Goal: Information Seeking & Learning: Learn about a topic

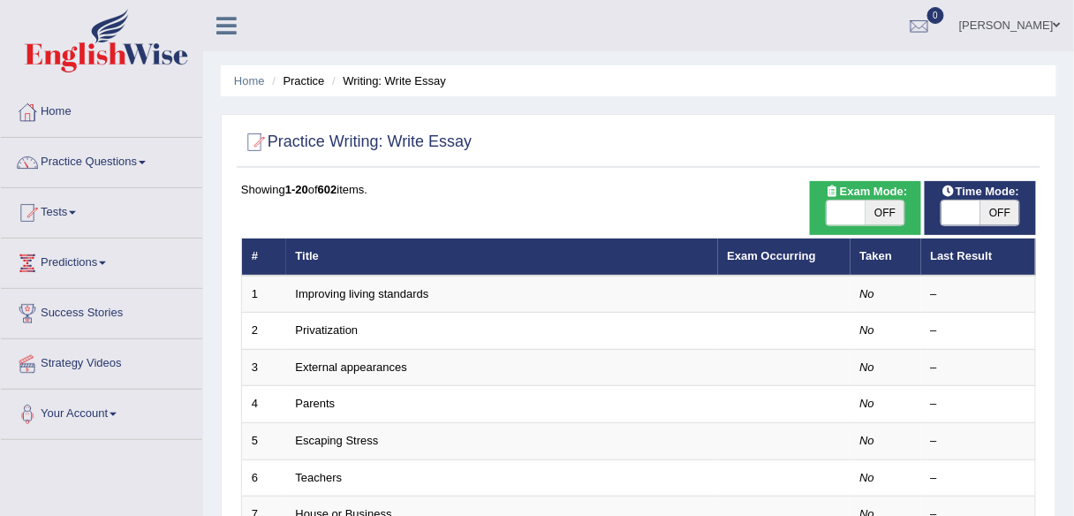
click at [899, 216] on span "OFF" at bounding box center [885, 213] width 39 height 25
checkbox input "true"
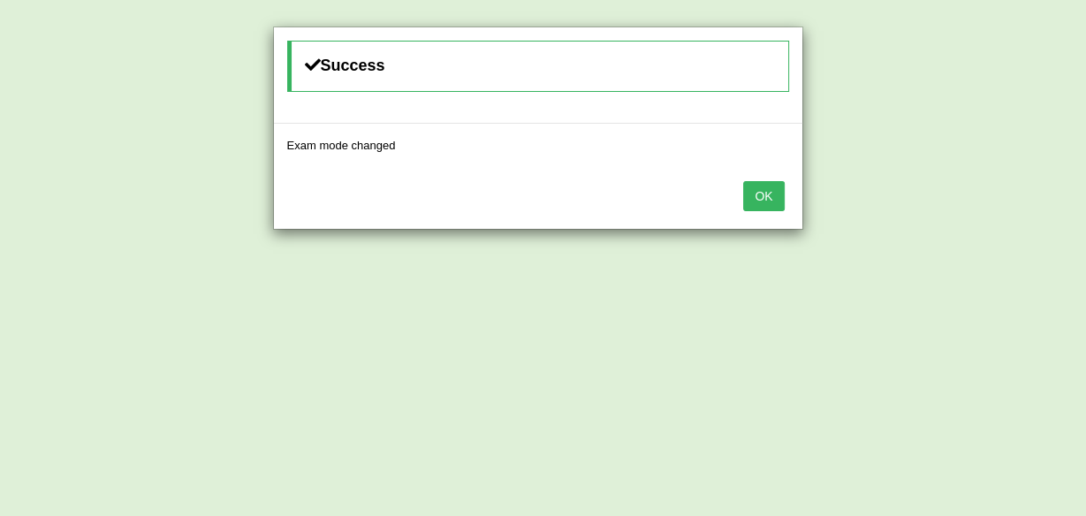
click at [763, 193] on button "OK" at bounding box center [763, 196] width 41 height 30
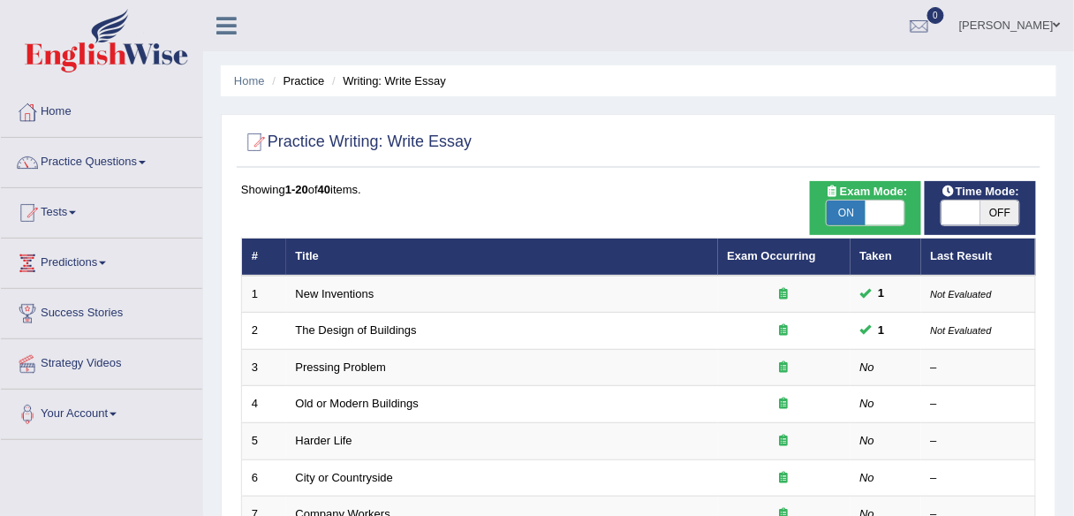
click at [1000, 206] on span "OFF" at bounding box center [1000, 213] width 39 height 25
checkbox input "true"
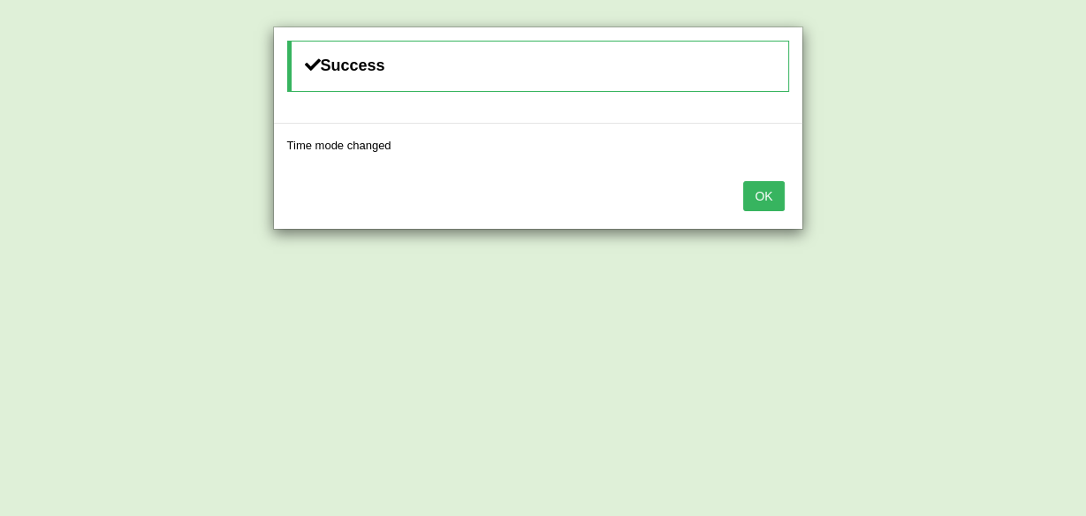
click at [772, 189] on button "OK" at bounding box center [763, 196] width 41 height 30
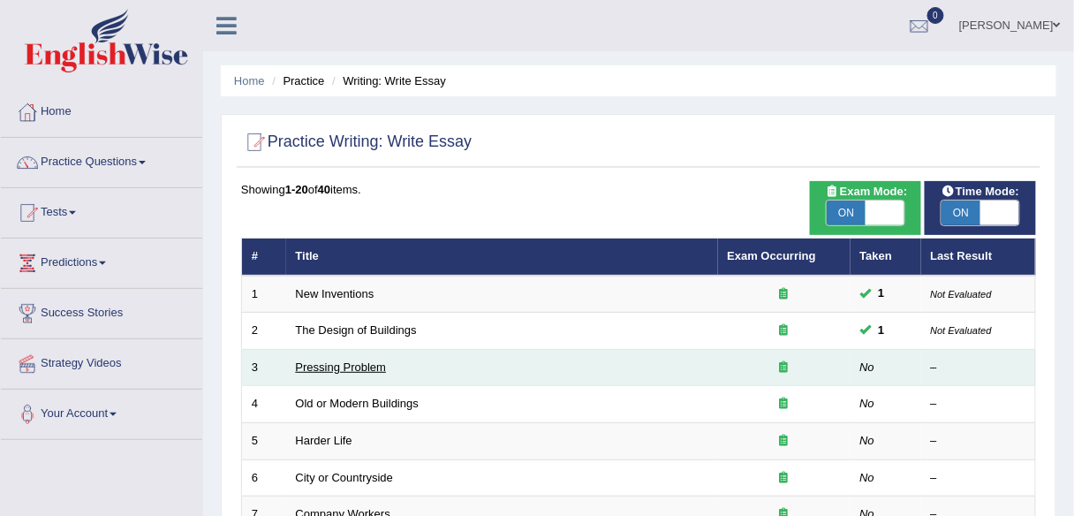
click at [367, 362] on link "Pressing Problem" at bounding box center [341, 366] width 91 height 13
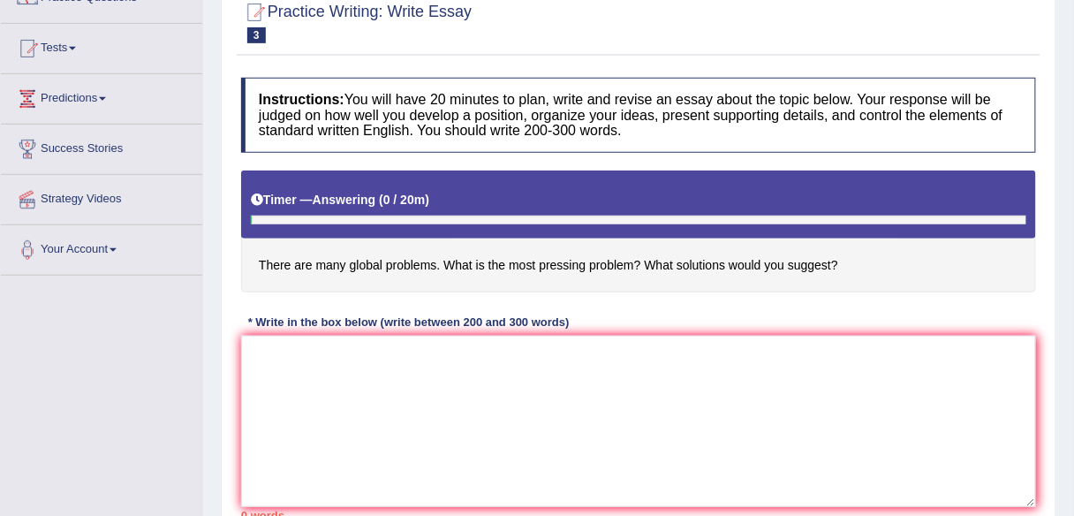
scroll to position [177, 0]
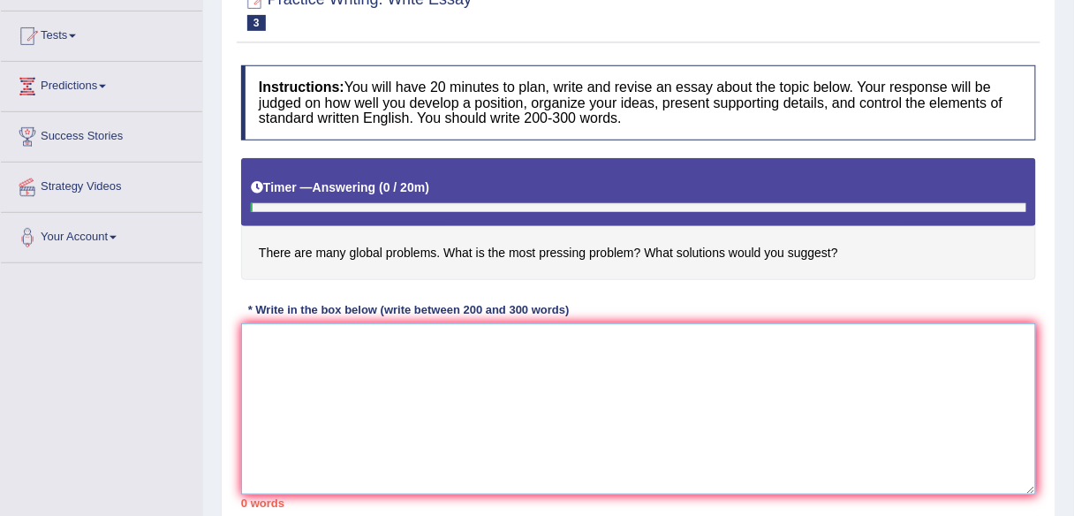
click at [286, 382] on textarea at bounding box center [638, 408] width 795 height 171
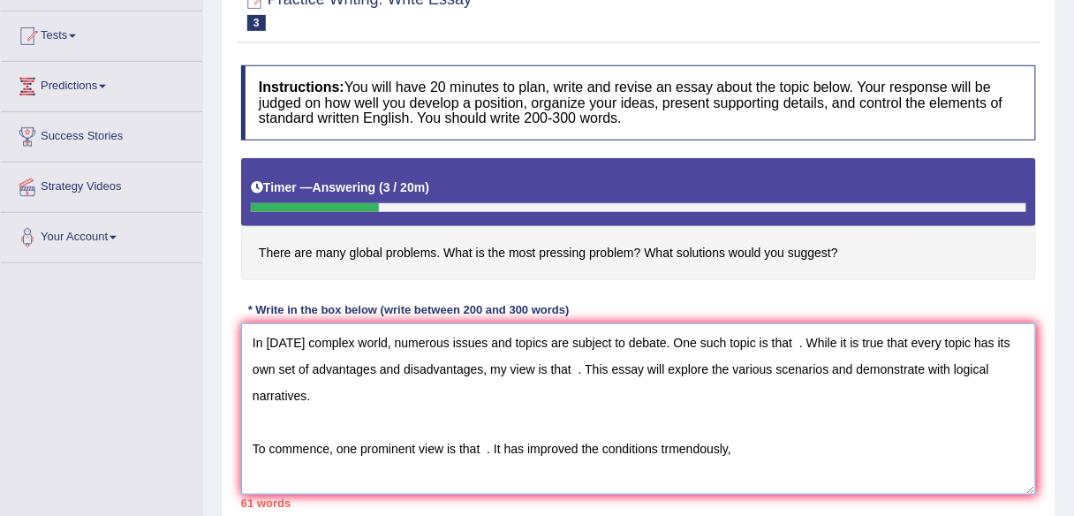
click at [665, 446] on textarea "In today's complex world, numerous issues and topics are subject to debate. One…" at bounding box center [638, 408] width 795 height 171
click at [667, 444] on textarea "In today's complex world, numerous issues and topics are subject to debate. One…" at bounding box center [638, 408] width 795 height 171
click at [747, 442] on textarea "In today's complex world, numerous issues and topics are subject to debate. One…" at bounding box center [638, 408] width 795 height 171
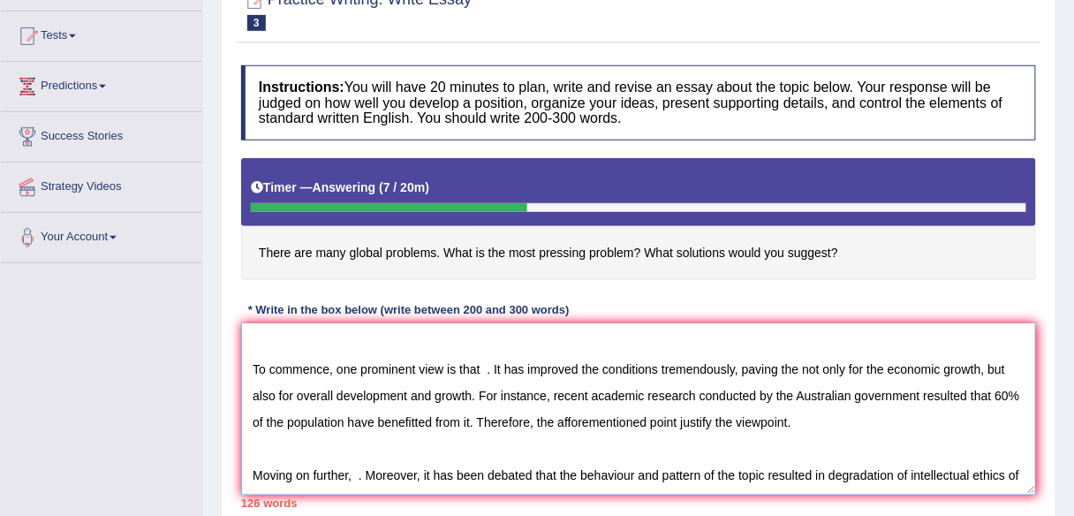
scroll to position [94, 0]
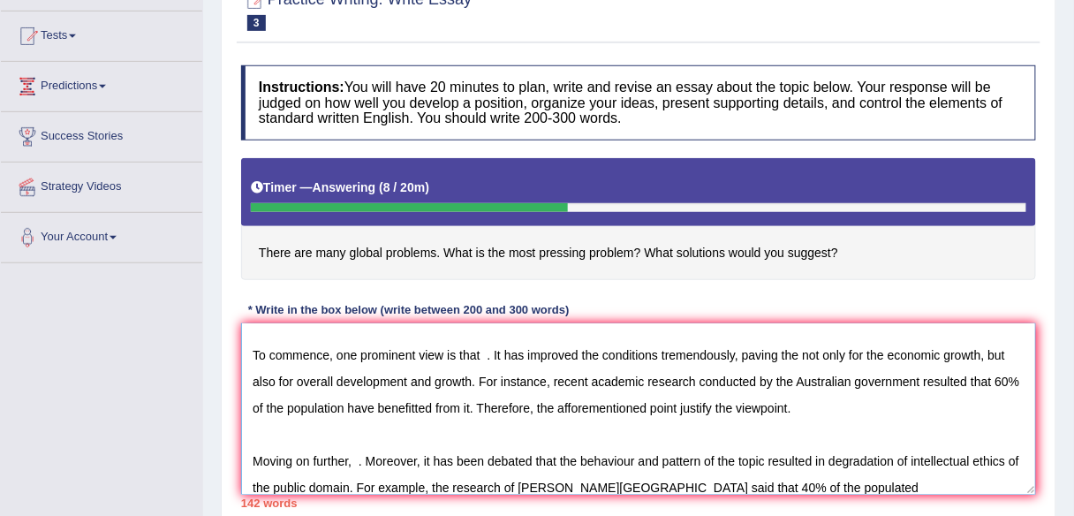
drag, startPoint x: 375, startPoint y: 405, endPoint x: 462, endPoint y: 408, distance: 87.5
click at [462, 408] on textarea "In today's complex world, numerous issues and topics are subject to debate. One…" at bounding box center [638, 408] width 795 height 171
click at [812, 484] on textarea "In today's complex world, numerous issues and topics are subject to debate. One…" at bounding box center [638, 408] width 795 height 171
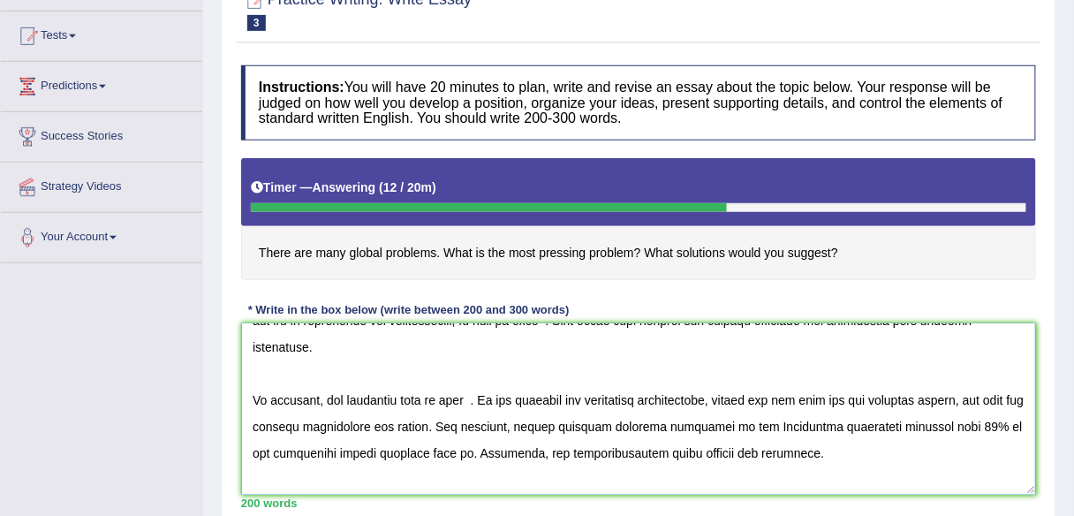
scroll to position [0, 0]
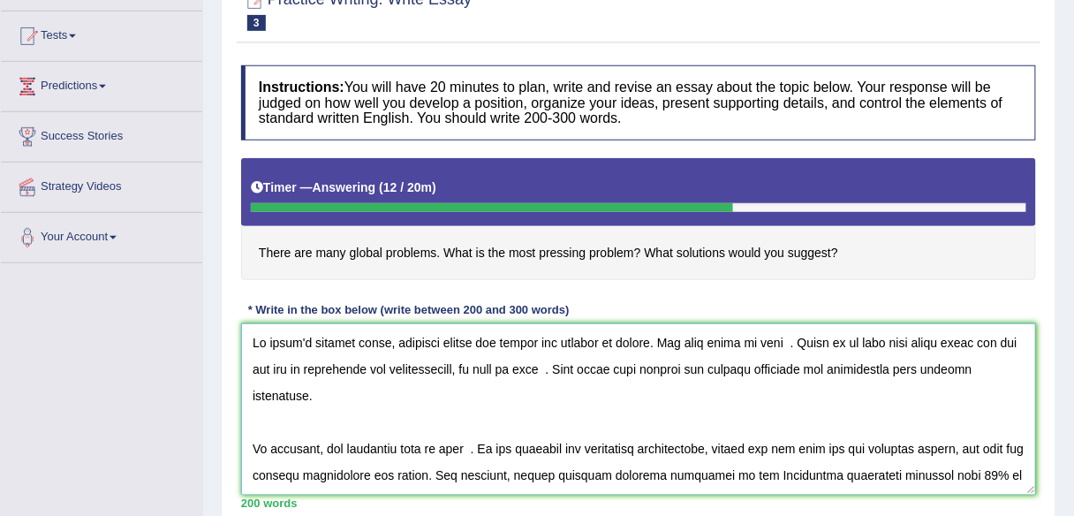
click at [798, 339] on textarea at bounding box center [638, 408] width 795 height 171
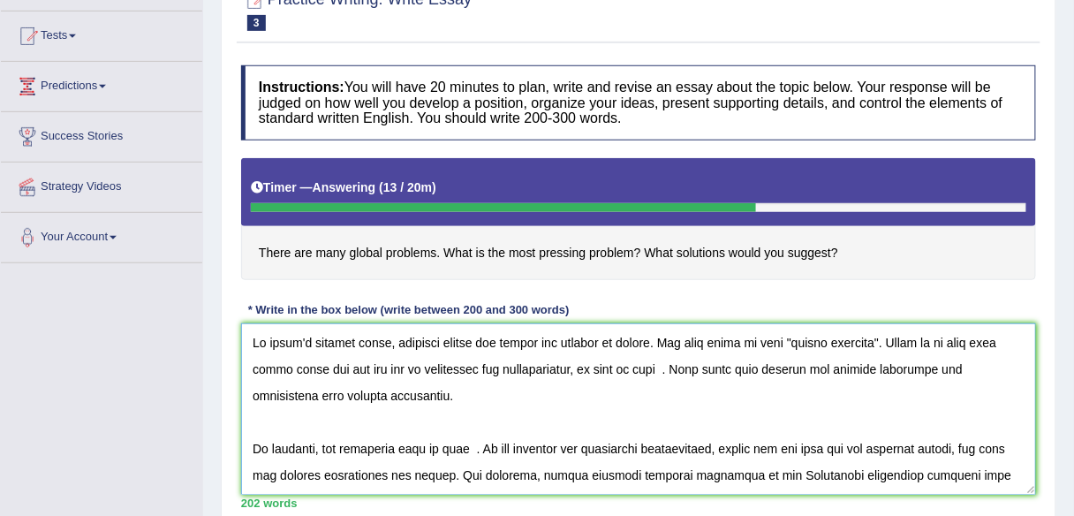
click at [679, 369] on textarea at bounding box center [638, 408] width 795 height 171
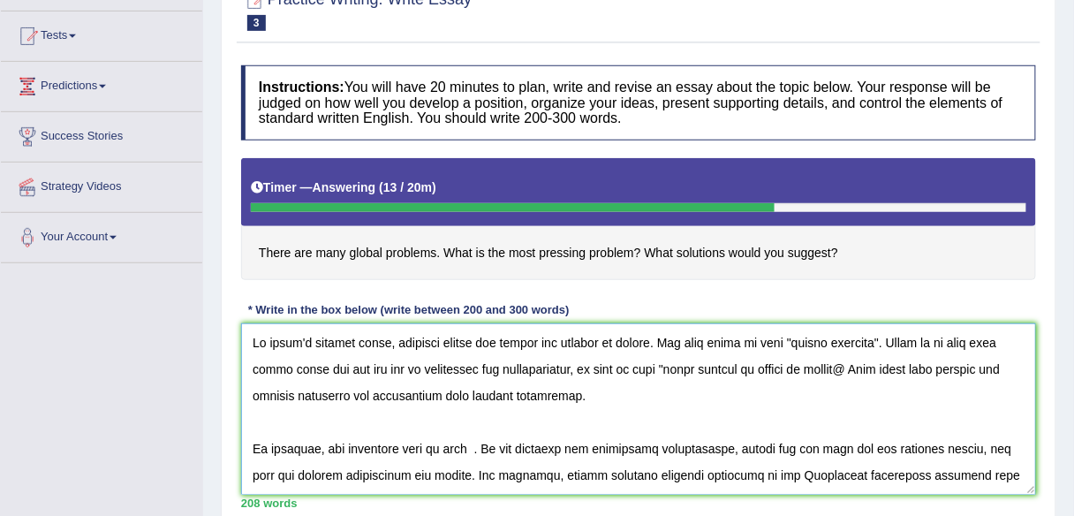
click at [679, 369] on textarea at bounding box center [638, 408] width 795 height 171
click at [890, 366] on textarea at bounding box center [638, 408] width 795 height 171
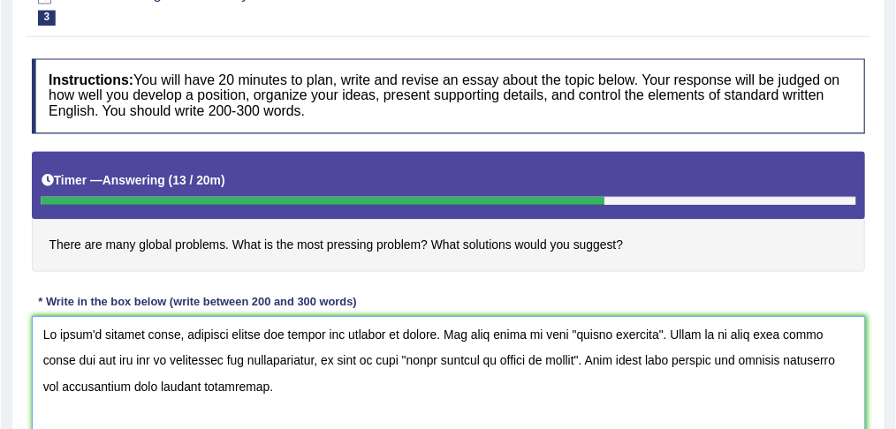
scroll to position [177, 0]
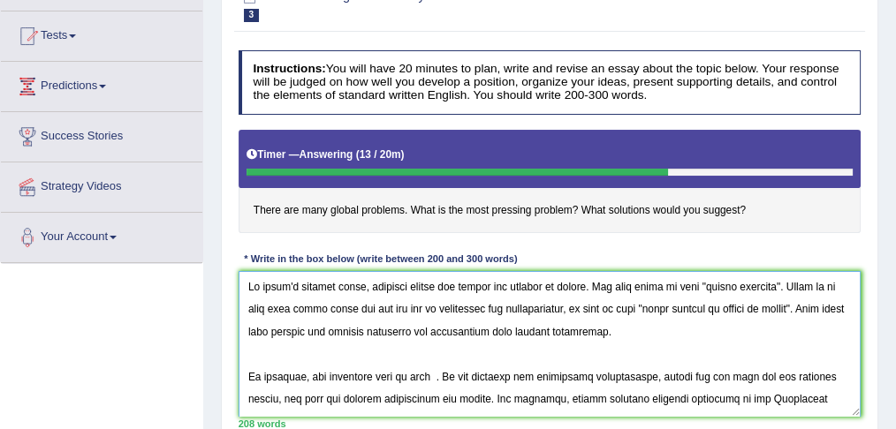
click at [446, 376] on textarea at bounding box center [550, 344] width 623 height 146
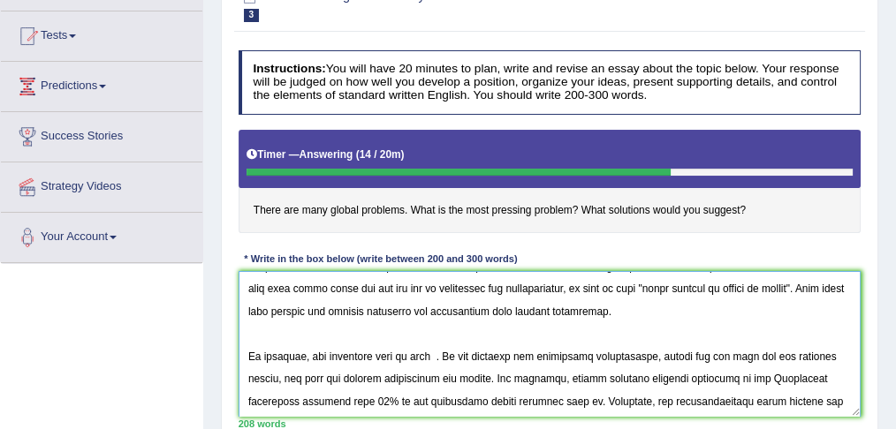
scroll to position [34, 0]
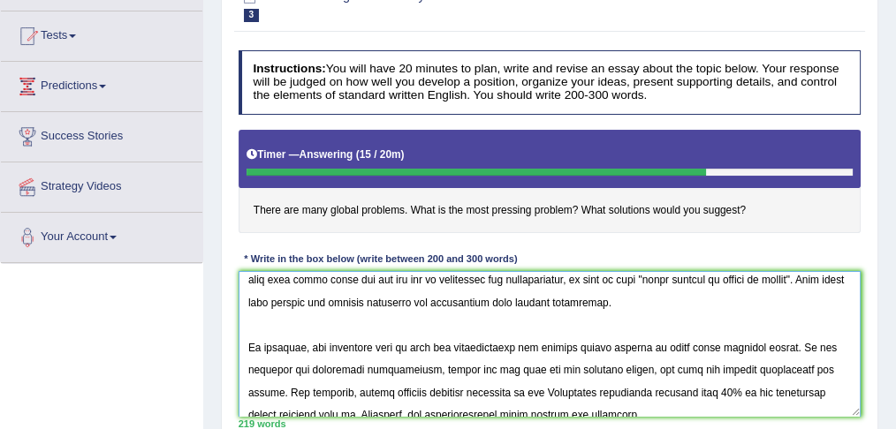
drag, startPoint x: 441, startPoint y: 345, endPoint x: 457, endPoint y: 345, distance: 15.9
click at [457, 345] on textarea at bounding box center [550, 344] width 623 height 146
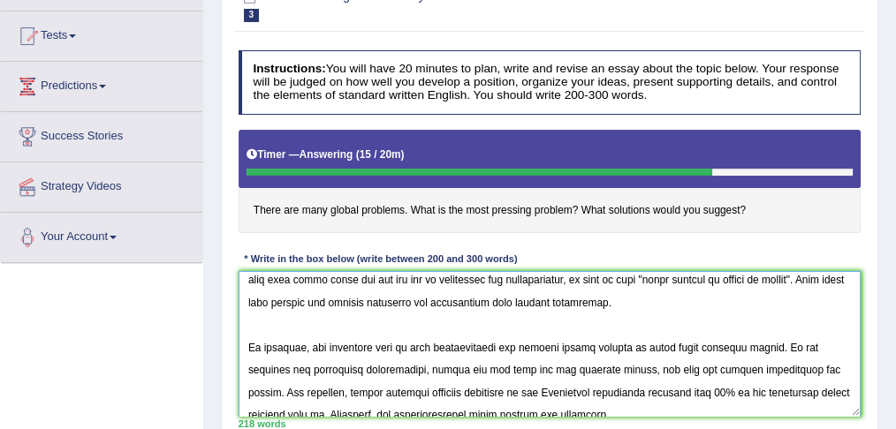
click at [443, 345] on textarea at bounding box center [550, 344] width 623 height 146
drag, startPoint x: 443, startPoint y: 345, endPoint x: 765, endPoint y: 337, distance: 321.7
click at [765, 337] on textarea at bounding box center [550, 344] width 623 height 146
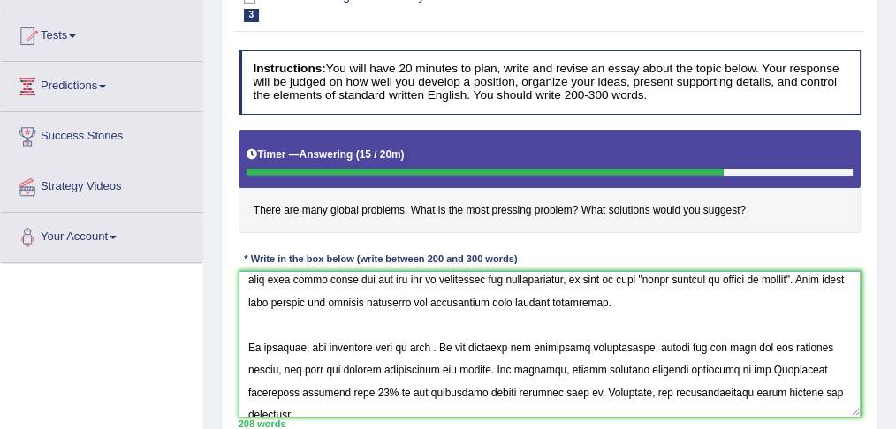
click at [443, 345] on textarea at bounding box center [550, 344] width 623 height 146
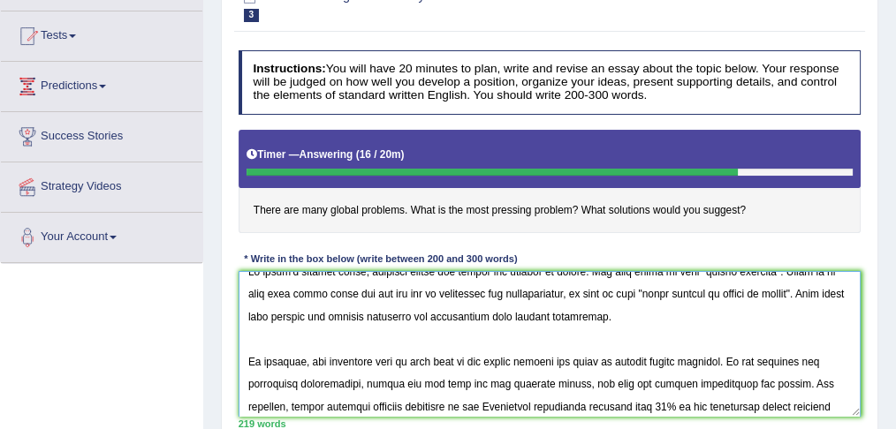
scroll to position [0, 0]
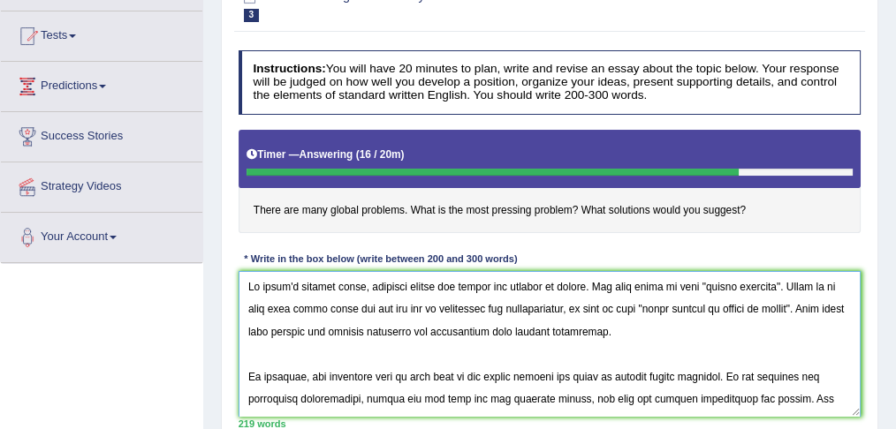
click at [498, 371] on textarea at bounding box center [550, 344] width 623 height 146
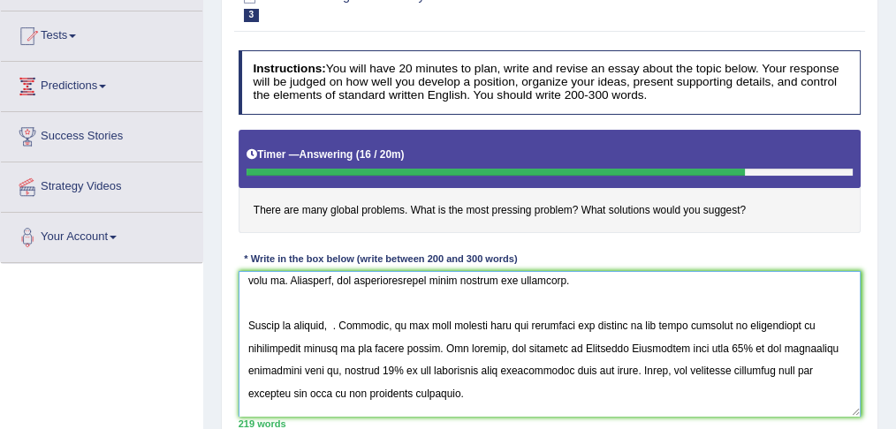
scroll to position [172, 0]
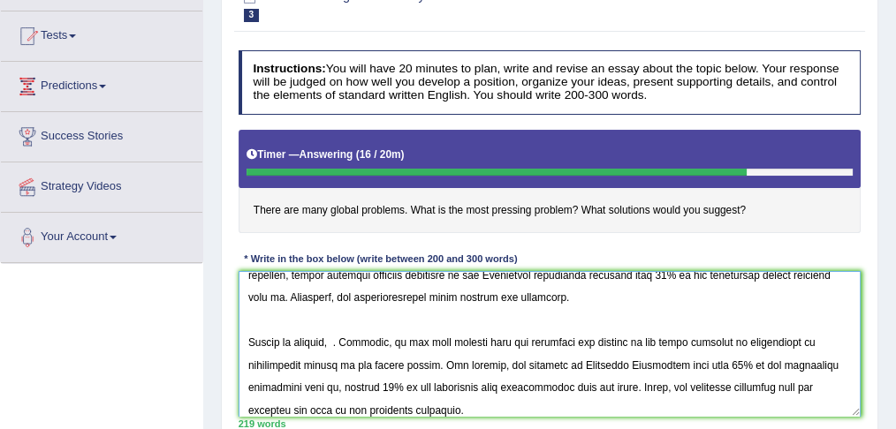
click at [336, 341] on textarea at bounding box center [550, 344] width 623 height 146
paste textarea "industrialist are causing global problem to build their business empire"
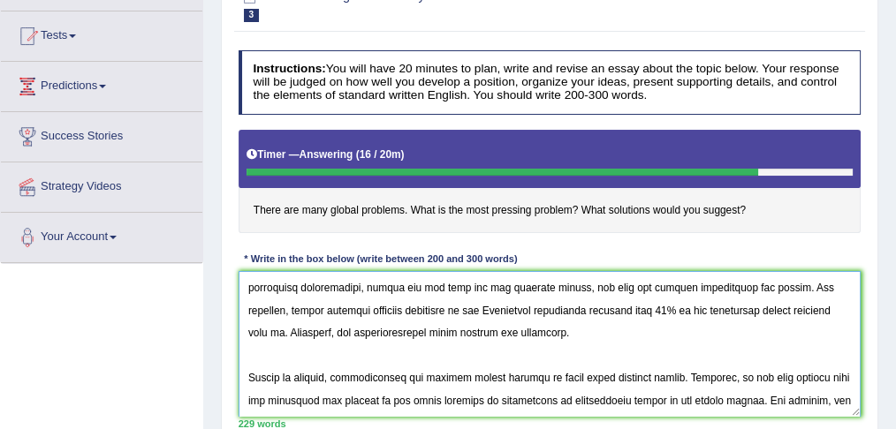
scroll to position [264, 0]
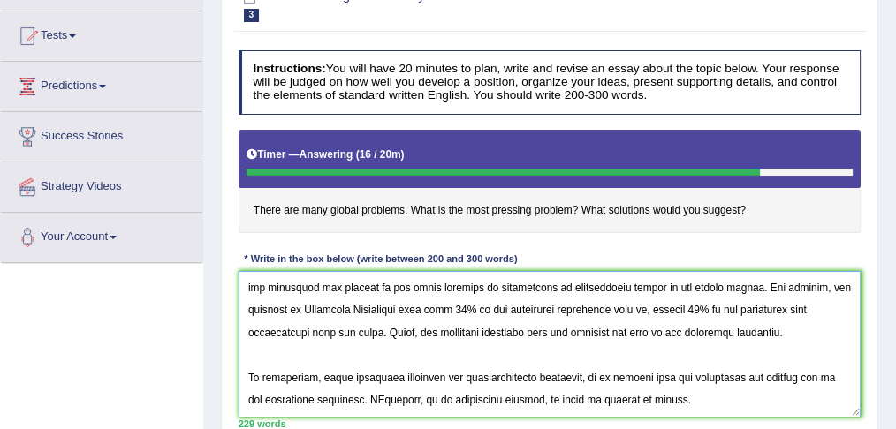
click at [664, 397] on textarea at bounding box center [550, 344] width 623 height 146
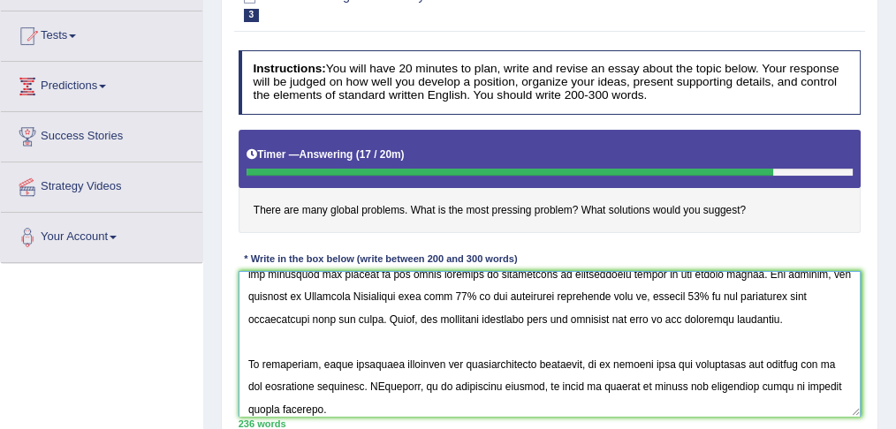
click at [680, 383] on textarea at bounding box center [550, 344] width 623 height 146
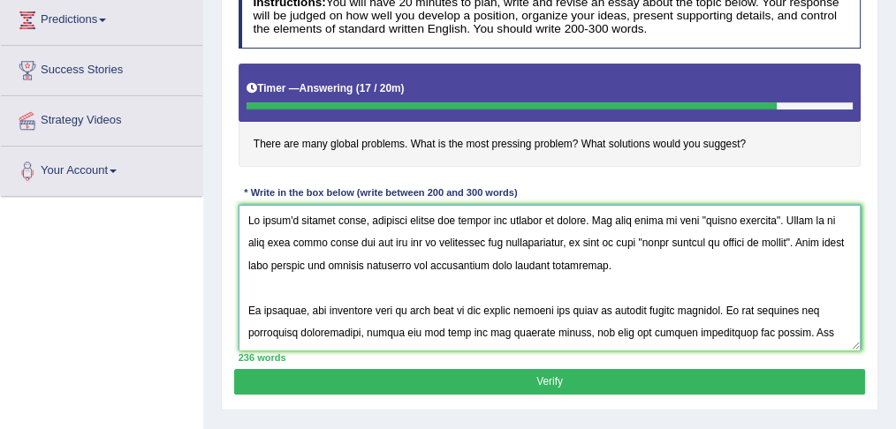
scroll to position [245, 0]
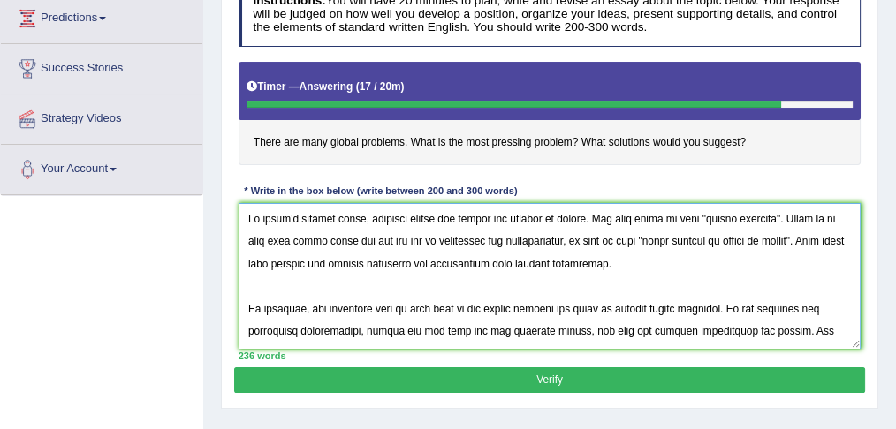
click at [537, 262] on textarea at bounding box center [550, 276] width 623 height 146
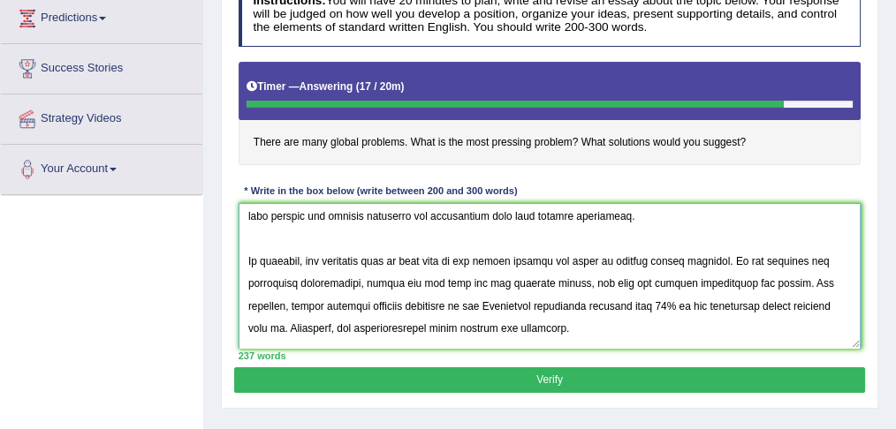
scroll to position [57, 0]
click at [415, 281] on textarea at bounding box center [550, 276] width 623 height 146
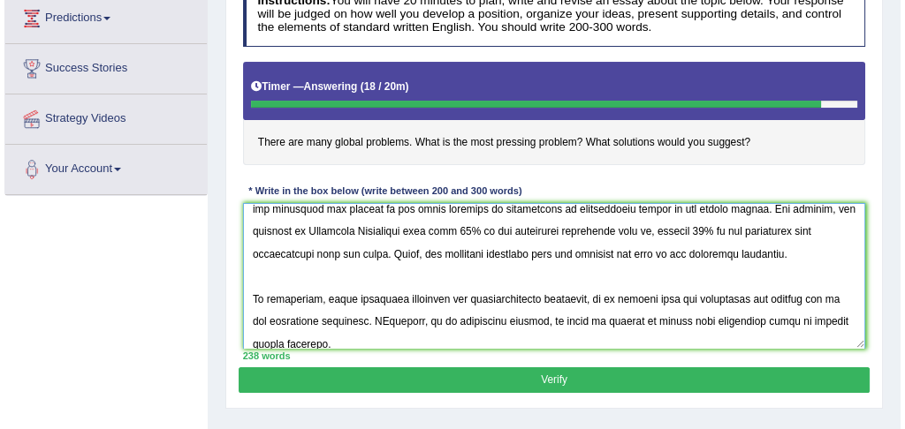
scroll to position [292, 0]
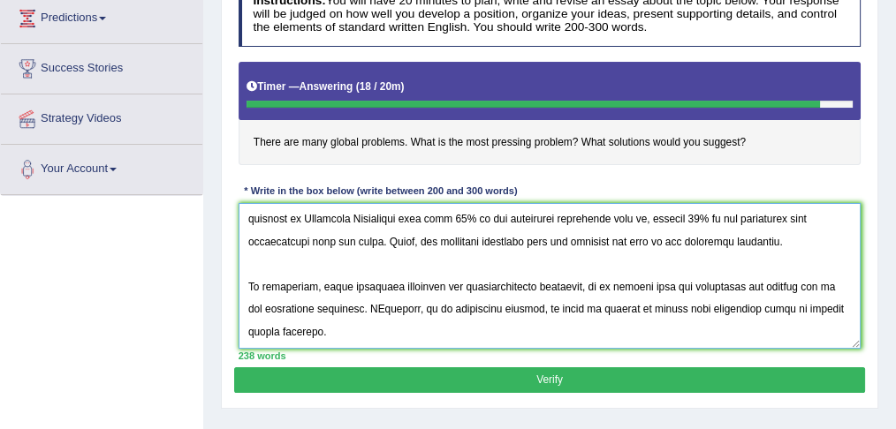
click at [549, 282] on textarea at bounding box center [550, 276] width 623 height 146
click at [368, 304] on textarea at bounding box center [550, 276] width 623 height 146
type textarea "In today's complex world, numerous issues and topics are subject to debate. One…"
click at [363, 383] on button "Verify" at bounding box center [549, 380] width 630 height 26
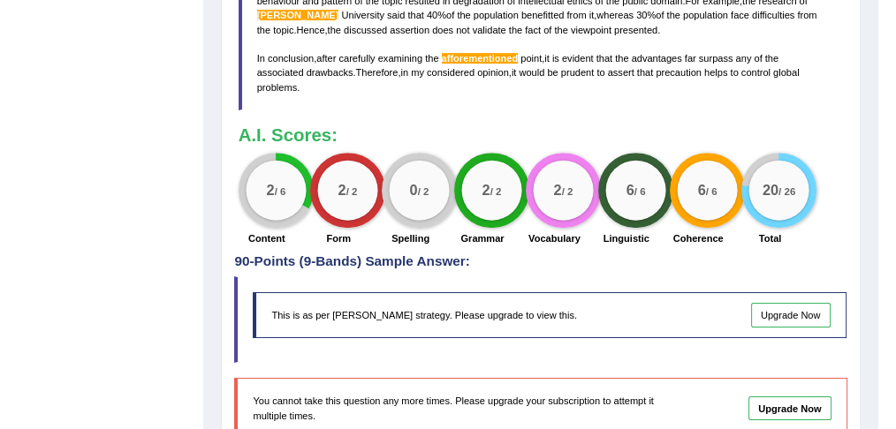
scroll to position [803, 0]
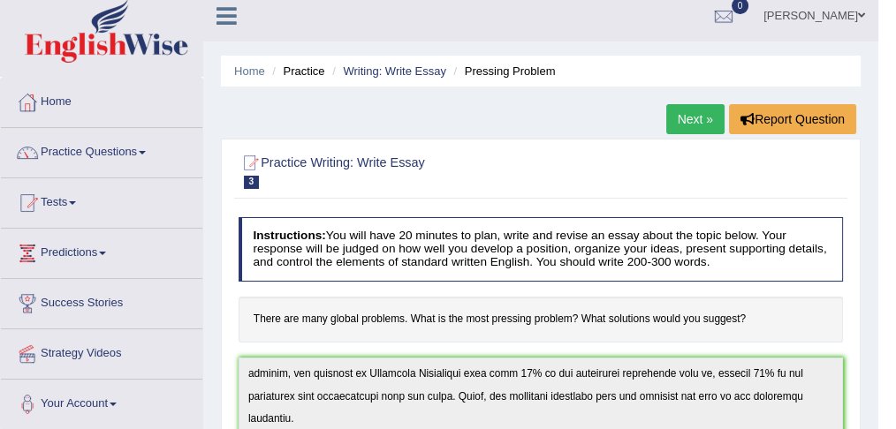
scroll to position [9, 0]
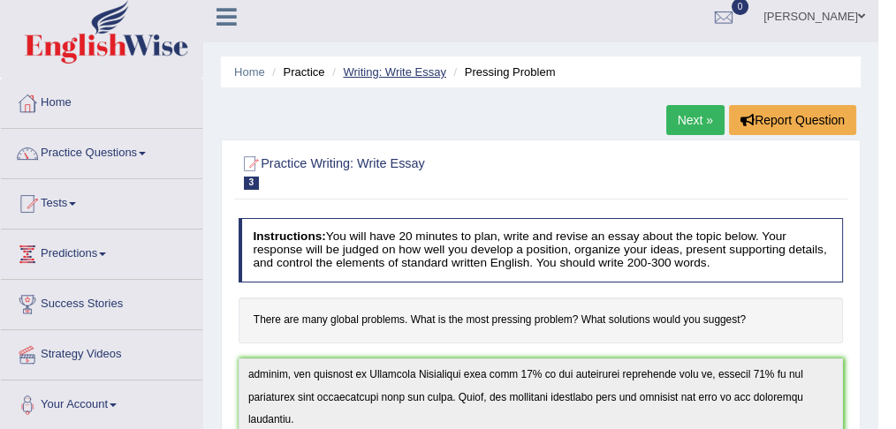
click at [382, 77] on link "Writing: Write Essay" at bounding box center [394, 71] width 103 height 13
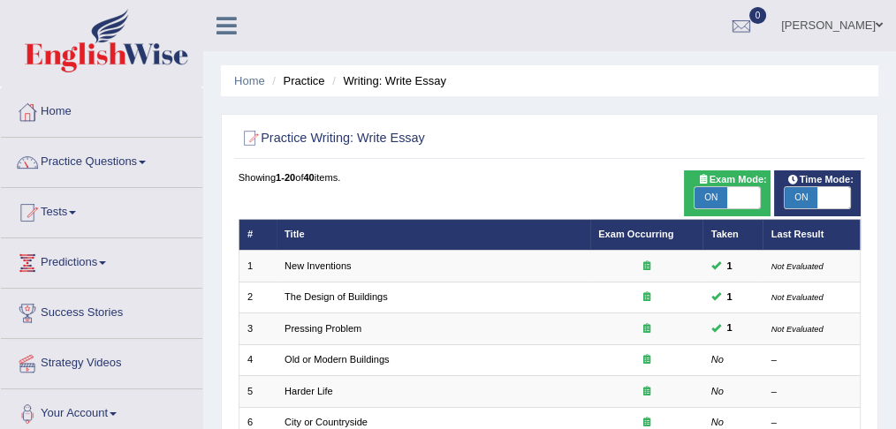
click at [147, 157] on link "Practice Questions" at bounding box center [101, 160] width 201 height 44
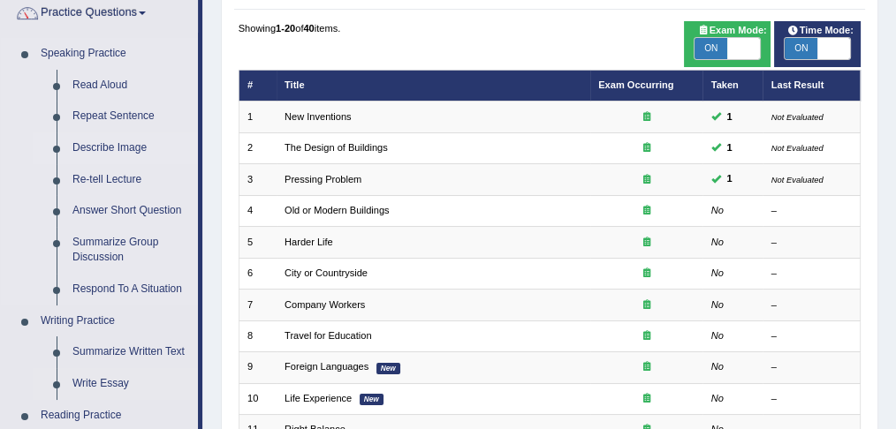
scroll to position [147, 0]
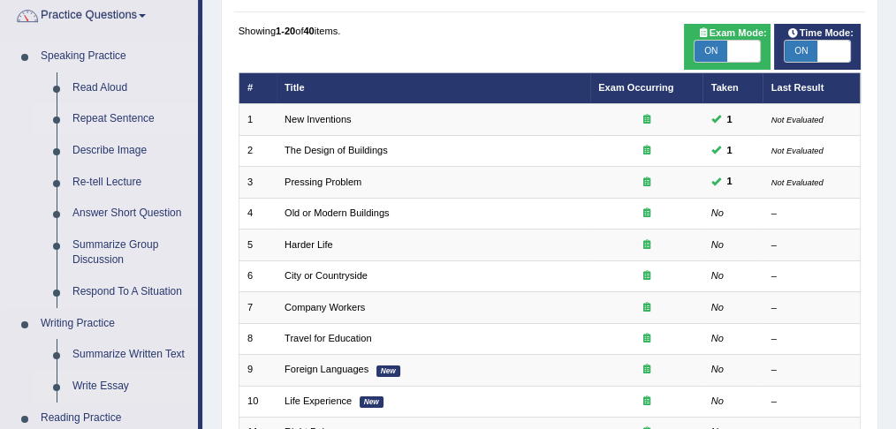
click at [133, 117] on link "Repeat Sentence" at bounding box center [130, 119] width 133 height 32
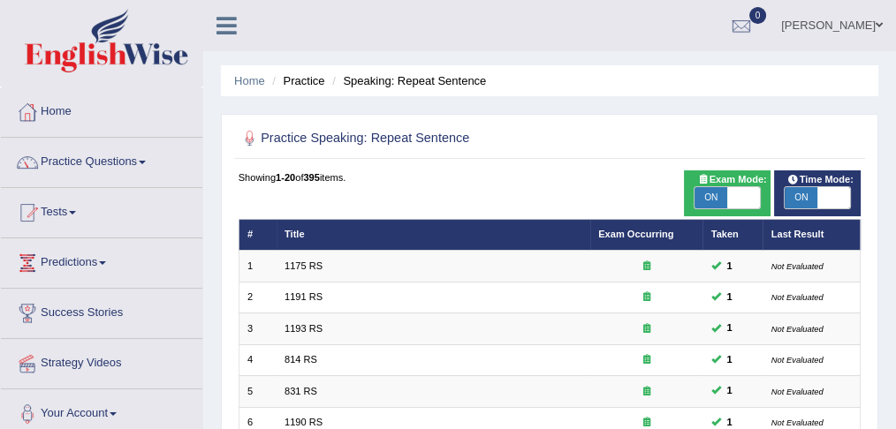
click at [53, 112] on link "Home" at bounding box center [101, 109] width 201 height 44
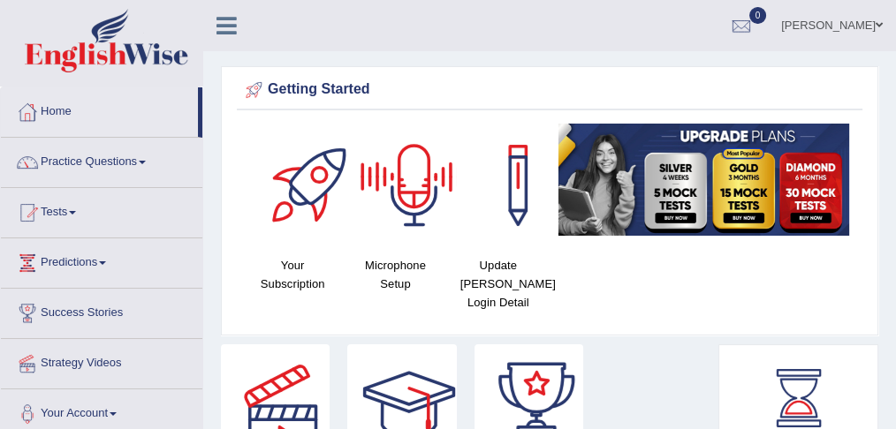
click at [403, 170] on div at bounding box center [414, 186] width 124 height 124
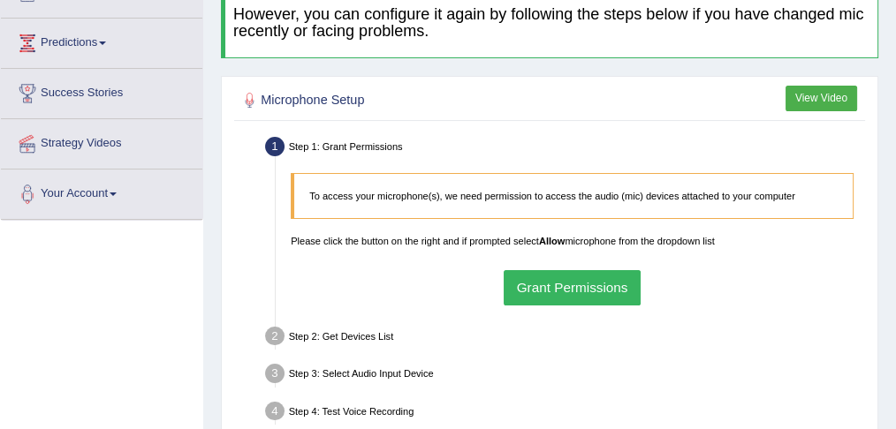
scroll to position [235, 0]
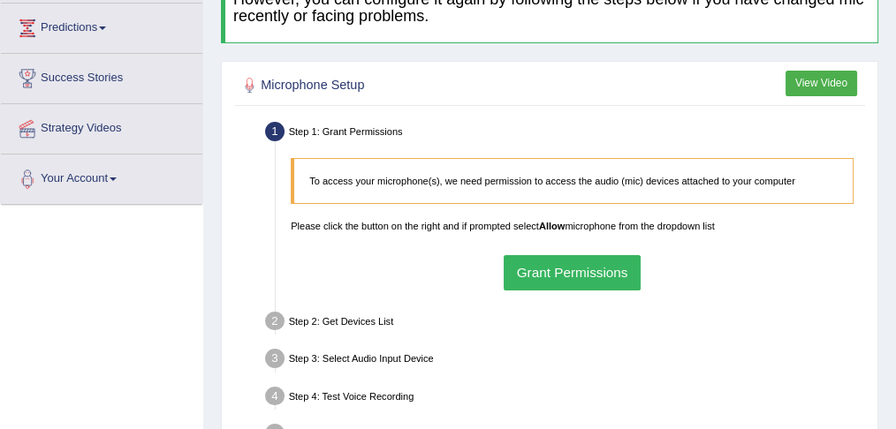
click at [606, 273] on button "Grant Permissions" at bounding box center [572, 272] width 137 height 34
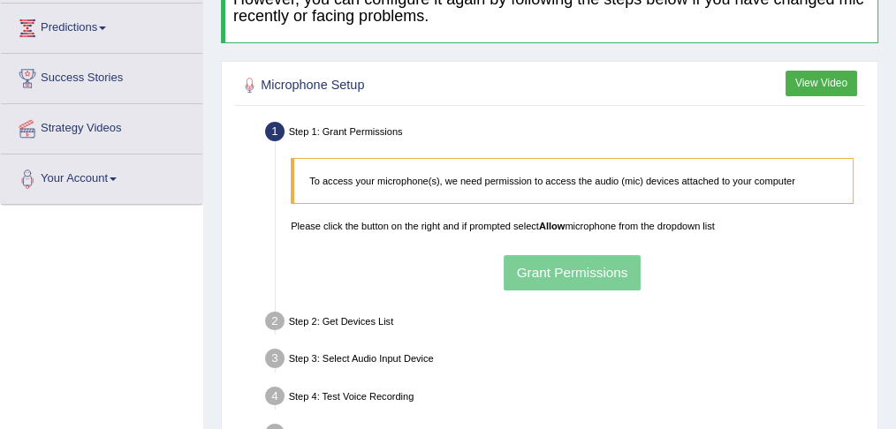
scroll to position [497, 0]
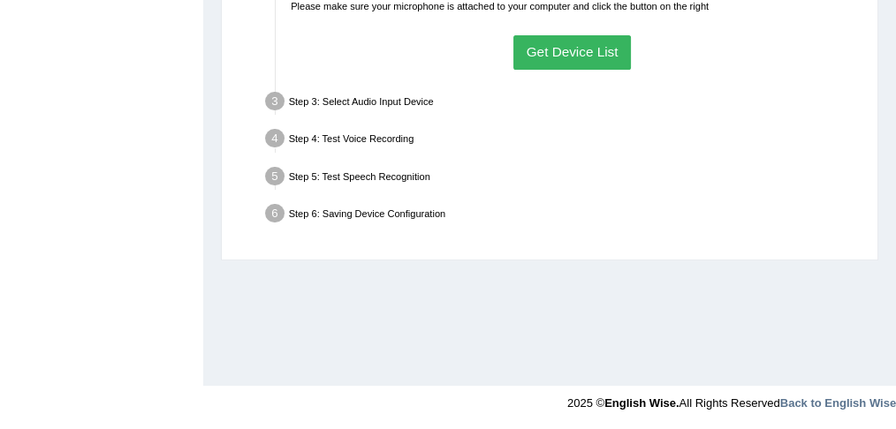
click at [551, 43] on button "Get Device List" at bounding box center [571, 52] width 117 height 34
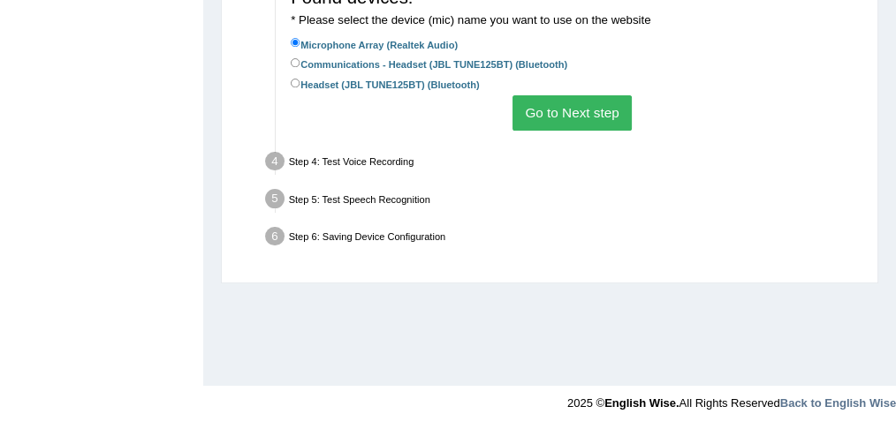
click at [420, 83] on label "Headset (JBL TUNE125BT) (Bluetooth)" at bounding box center [385, 83] width 188 height 17
click at [300, 83] on input "Headset (JBL TUNE125BT) (Bluetooth)" at bounding box center [296, 84] width 10 height 10
radio input "true"
click at [570, 112] on button "Go to Next step" at bounding box center [571, 112] width 119 height 34
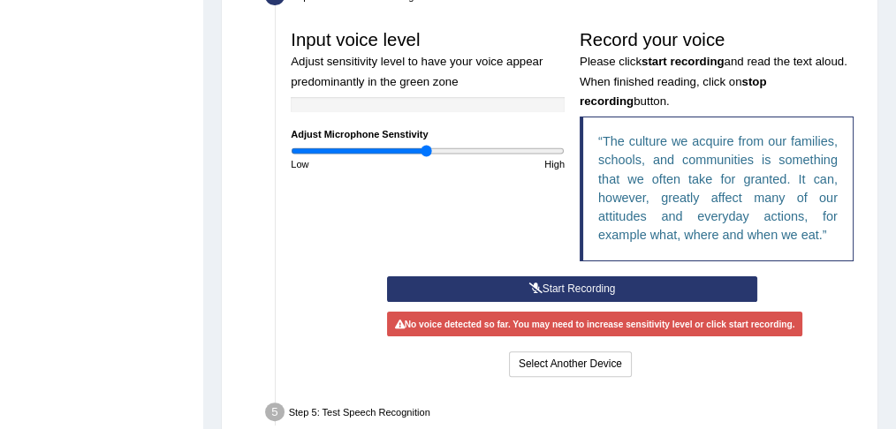
click at [691, 110] on h3 "Record your voice Please click start recording and read the text aloud. When fi…" at bounding box center [717, 70] width 274 height 80
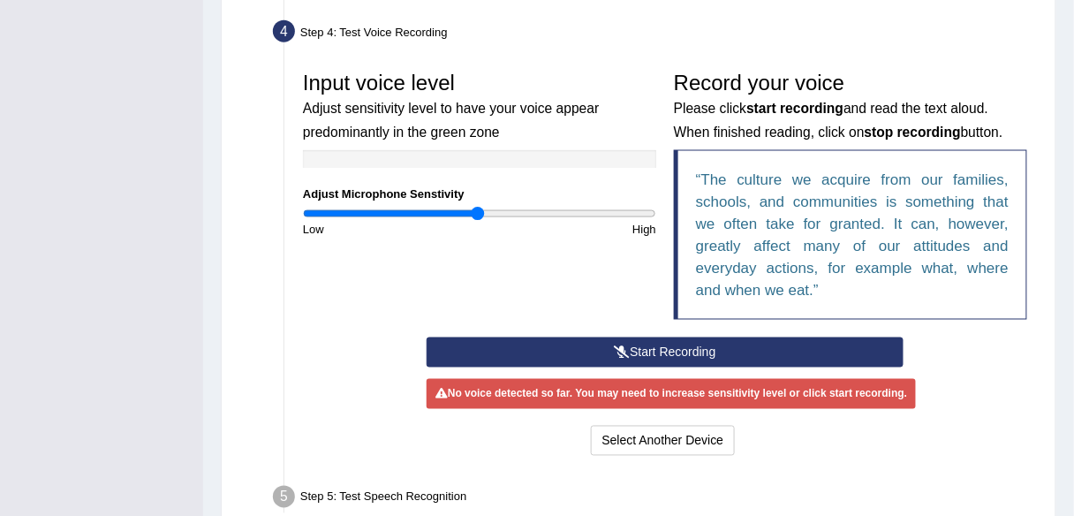
click at [657, 349] on button "Start Recording" at bounding box center [665, 352] width 477 height 30
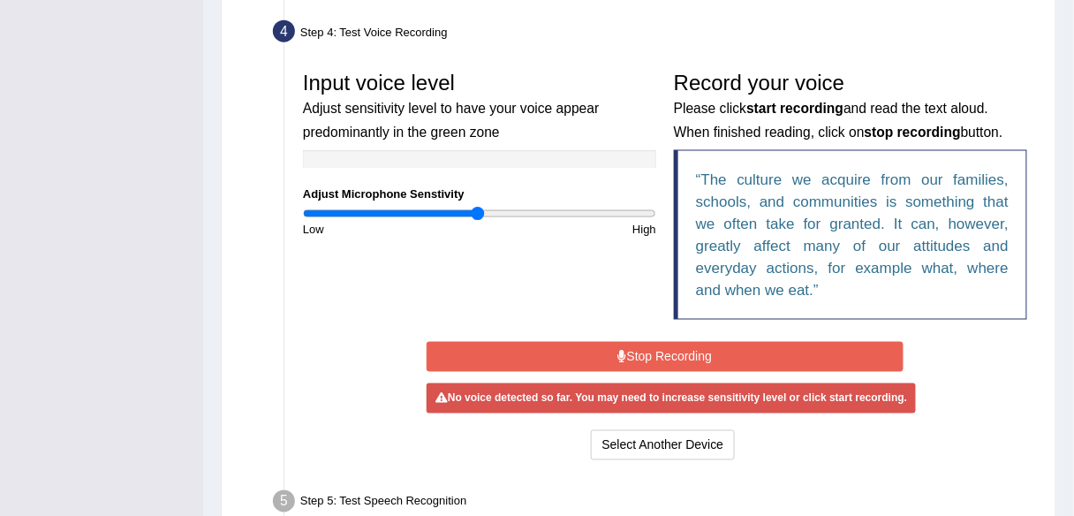
click at [701, 342] on button "Stop Recording" at bounding box center [665, 357] width 477 height 30
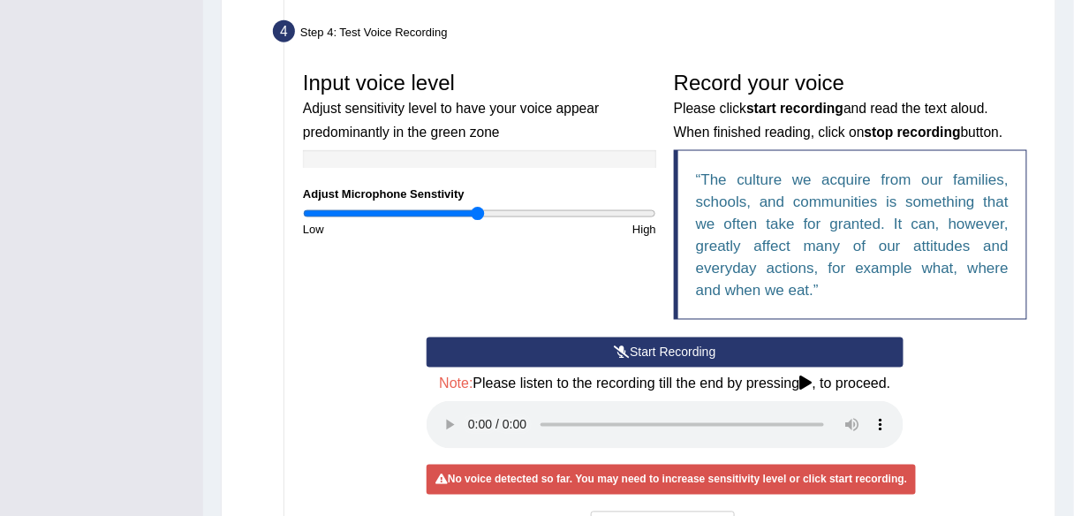
click at [385, 131] on small "Adjust sensitivity level to have your voice appear predominantly in the green z…" at bounding box center [451, 120] width 296 height 38
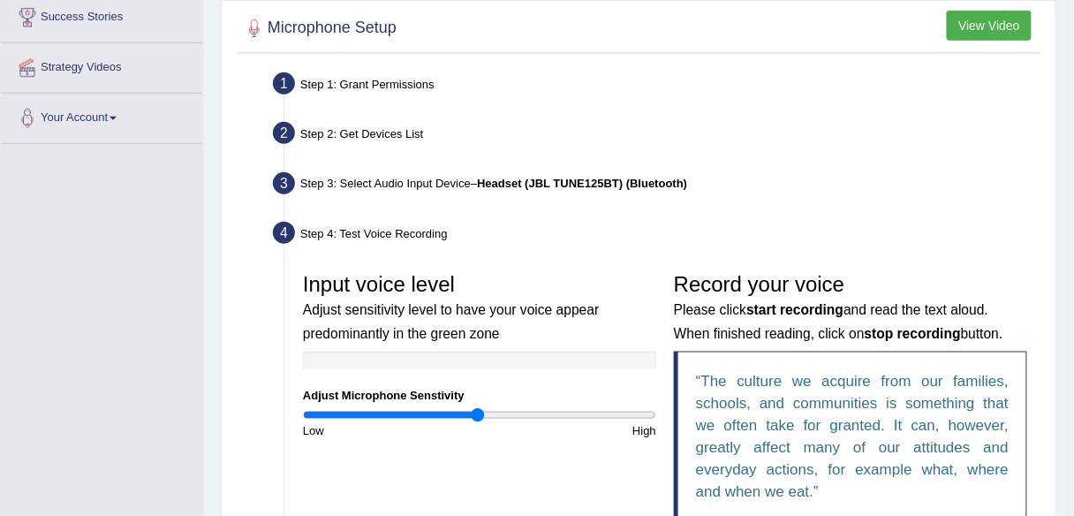
scroll to position [341, 0]
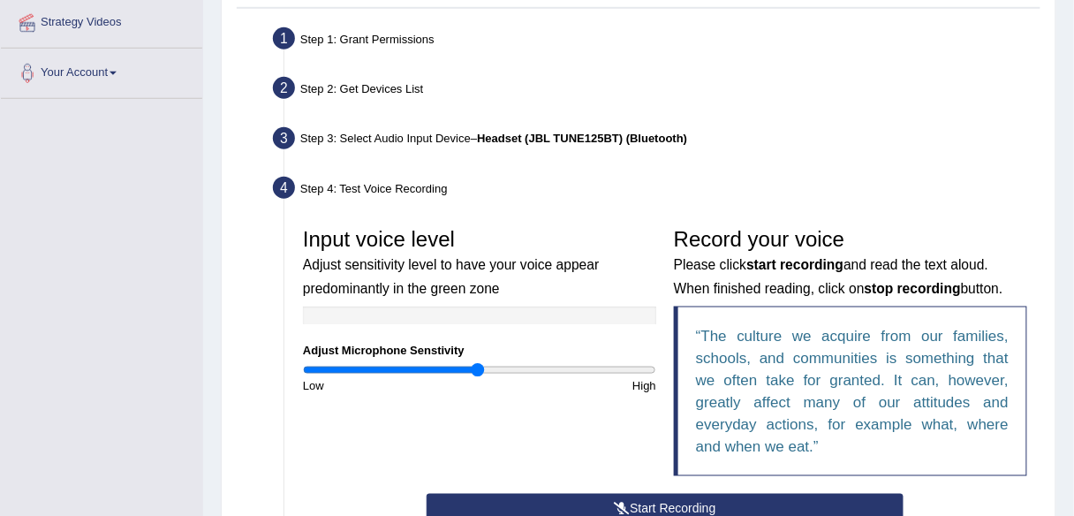
click at [564, 132] on b "Headset (JBL TUNE125BT) (Bluetooth)" at bounding box center [582, 138] width 210 height 13
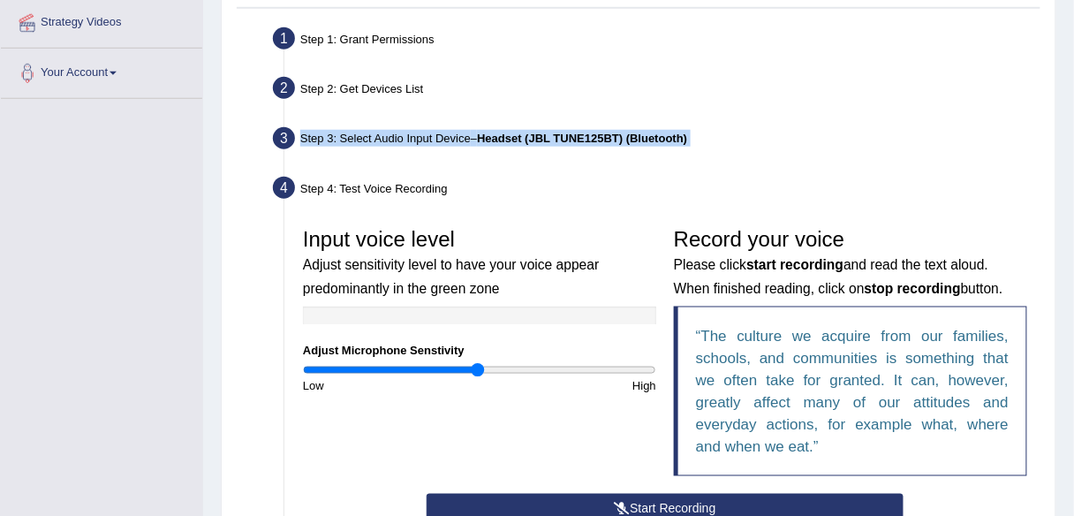
click at [564, 132] on b "Headset (JBL TUNE125BT) (Bluetooth)" at bounding box center [582, 138] width 210 height 13
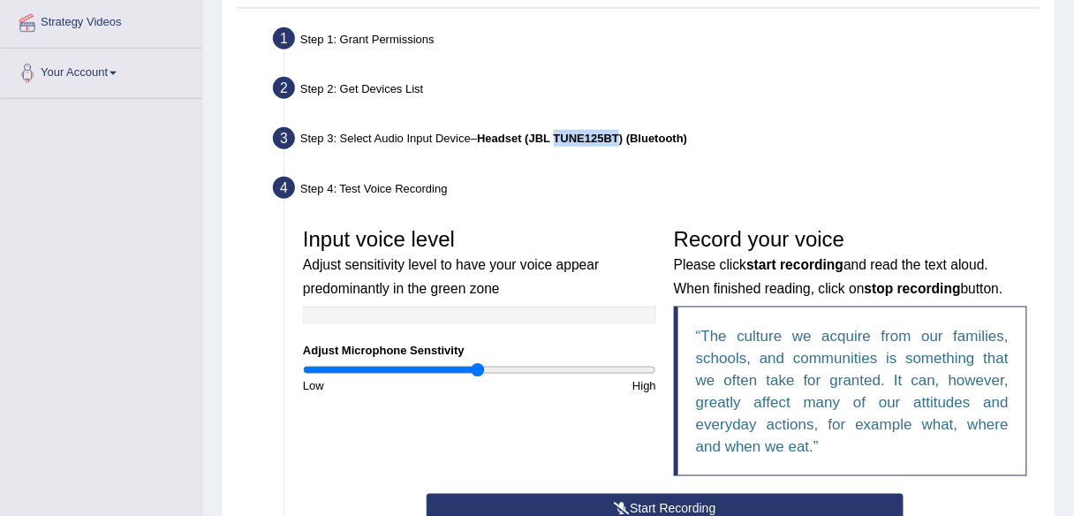
click at [396, 95] on div "Step 2: Get Devices List" at bounding box center [656, 91] width 783 height 39
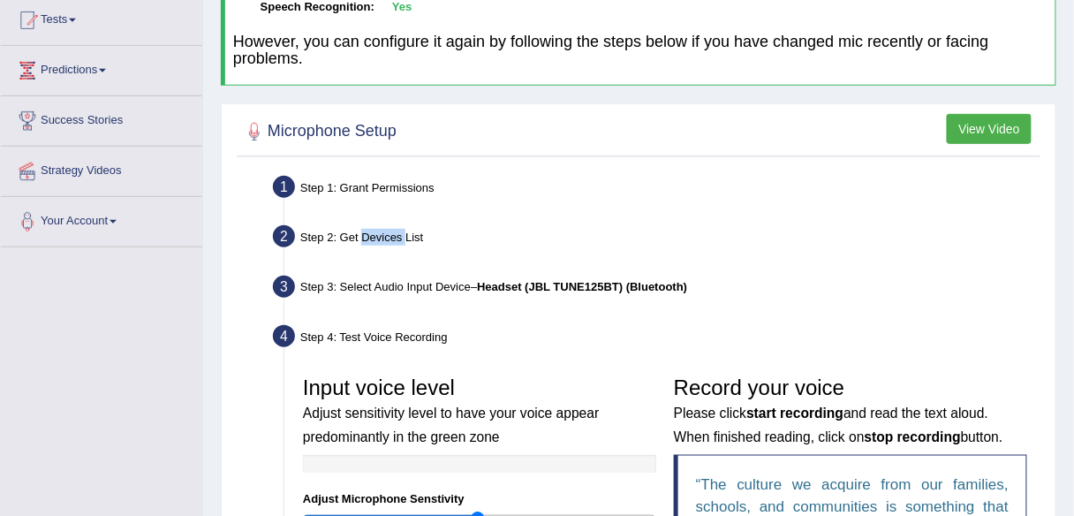
scroll to position [0, 0]
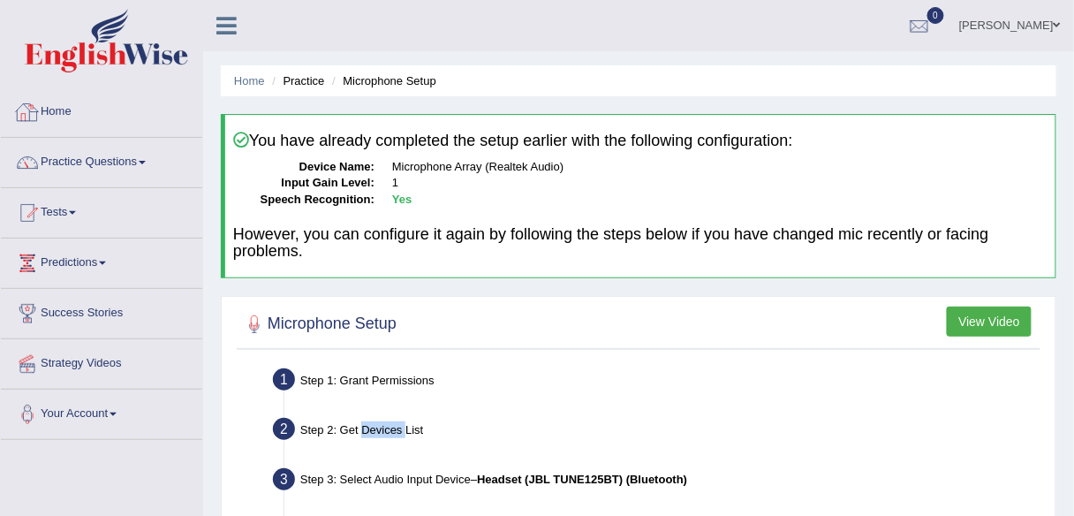
click at [77, 110] on link "Home" at bounding box center [101, 109] width 201 height 44
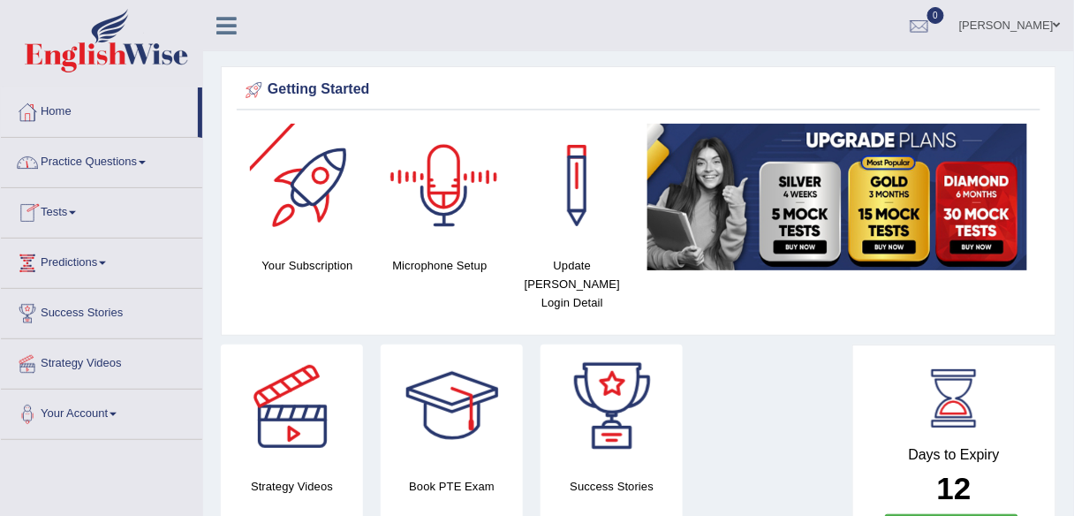
click at [435, 217] on div at bounding box center [445, 186] width 124 height 124
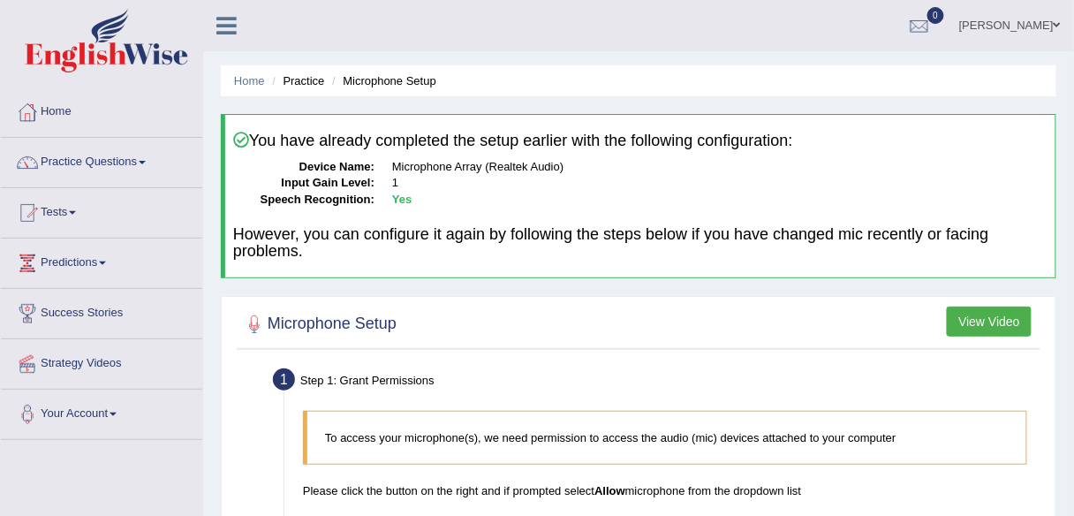
scroll to position [412, 0]
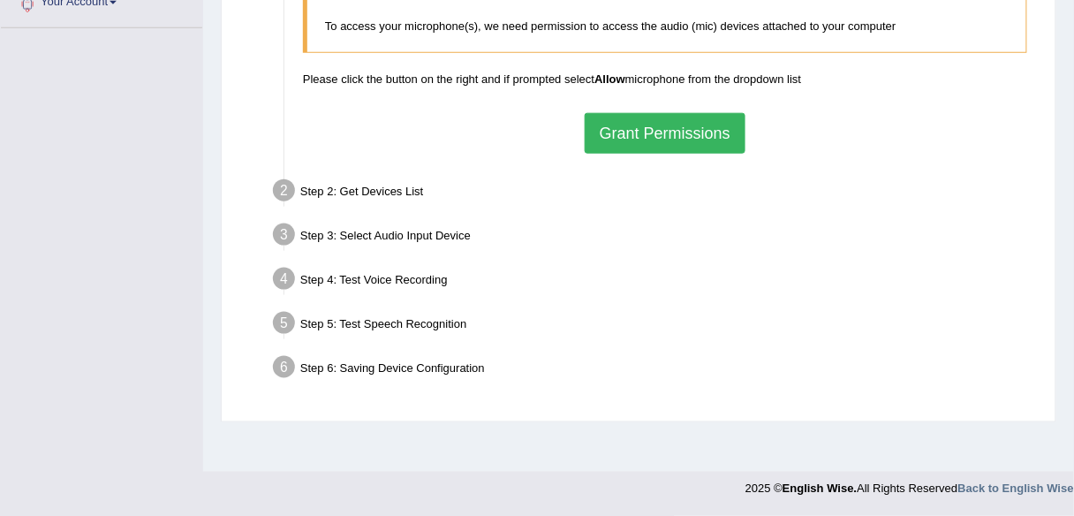
click at [677, 136] on button "Grant Permissions" at bounding box center [665, 133] width 161 height 41
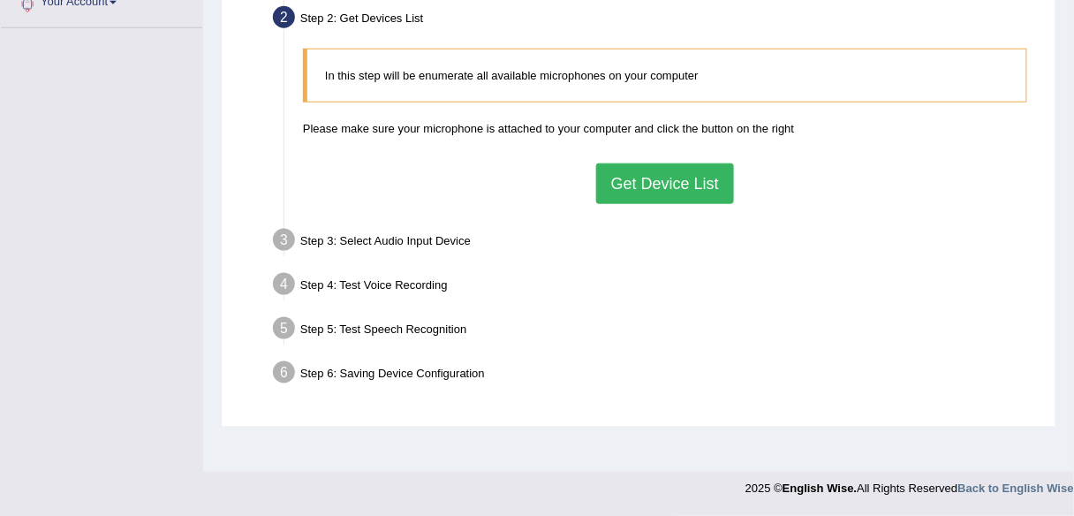
click at [659, 184] on button "Get Device List" at bounding box center [665, 183] width 138 height 41
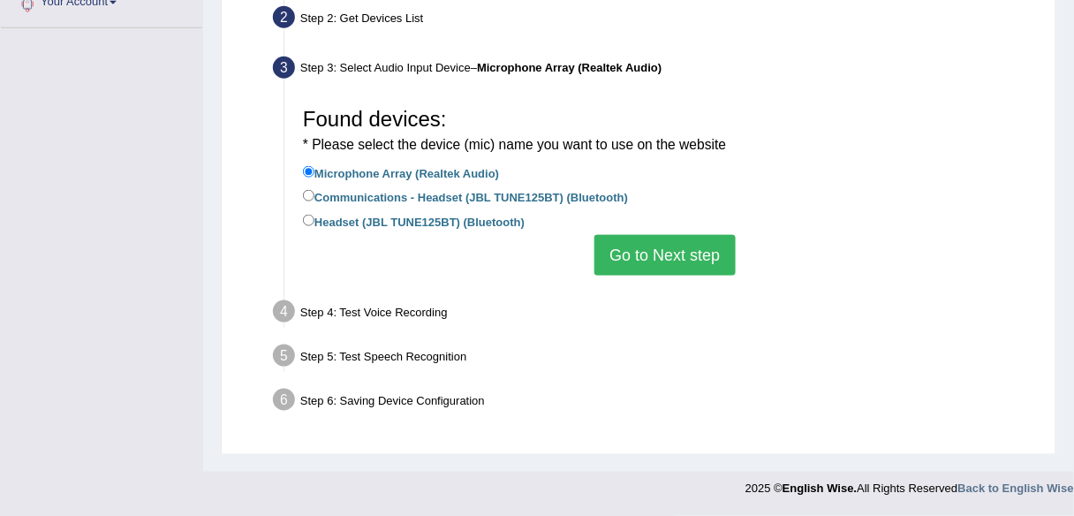
click at [653, 264] on button "Go to Next step" at bounding box center [665, 255] width 140 height 41
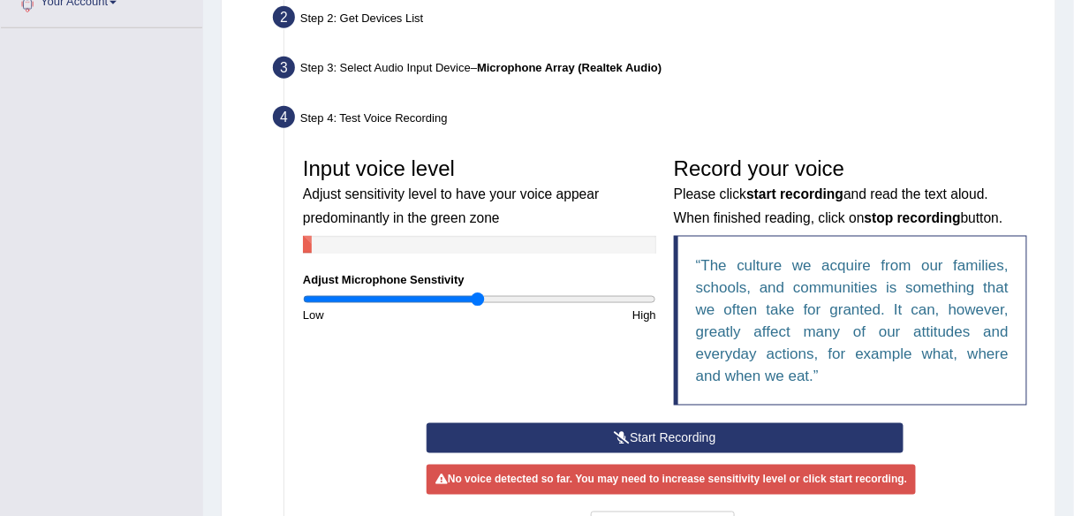
click at [554, 435] on button "Start Recording" at bounding box center [665, 438] width 477 height 30
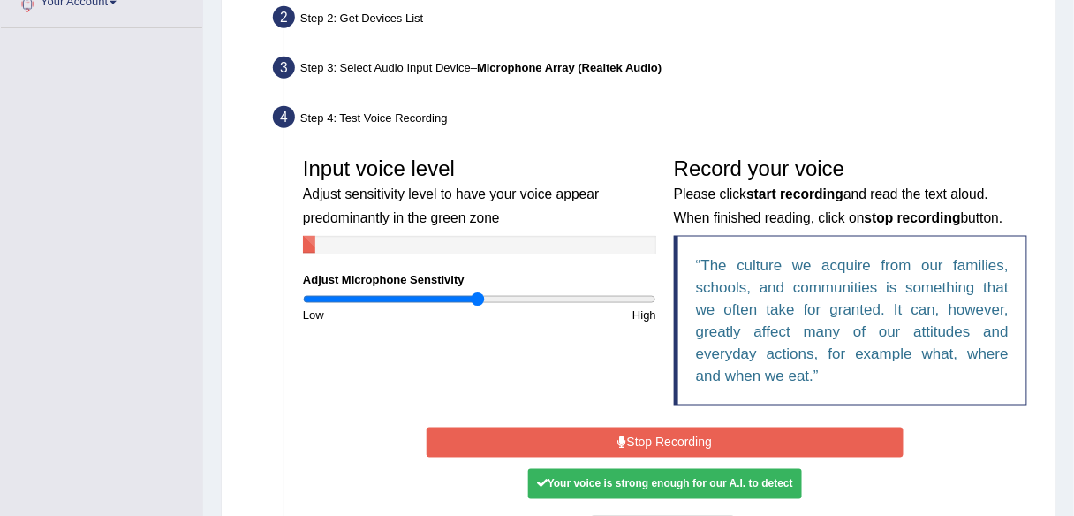
click at [554, 435] on button "Stop Recording" at bounding box center [665, 443] width 477 height 30
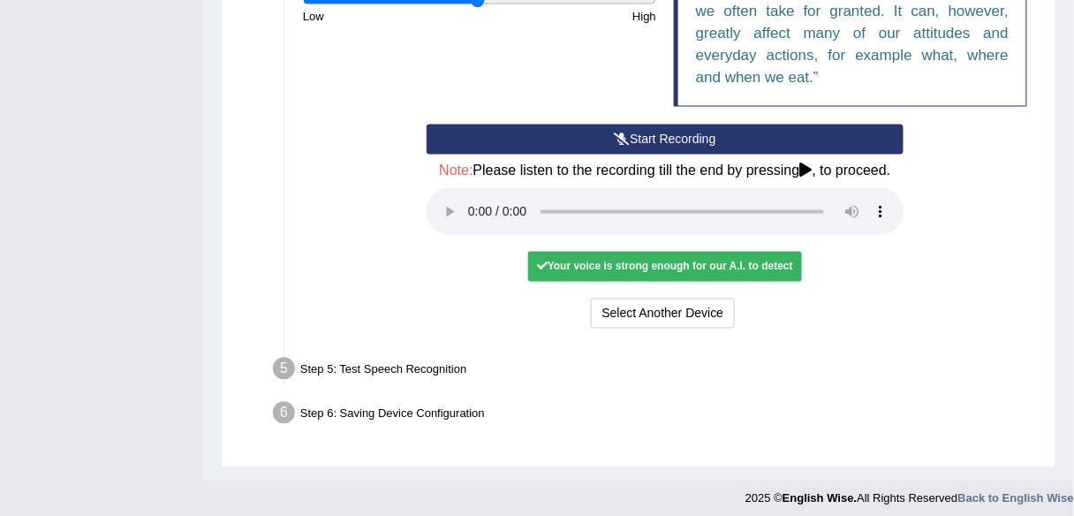
scroll to position [717, 0]
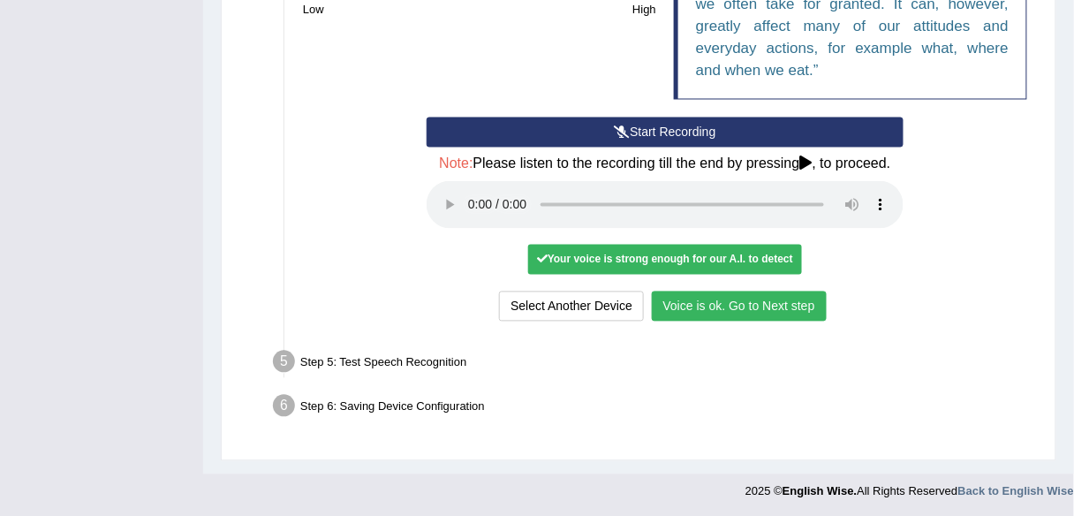
click at [779, 300] on button "Voice is ok. Go to Next step" at bounding box center [739, 307] width 175 height 30
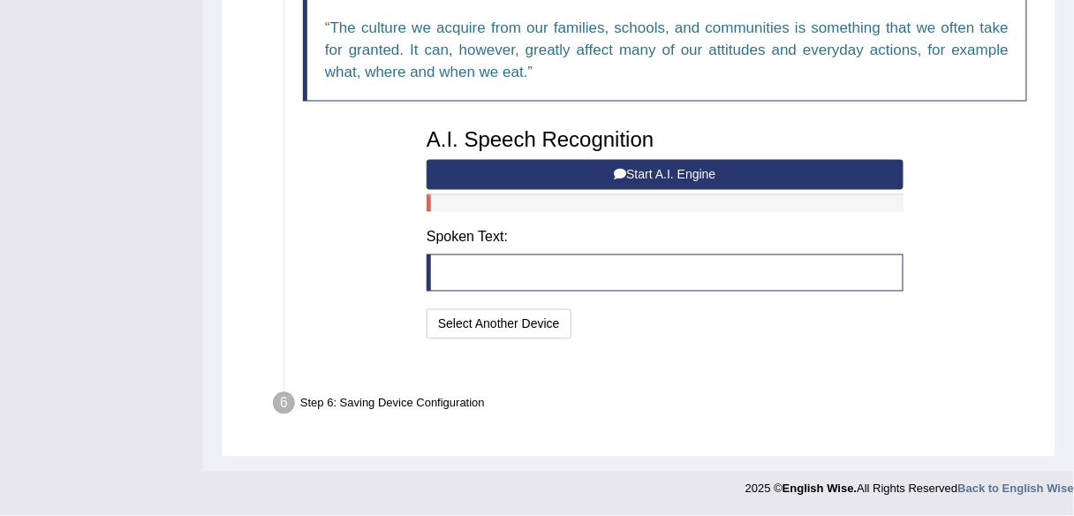
scroll to position [625, 0]
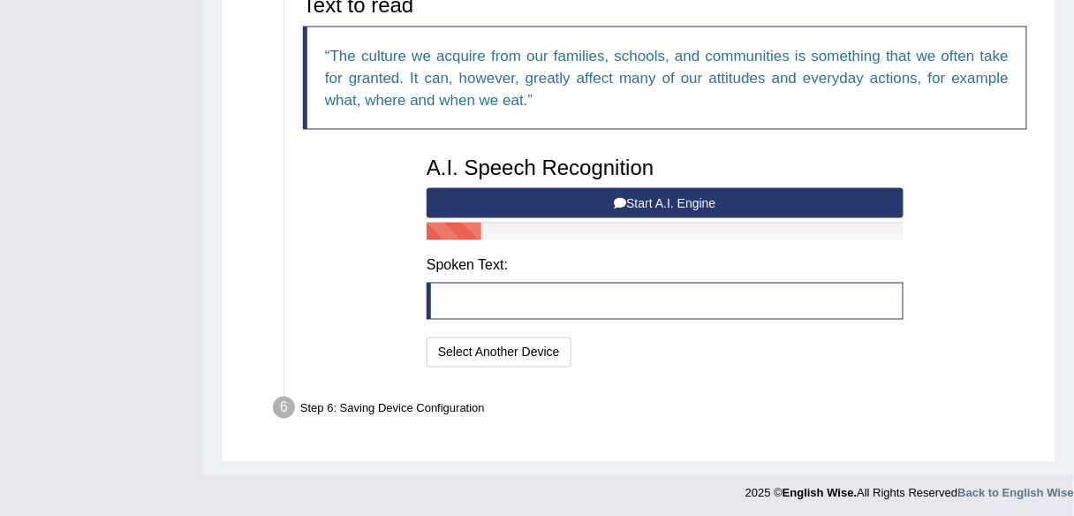
click at [770, 197] on button "Start A.I. Engine" at bounding box center [665, 203] width 477 height 30
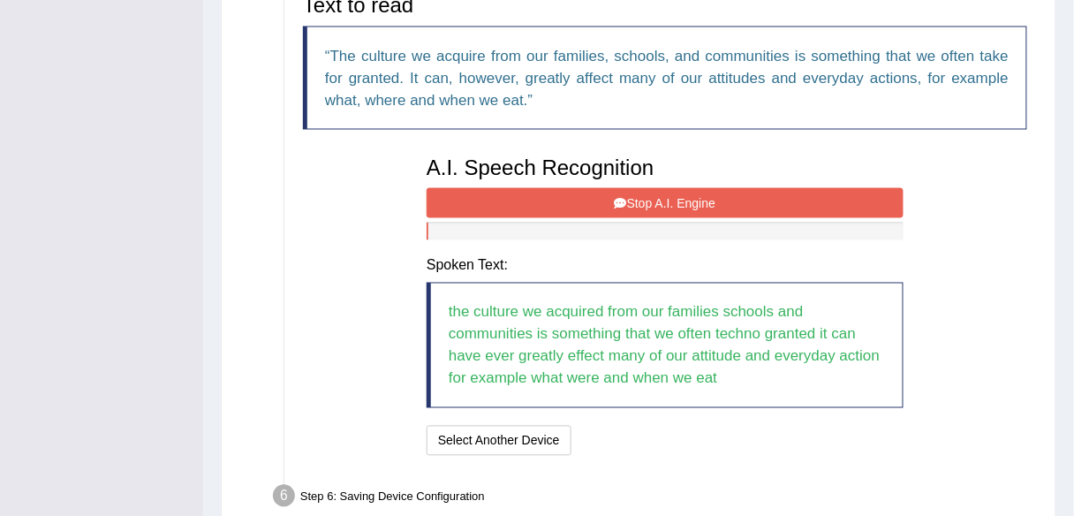
click at [770, 197] on button "Stop A.I. Engine" at bounding box center [665, 203] width 477 height 30
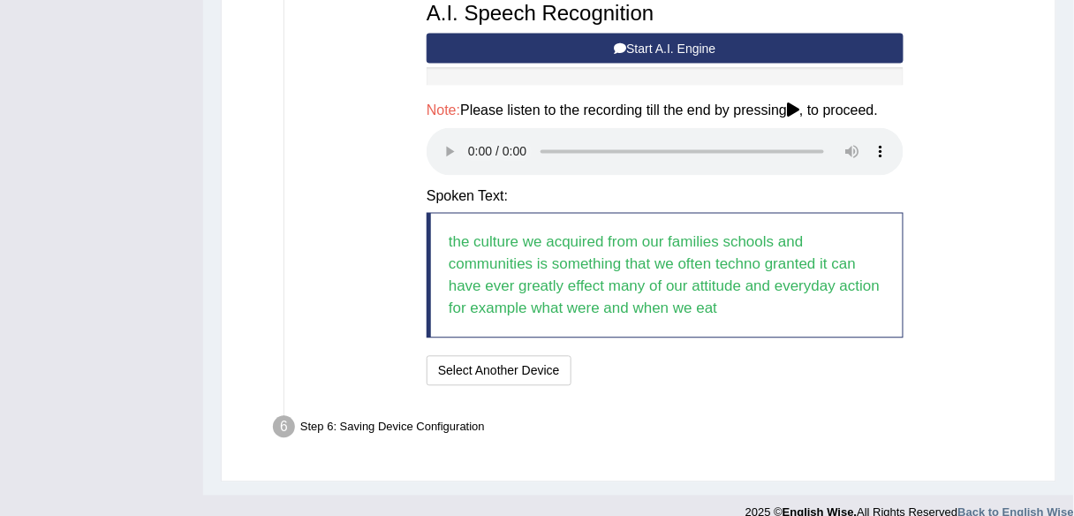
scroll to position [799, 0]
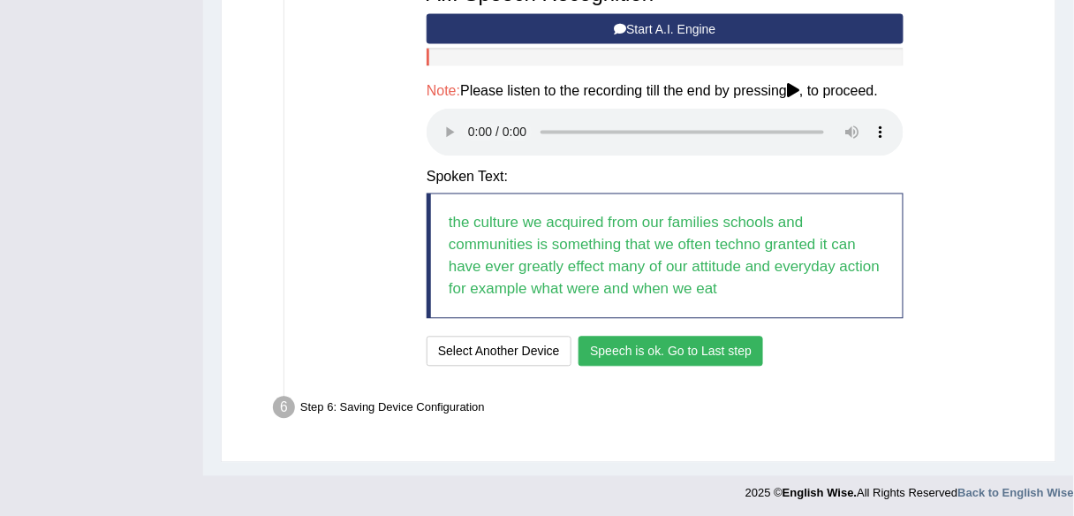
click at [665, 347] on button "Speech is ok. Go to Last step" at bounding box center [671, 352] width 185 height 30
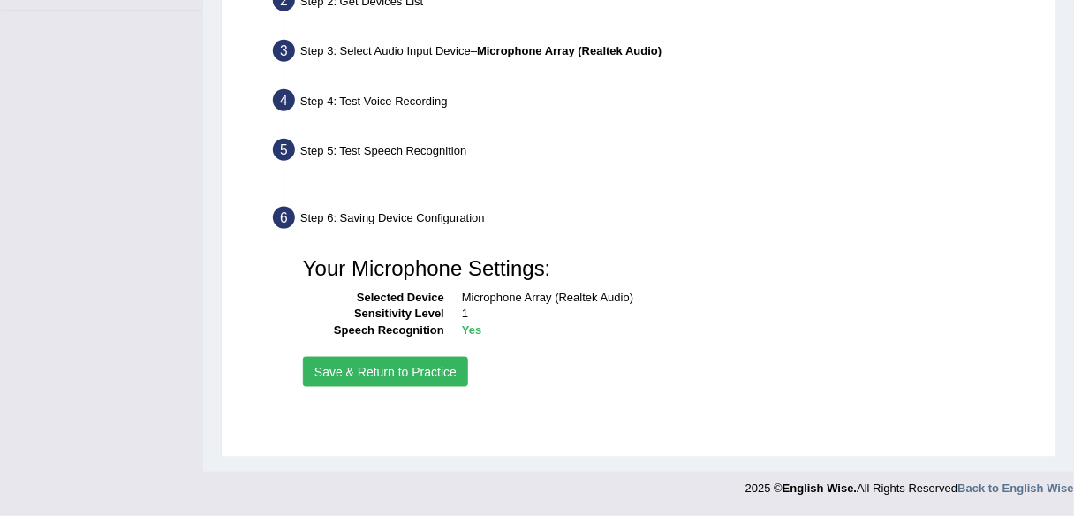
scroll to position [412, 0]
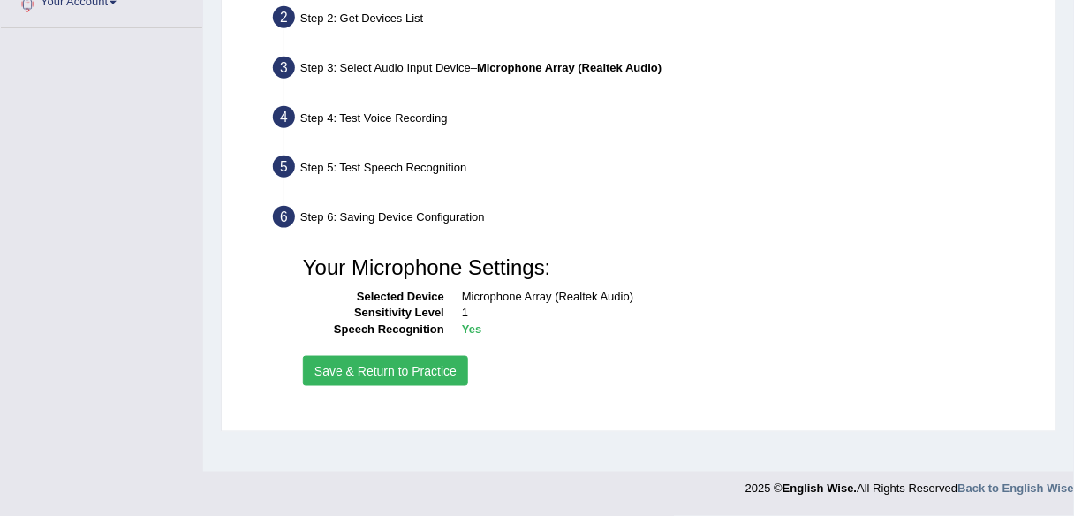
click at [389, 377] on button "Save & Return to Practice" at bounding box center [385, 371] width 165 height 30
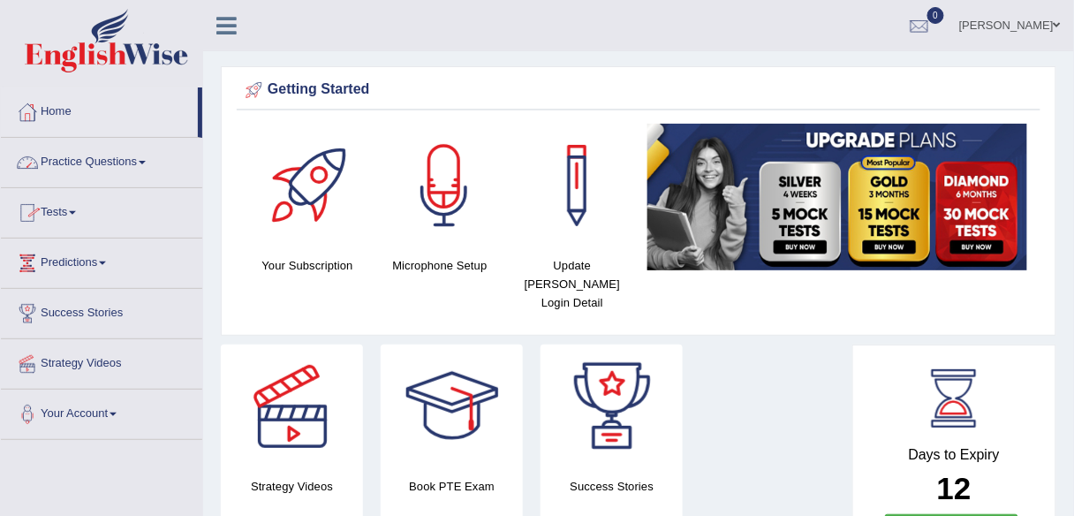
click at [142, 163] on link "Practice Questions" at bounding box center [101, 160] width 201 height 44
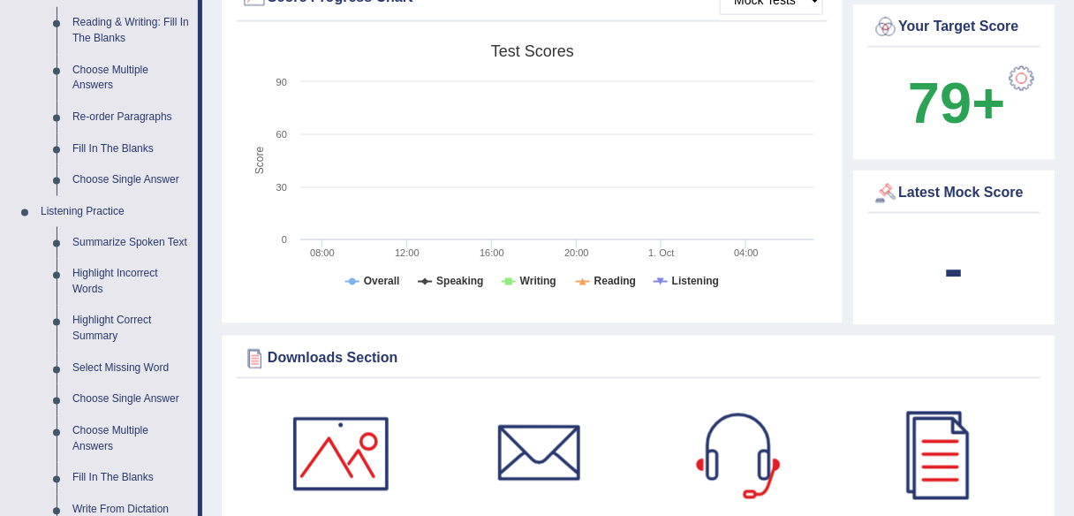
scroll to position [648, 0]
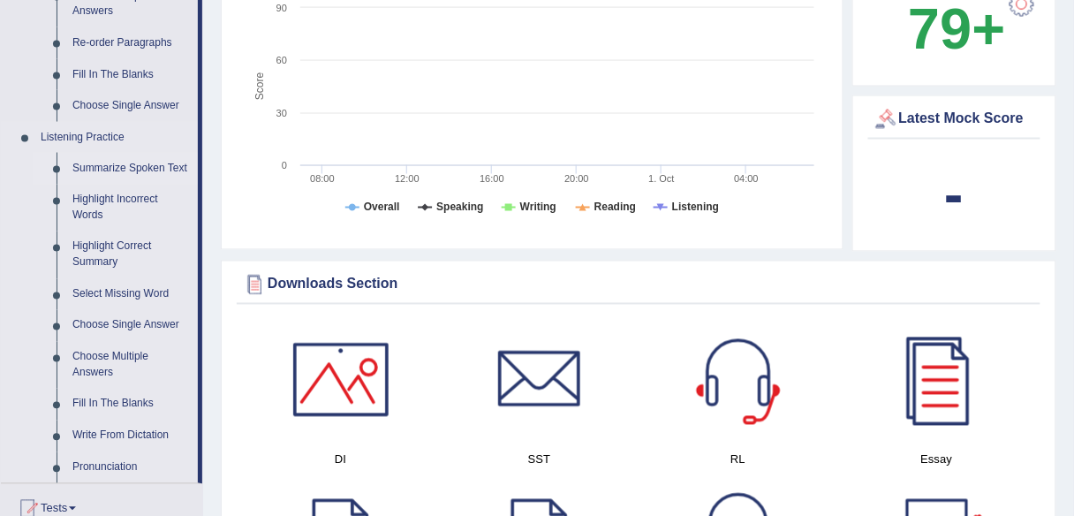
click at [144, 170] on link "Summarize Spoken Text" at bounding box center [130, 169] width 133 height 32
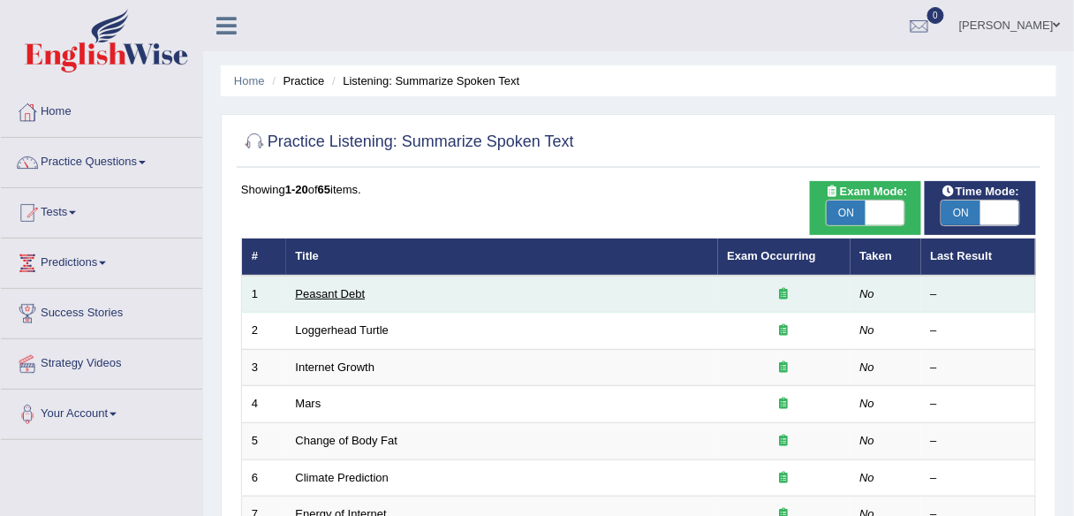
click at [333, 291] on link "Peasant Debt" at bounding box center [331, 293] width 70 height 13
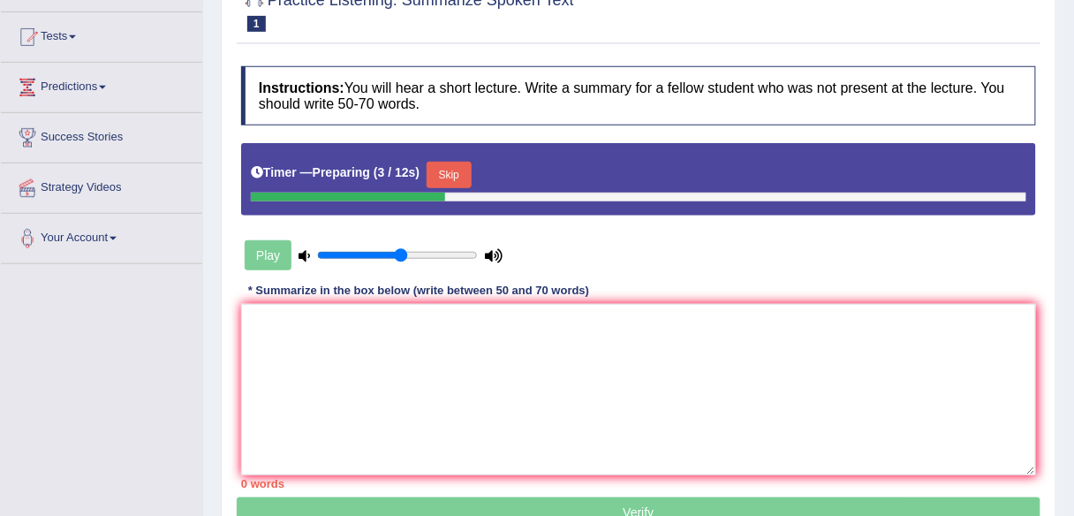
scroll to position [177, 0]
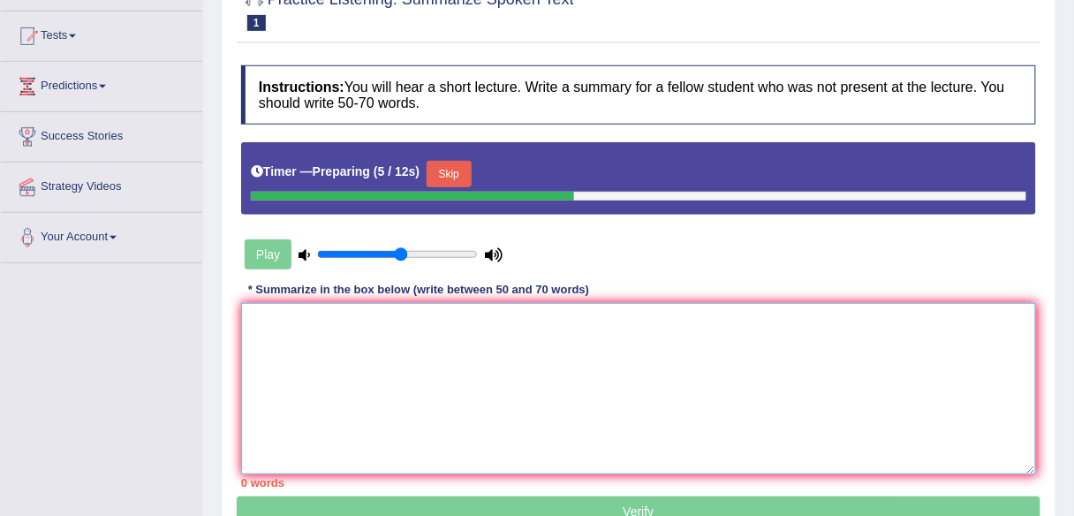
click at [353, 336] on textarea at bounding box center [638, 388] width 795 height 171
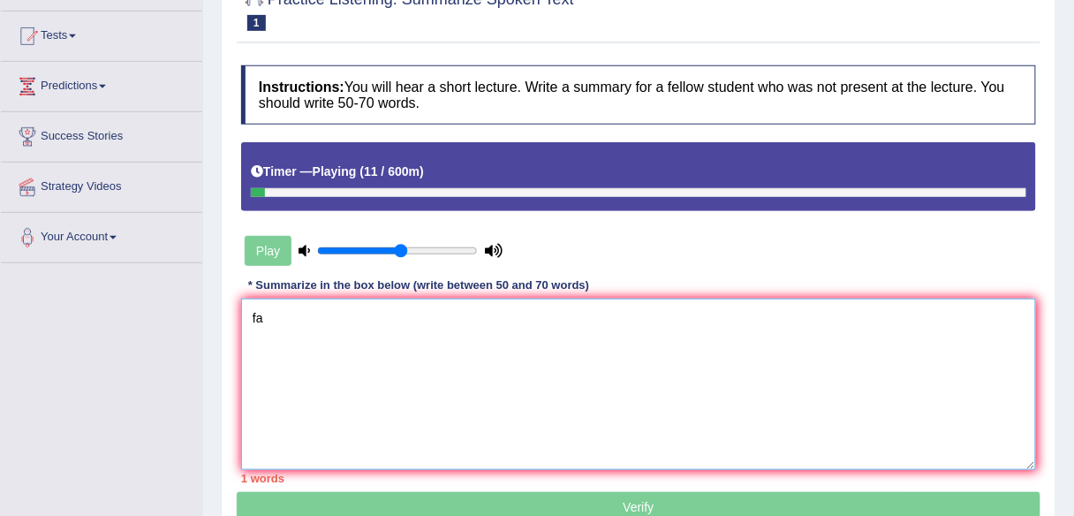
type textarea "f"
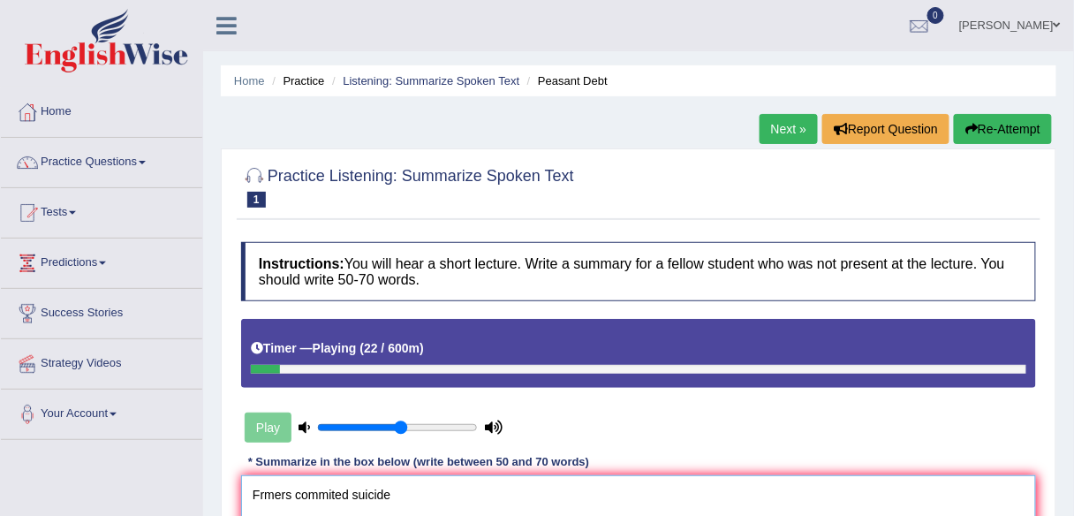
scroll to position [0, 0]
type textarea "Frmers commited suicide"
click at [458, 78] on link "Listening: Summarize Spoken Text" at bounding box center [431, 80] width 177 height 13
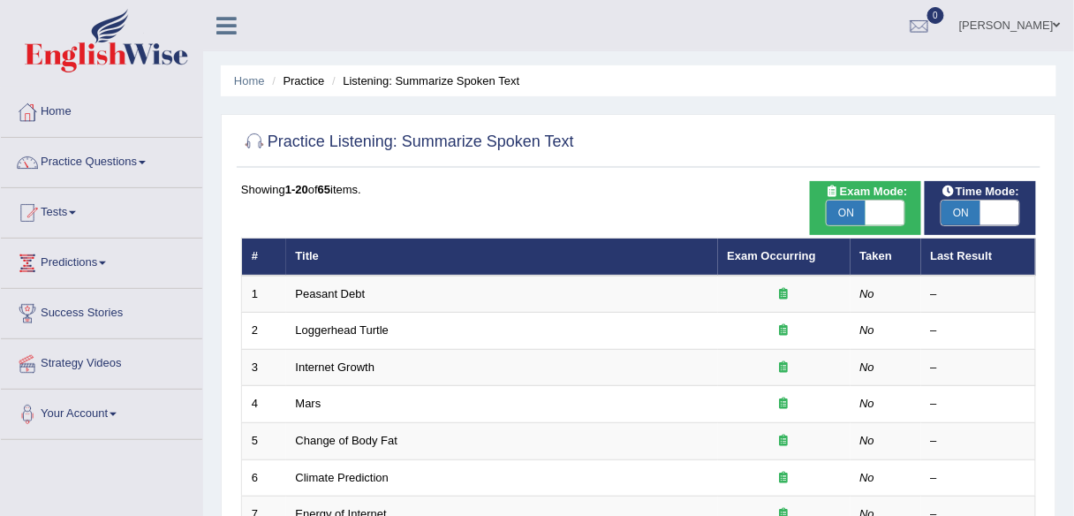
click at [123, 166] on link "Practice Questions" at bounding box center [101, 160] width 201 height 44
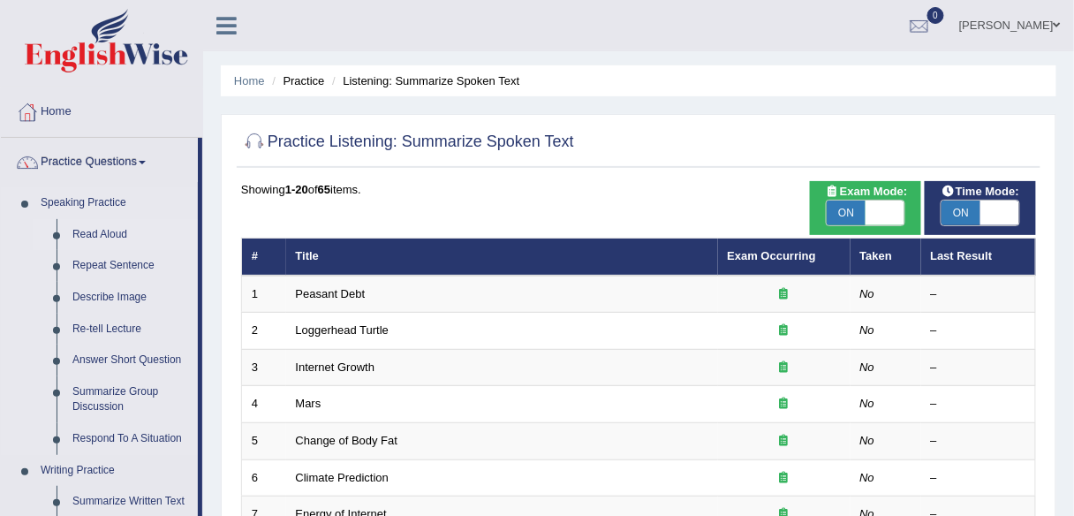
click at [105, 232] on link "Read Aloud" at bounding box center [130, 235] width 133 height 32
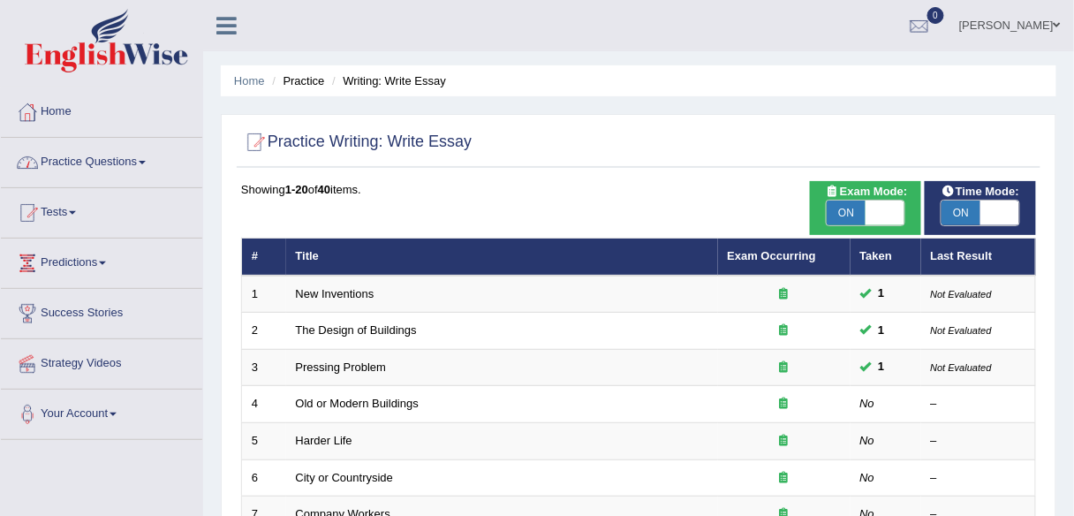
click at [144, 161] on span at bounding box center [142, 163] width 7 height 4
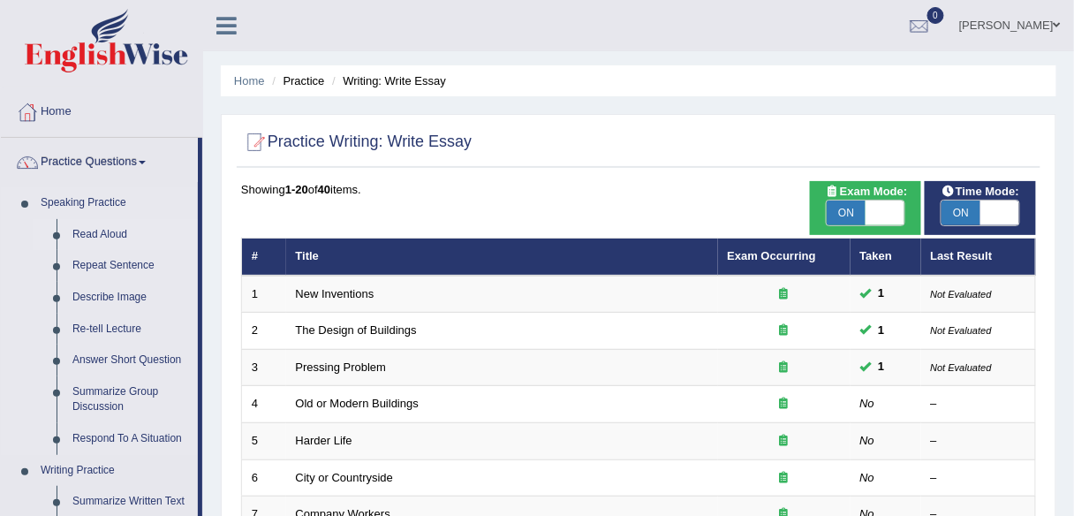
click at [117, 232] on link "Read Aloud" at bounding box center [130, 235] width 133 height 32
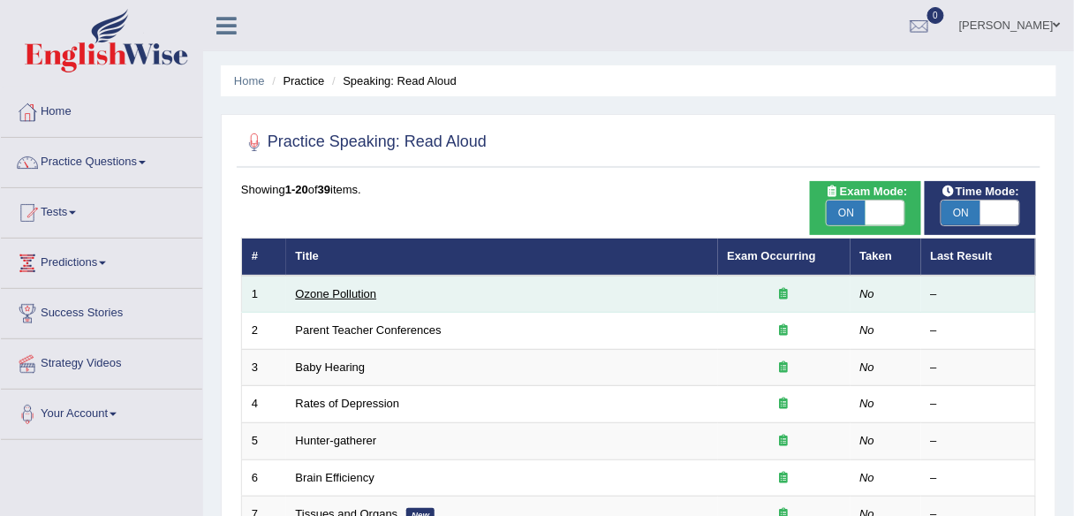
click at [345, 292] on link "Ozone Pollution" at bounding box center [336, 293] width 81 height 13
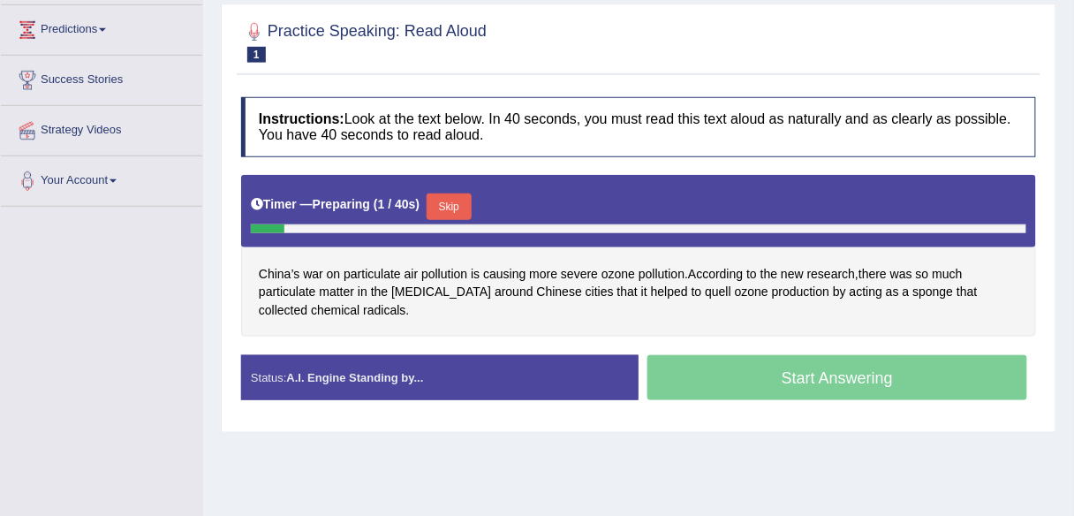
scroll to position [235, 0]
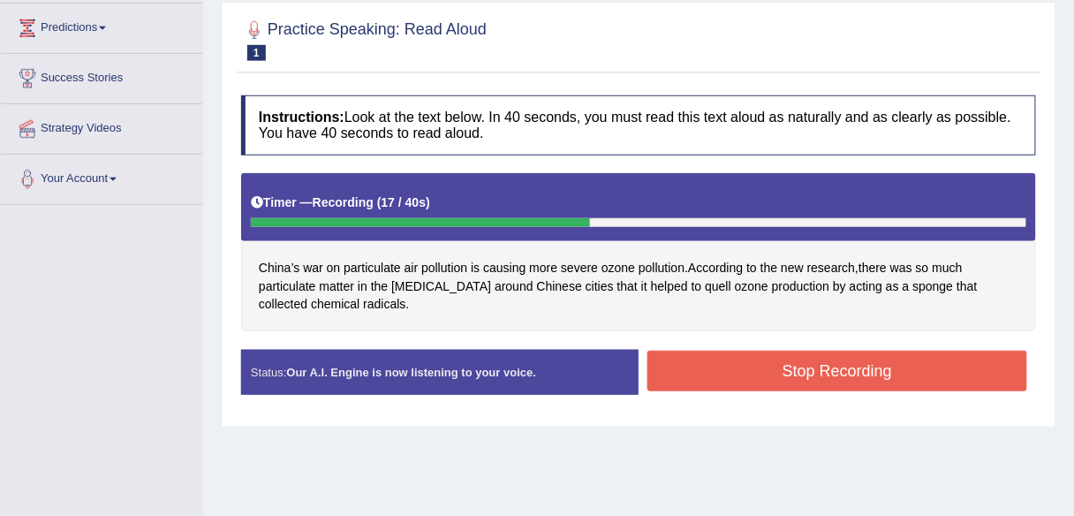
click at [761, 378] on button "Stop Recording" at bounding box center [838, 371] width 380 height 41
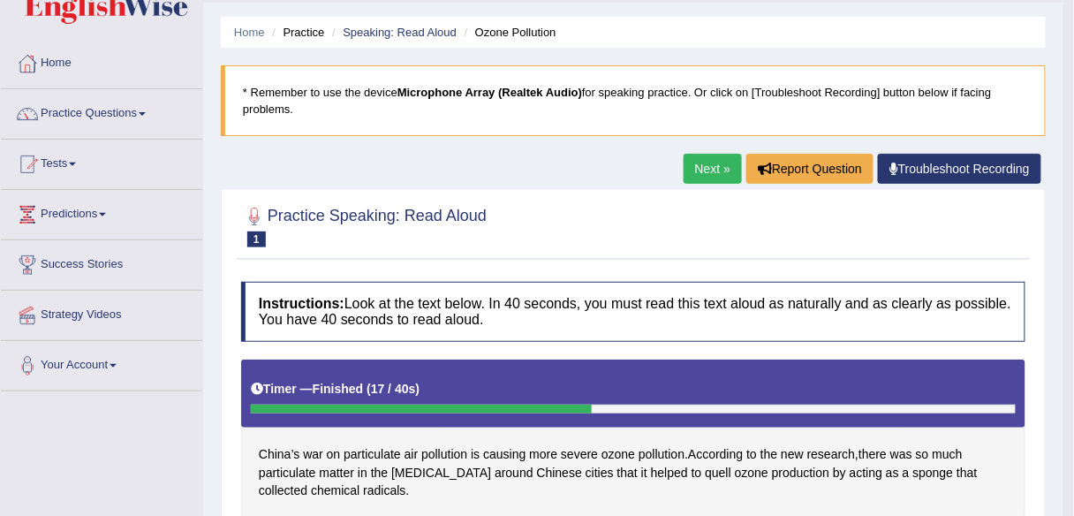
scroll to position [0, 0]
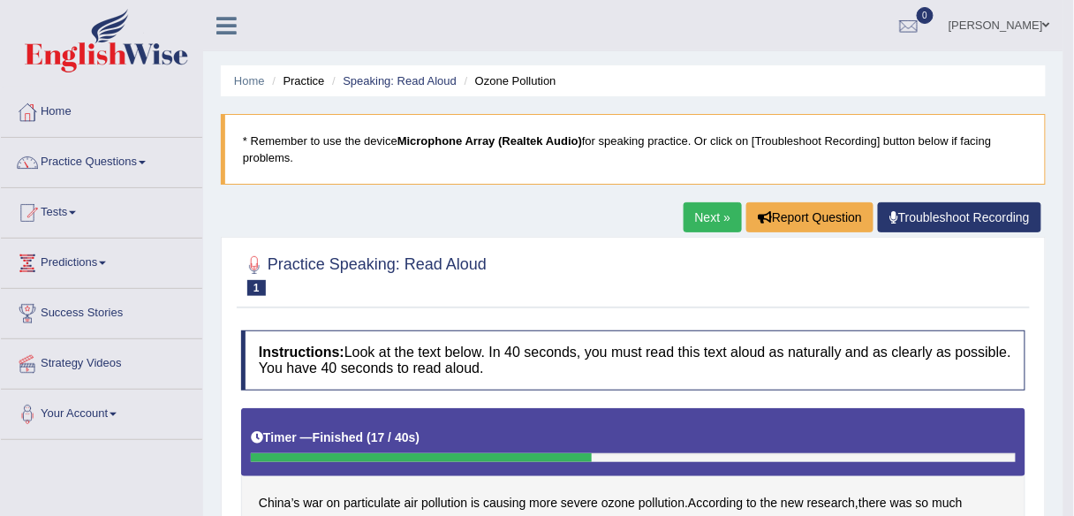
click at [380, 71] on ul "Home Practice Speaking: Read Aloud Ozone Pollution" at bounding box center [633, 80] width 825 height 31
click at [380, 84] on link "Speaking: Read Aloud" at bounding box center [400, 80] width 114 height 13
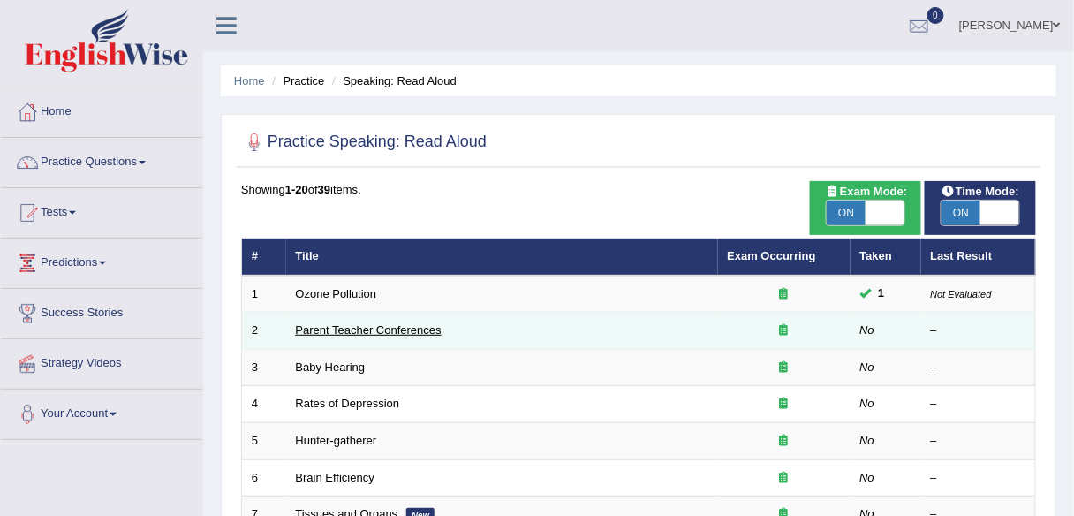
click at [340, 335] on link "Parent Teacher Conferences" at bounding box center [369, 329] width 146 height 13
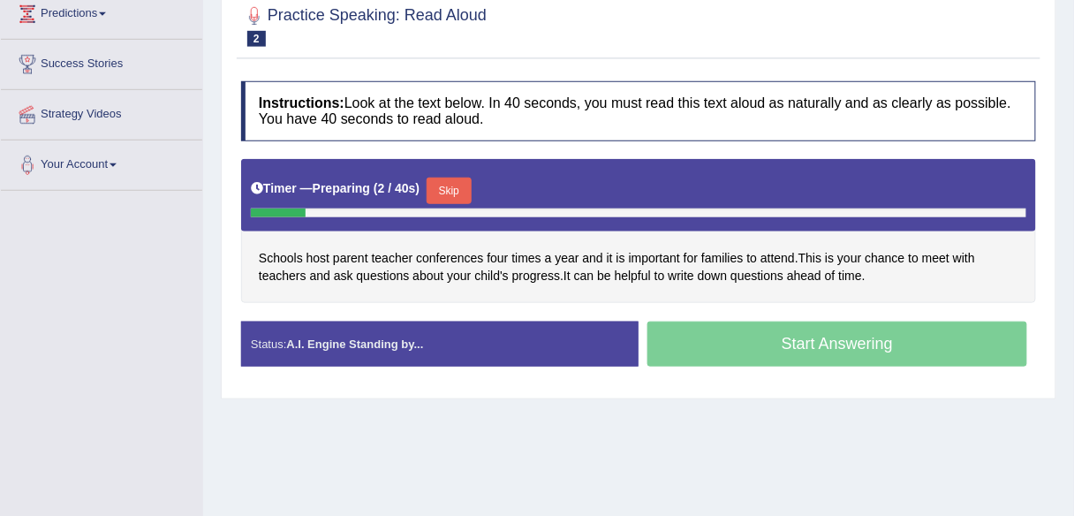
scroll to position [246, 0]
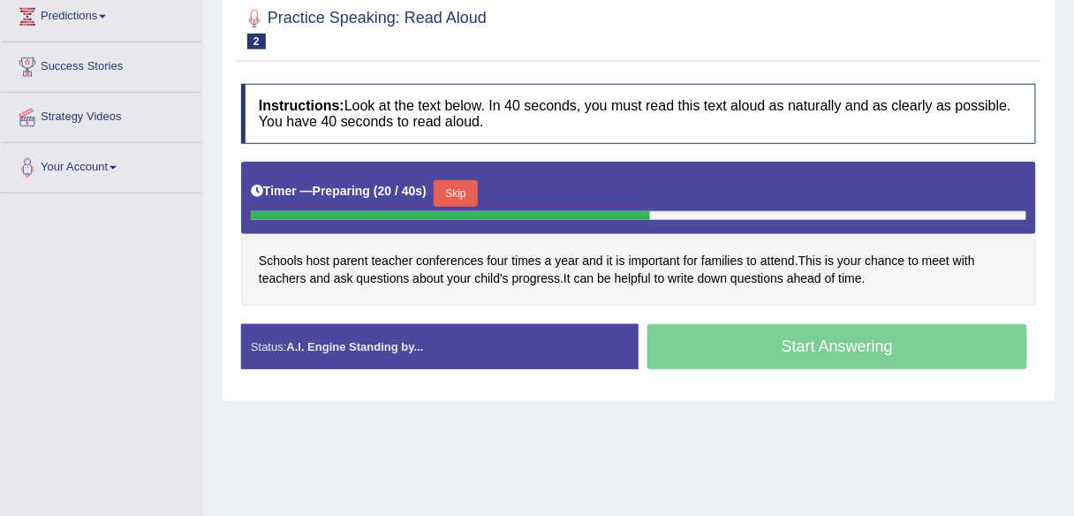
click at [466, 192] on button "Skip" at bounding box center [456, 193] width 44 height 27
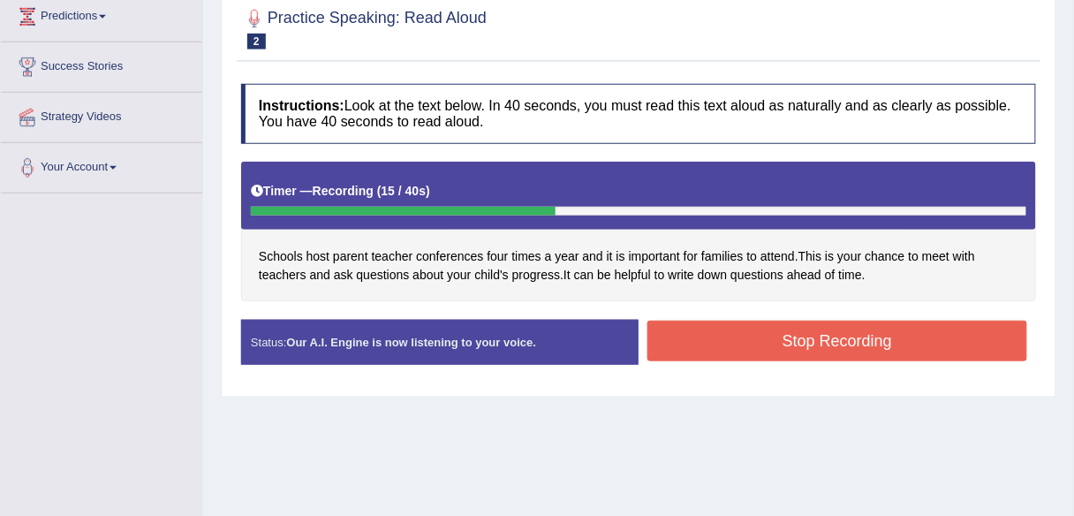
click at [852, 360] on div "Stop Recording" at bounding box center [838, 343] width 398 height 45
click at [849, 353] on button "Stop Recording" at bounding box center [838, 341] width 380 height 41
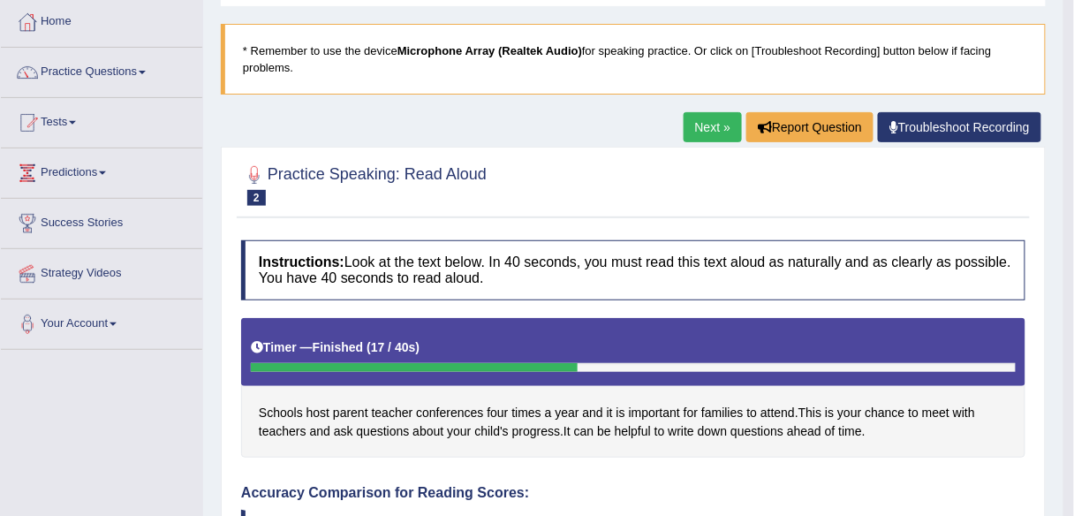
scroll to position [58, 0]
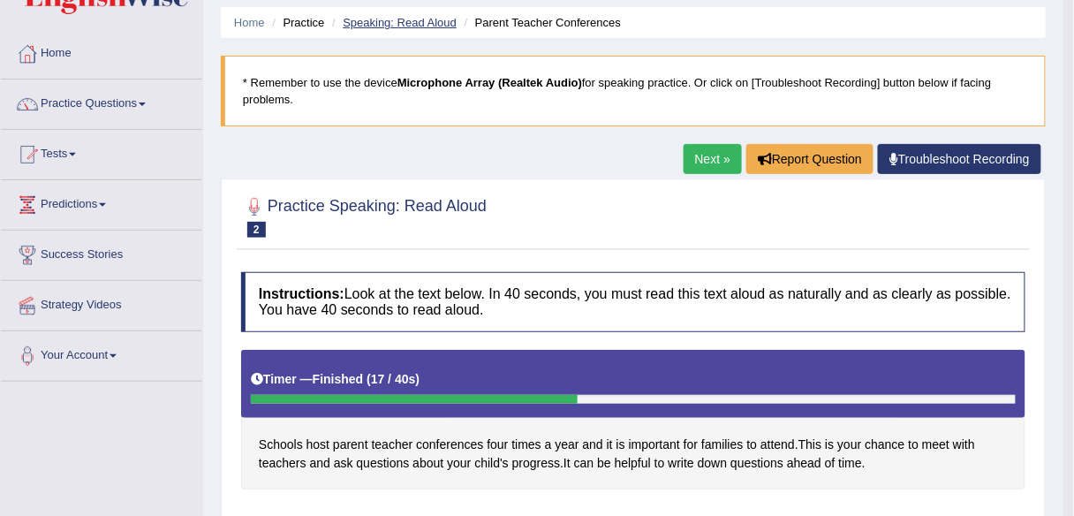
click at [390, 20] on link "Speaking: Read Aloud" at bounding box center [400, 22] width 114 height 13
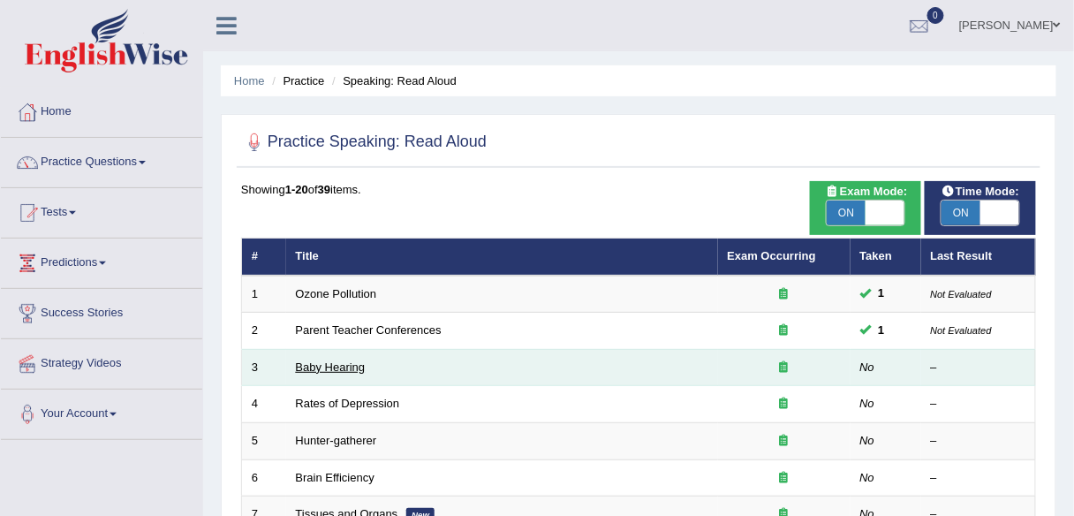
click at [326, 363] on link "Baby Hearing" at bounding box center [331, 366] width 70 height 13
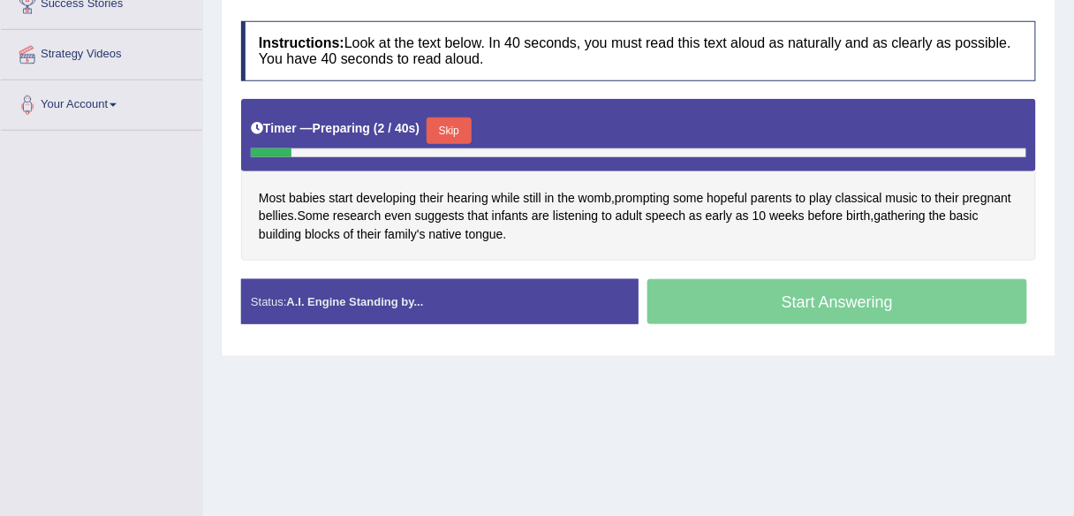
scroll to position [330, 0]
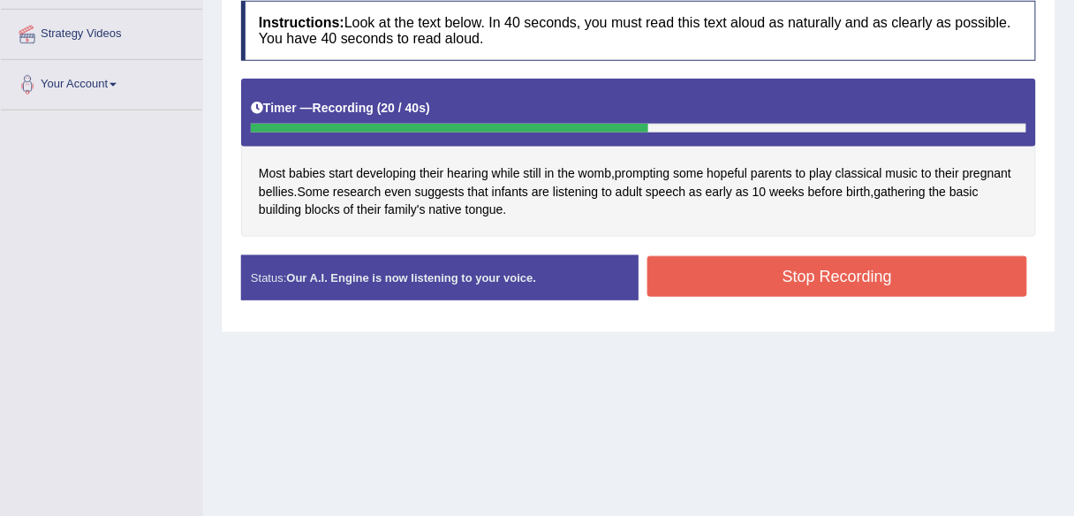
click at [711, 272] on button "Stop Recording" at bounding box center [838, 276] width 380 height 41
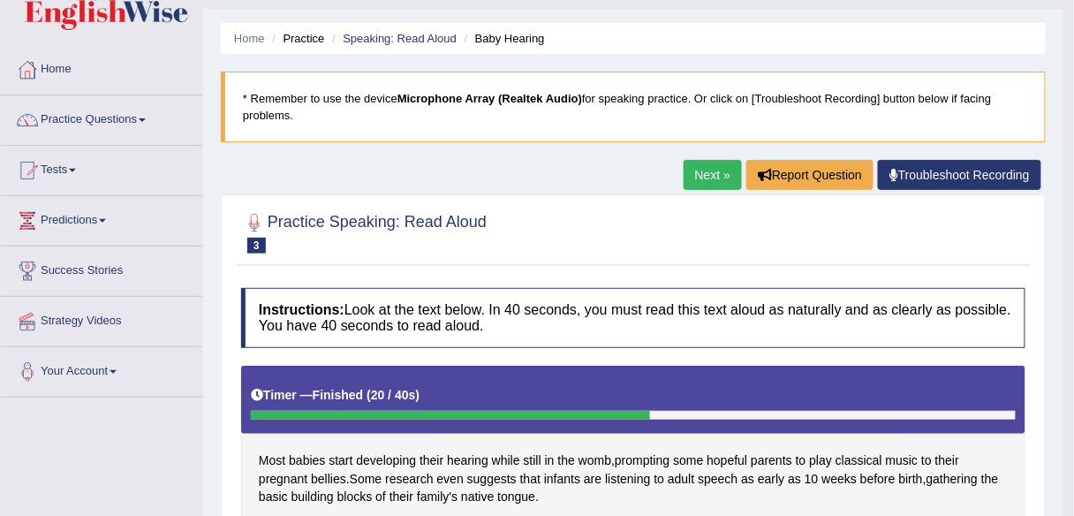
scroll to position [34, 0]
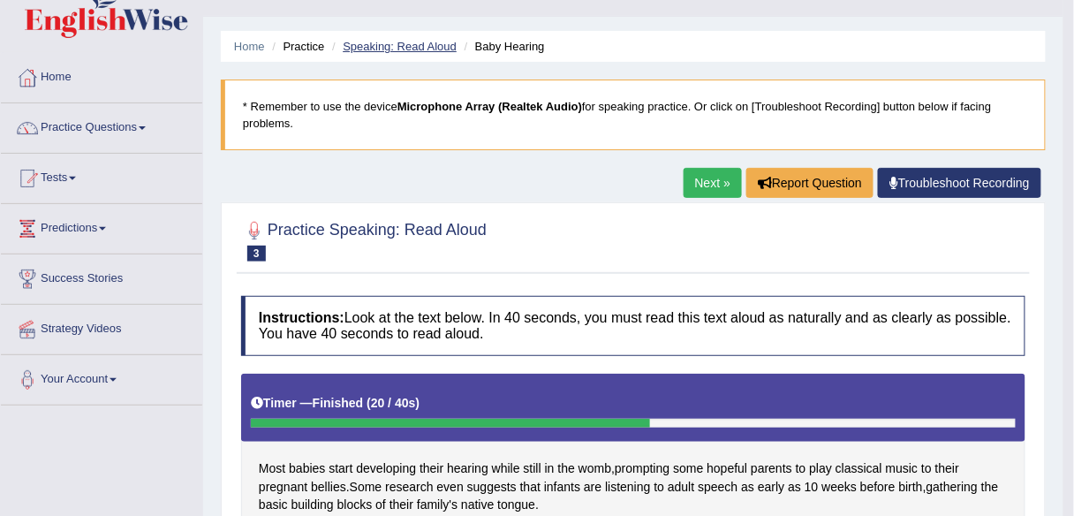
click at [414, 43] on link "Speaking: Read Aloud" at bounding box center [400, 46] width 114 height 13
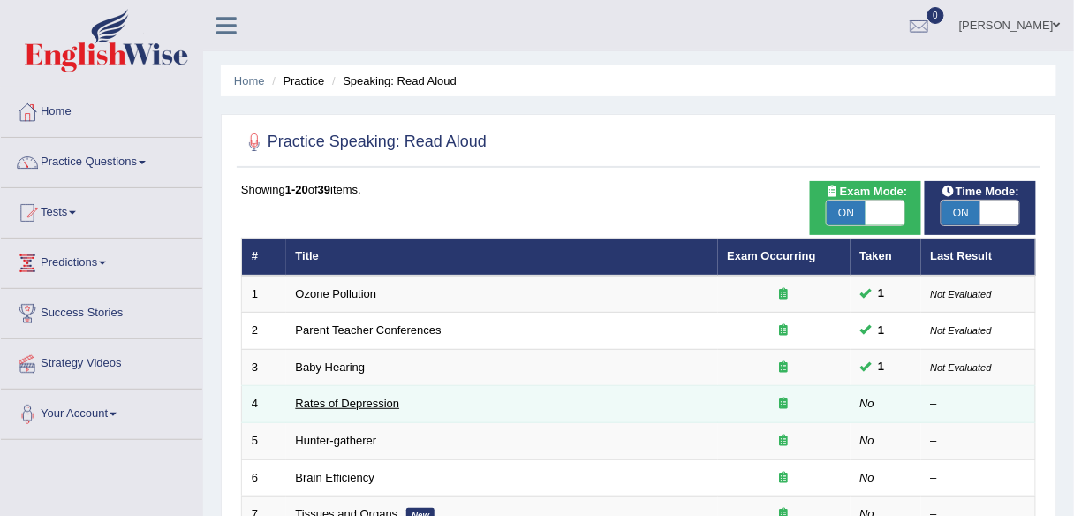
click at [354, 407] on link "Rates of Depression" at bounding box center [348, 403] width 104 height 13
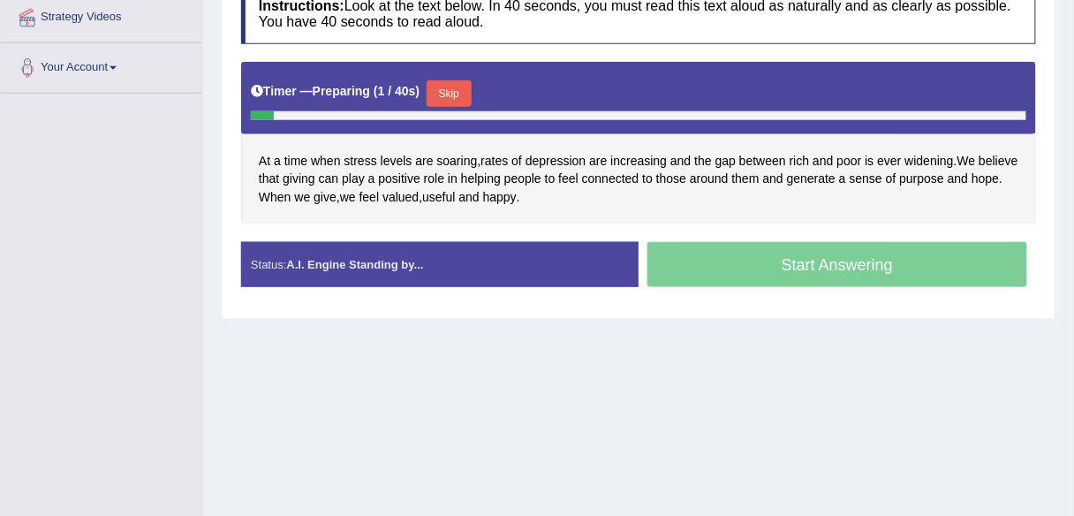
scroll to position [365, 0]
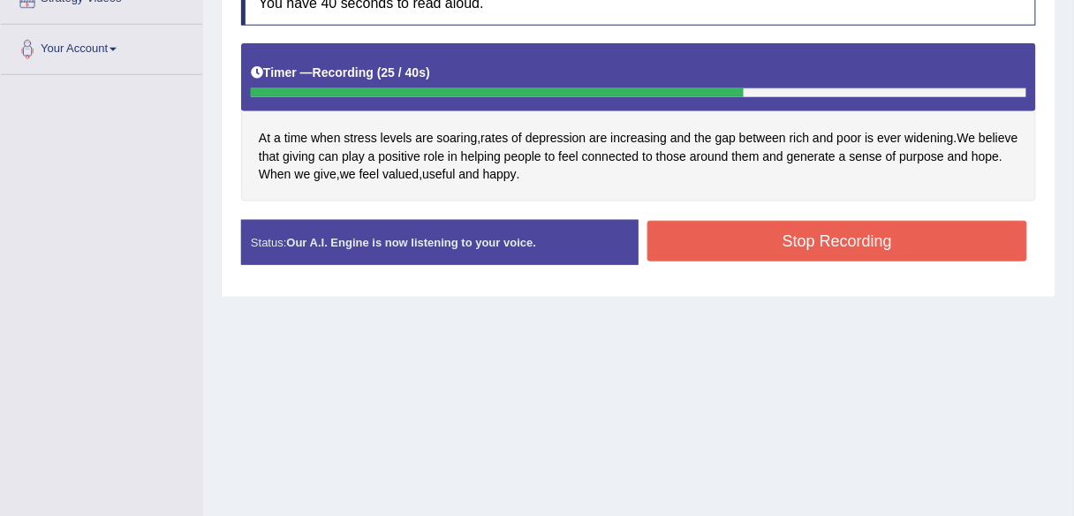
click at [770, 242] on button "Stop Recording" at bounding box center [838, 241] width 380 height 41
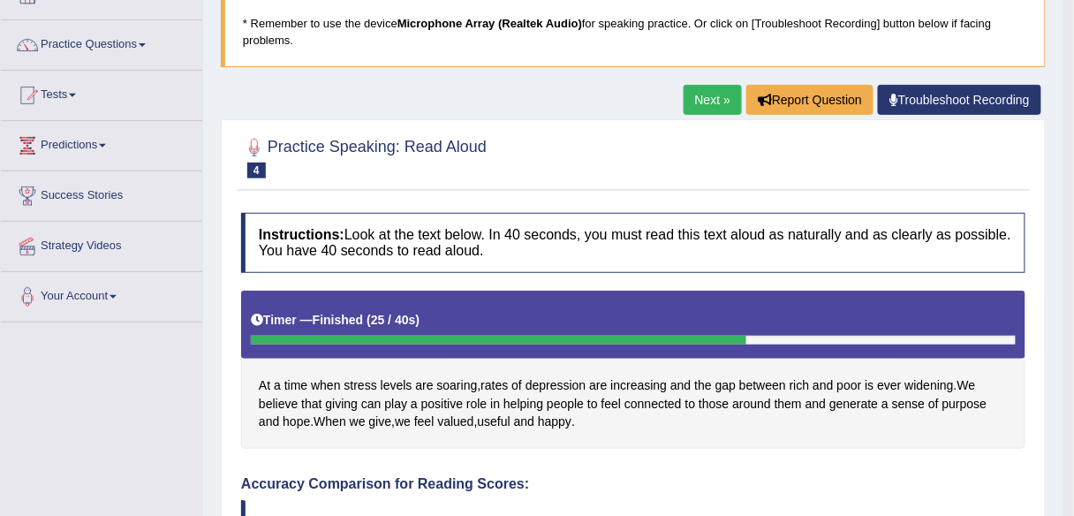
scroll to position [0, 0]
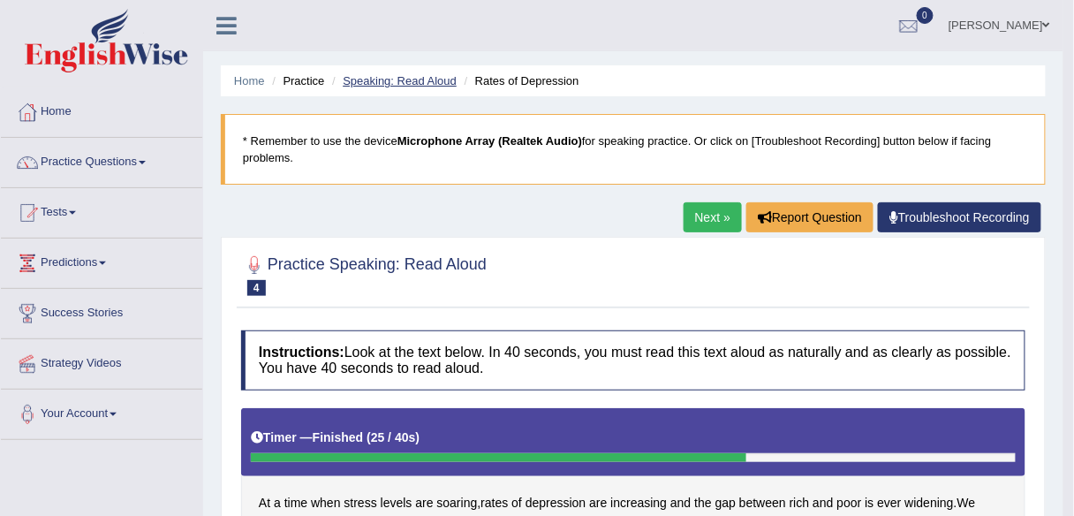
click at [422, 77] on link "Speaking: Read Aloud" at bounding box center [400, 80] width 114 height 13
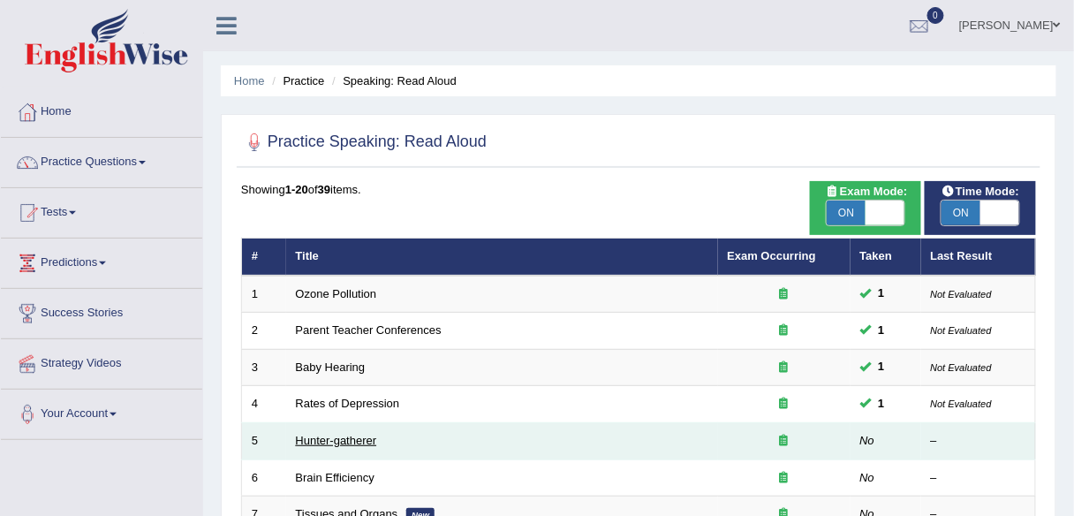
click at [332, 436] on link "Hunter-gatherer" at bounding box center [336, 440] width 81 height 13
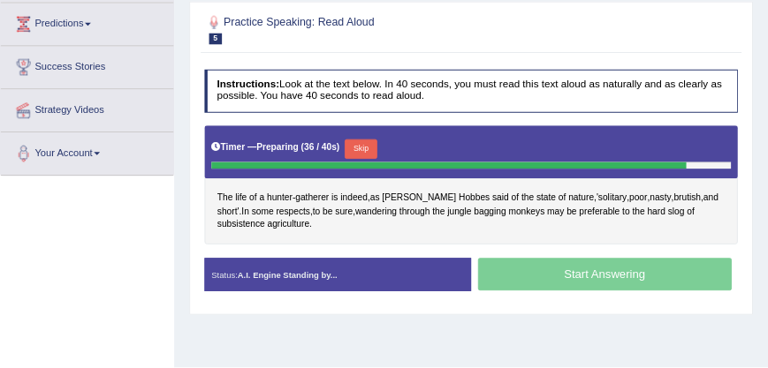
scroll to position [235, 0]
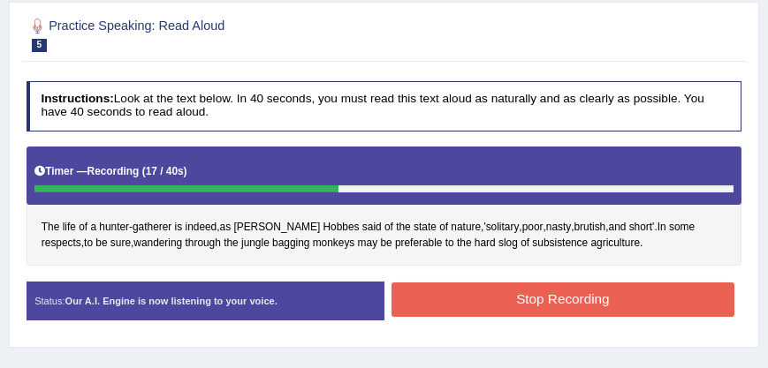
click at [436, 307] on button "Stop Recording" at bounding box center [562, 300] width 343 height 34
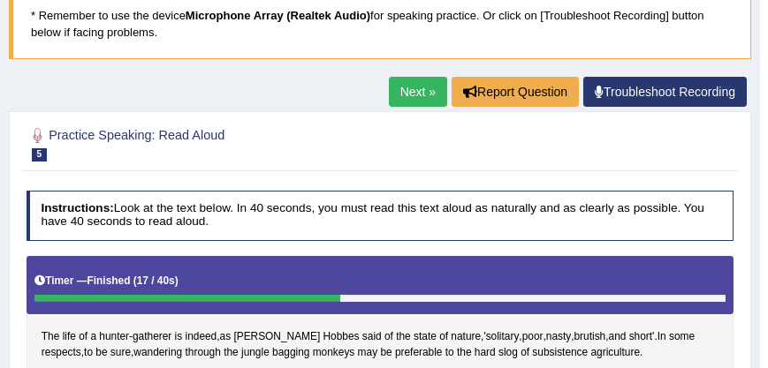
scroll to position [0, 0]
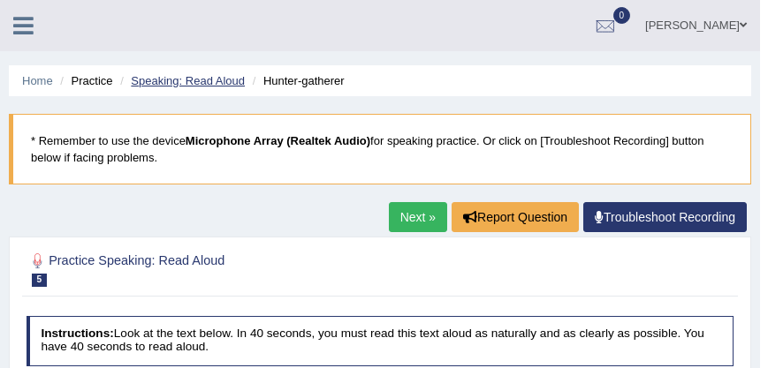
click at [182, 77] on link "Speaking: Read Aloud" at bounding box center [188, 80] width 114 height 13
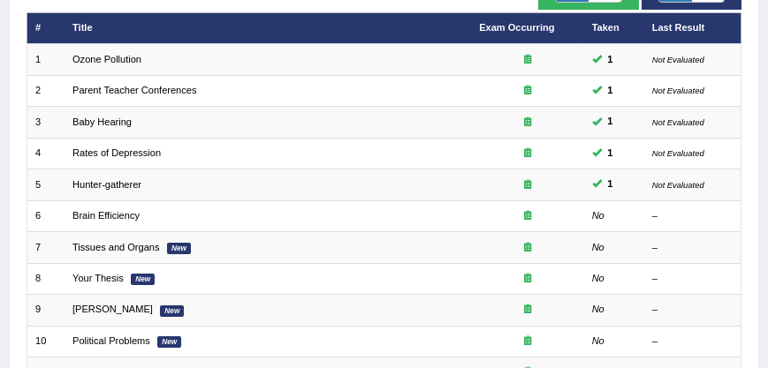
scroll to position [210, 0]
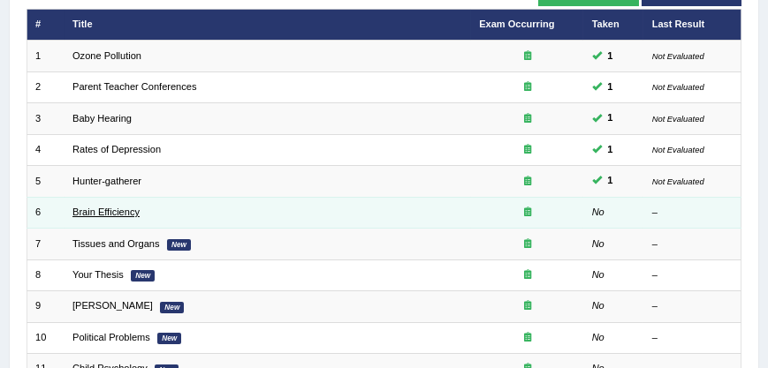
click at [93, 207] on link "Brain Efficiency" at bounding box center [105, 212] width 67 height 11
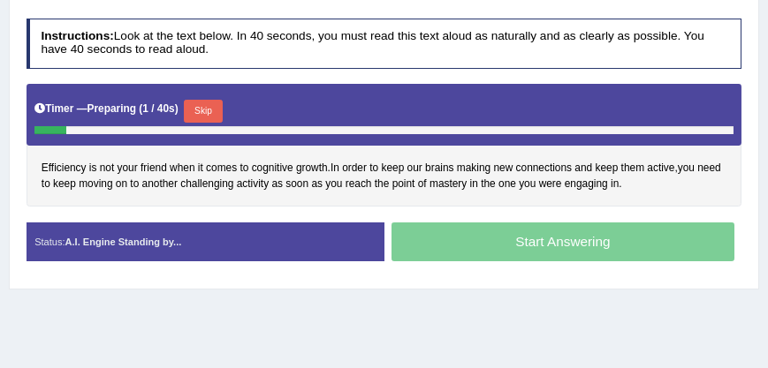
scroll to position [311, 0]
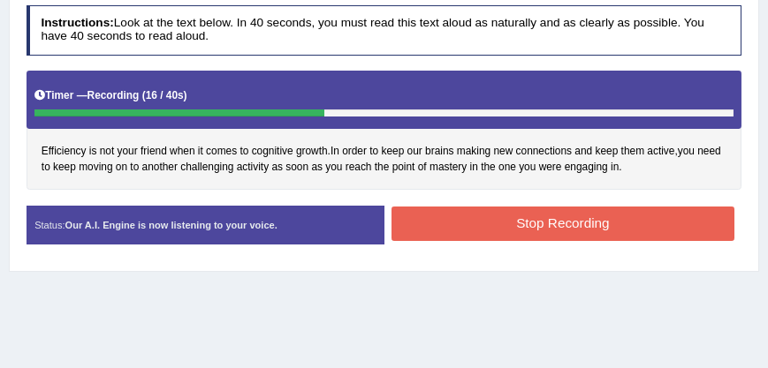
click at [459, 227] on button "Stop Recording" at bounding box center [562, 224] width 343 height 34
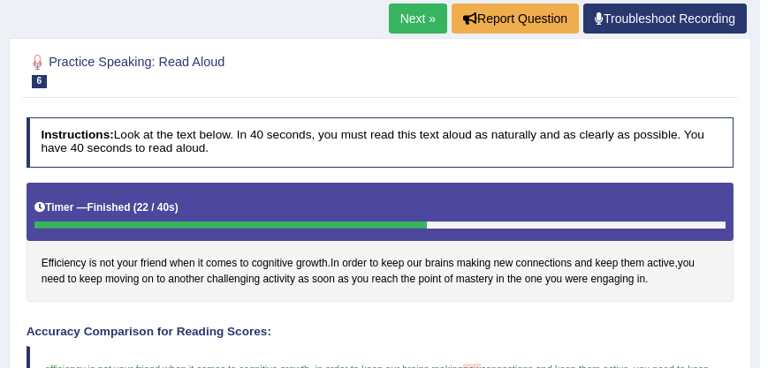
scroll to position [0, 0]
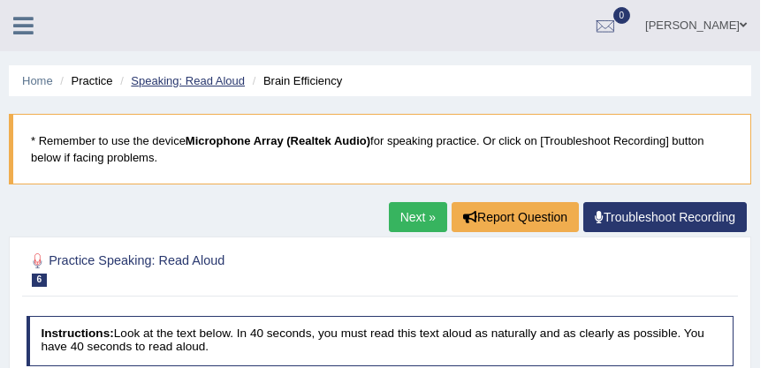
click at [209, 80] on link "Speaking: Read Aloud" at bounding box center [188, 80] width 114 height 13
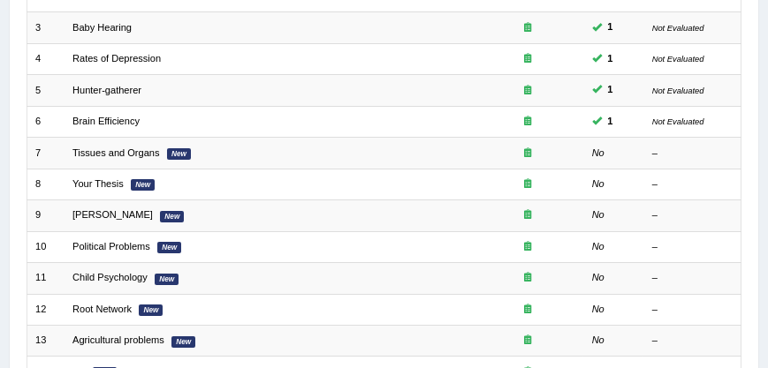
scroll to position [302, 0]
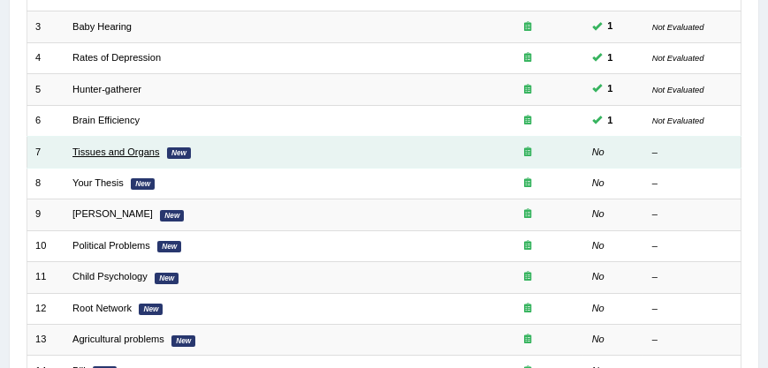
click at [138, 149] on link "Tissues and Organs" at bounding box center [115, 152] width 87 height 11
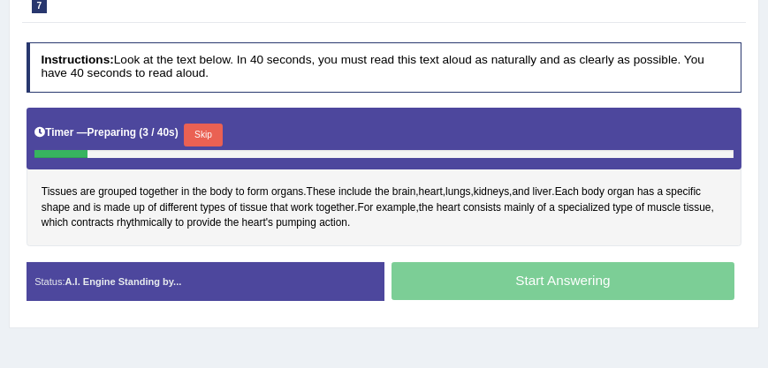
scroll to position [302, 0]
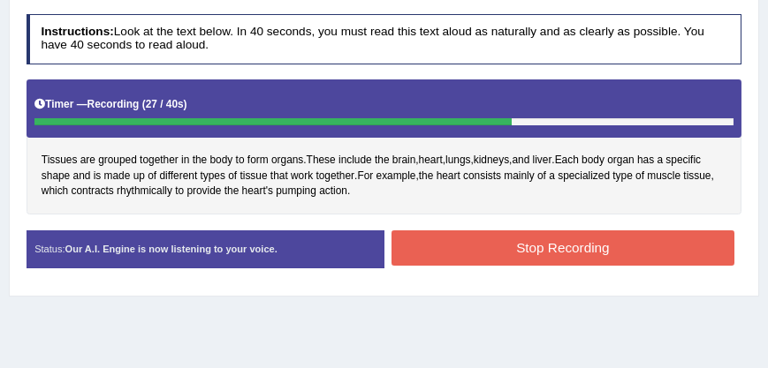
click at [475, 237] on button "Stop Recording" at bounding box center [562, 248] width 343 height 34
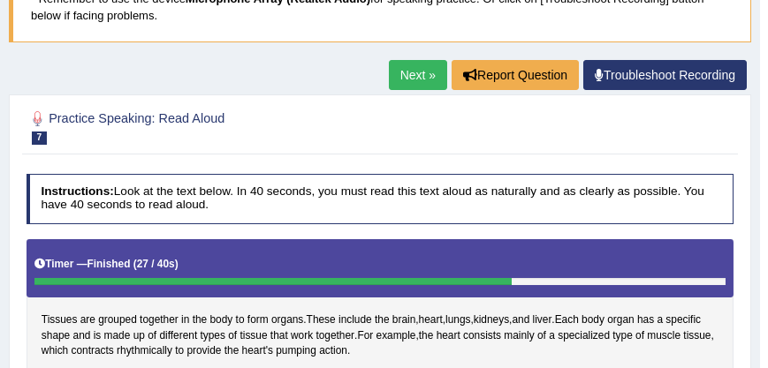
scroll to position [0, 0]
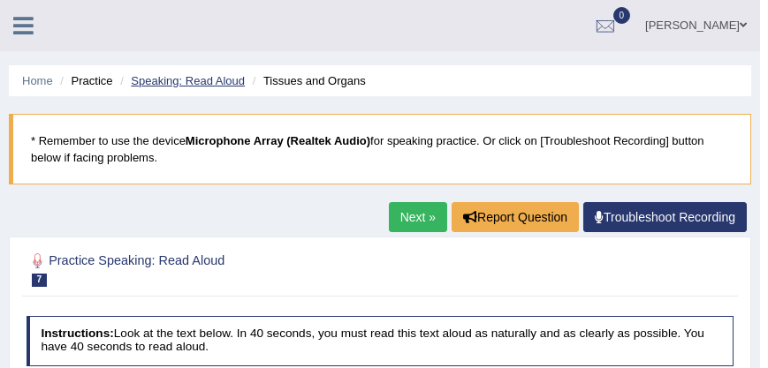
click at [230, 80] on link "Speaking: Read Aloud" at bounding box center [188, 80] width 114 height 13
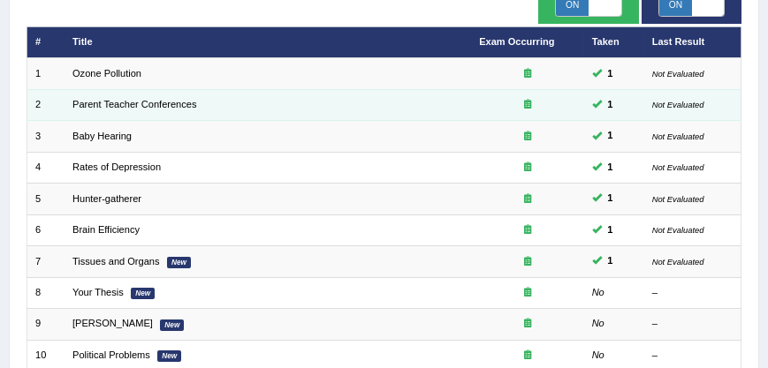
scroll to position [201, 0]
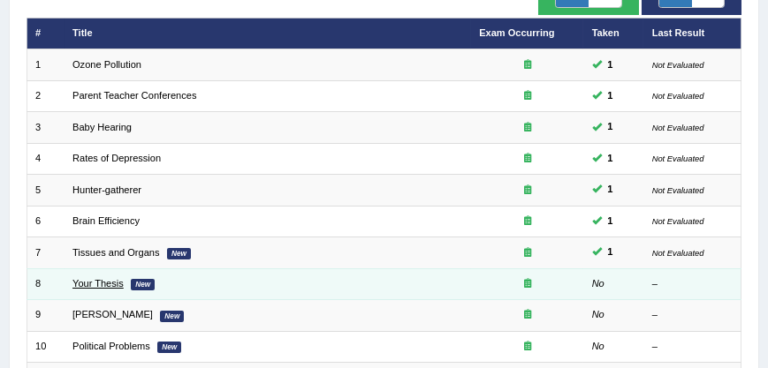
click at [108, 278] on link "Your Thesis" at bounding box center [97, 283] width 51 height 11
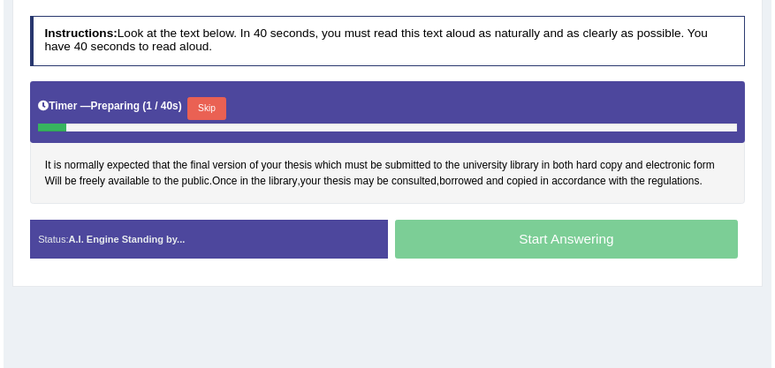
scroll to position [294, 0]
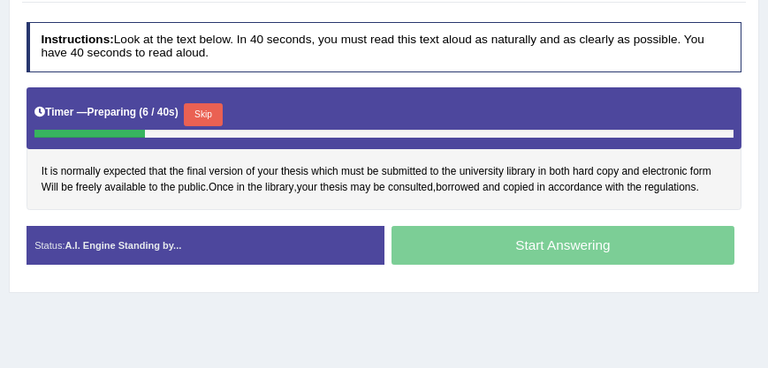
click at [208, 111] on button "Skip" at bounding box center [203, 114] width 38 height 23
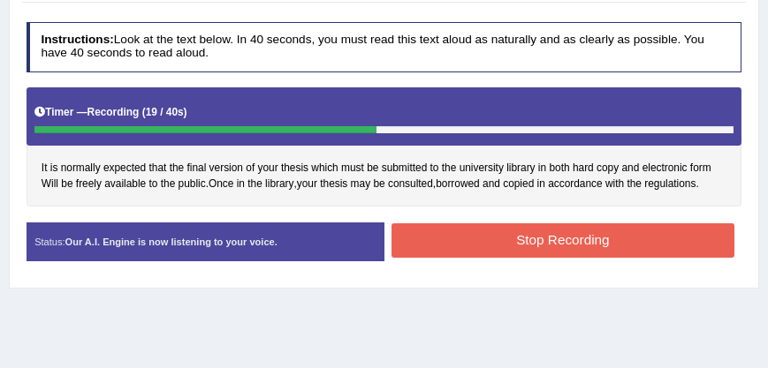
click at [463, 242] on button "Stop Recording" at bounding box center [562, 240] width 343 height 34
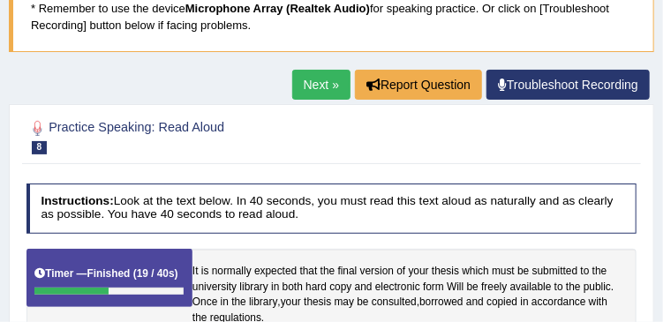
scroll to position [0, 0]
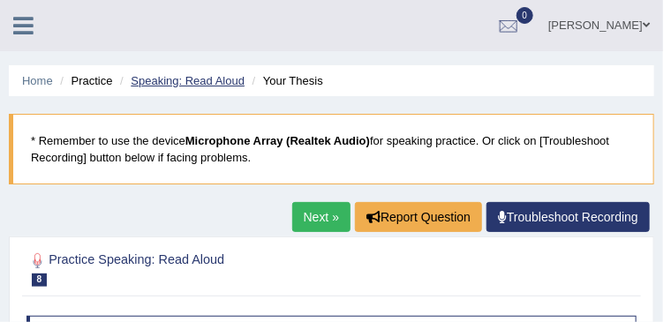
click at [227, 80] on link "Speaking: Read Aloud" at bounding box center [188, 80] width 114 height 13
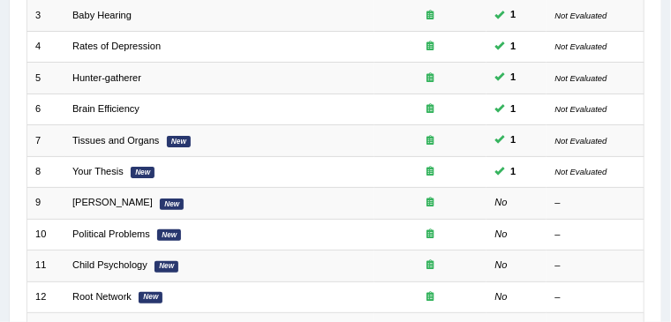
scroll to position [345, 0]
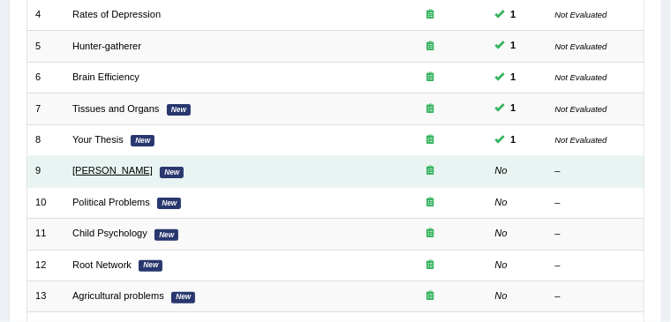
click at [125, 171] on link "William Shakespeare" at bounding box center [112, 170] width 80 height 11
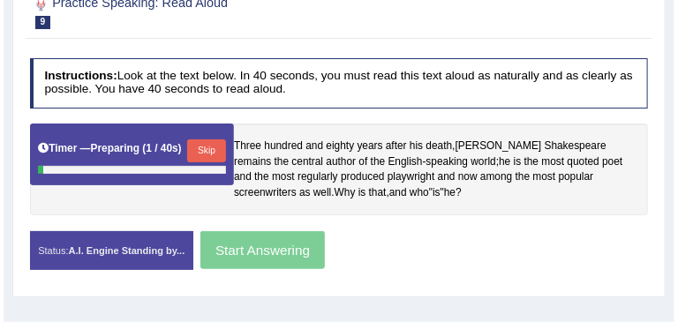
scroll to position [265, 0]
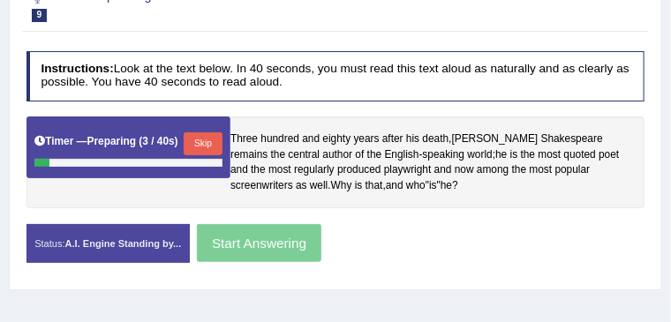
click at [206, 145] on button "Skip" at bounding box center [203, 144] width 38 height 23
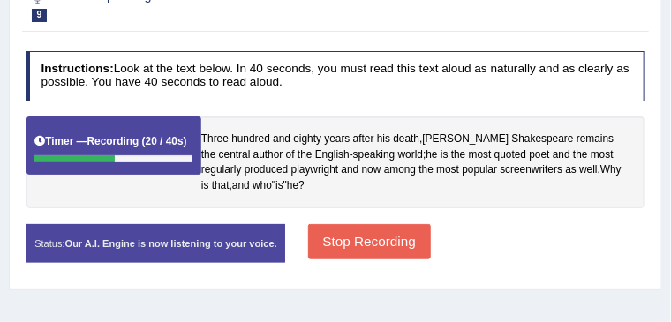
click at [370, 259] on button "Stop Recording" at bounding box center [369, 241] width 123 height 34
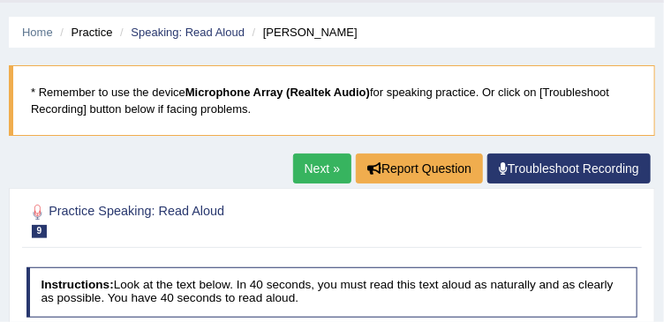
scroll to position [44, 0]
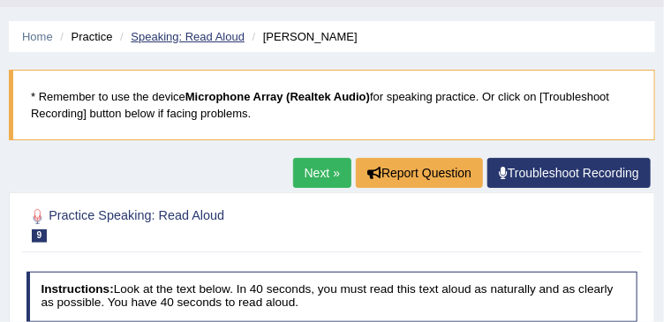
click at [193, 36] on link "Speaking: Read Aloud" at bounding box center [188, 36] width 114 height 13
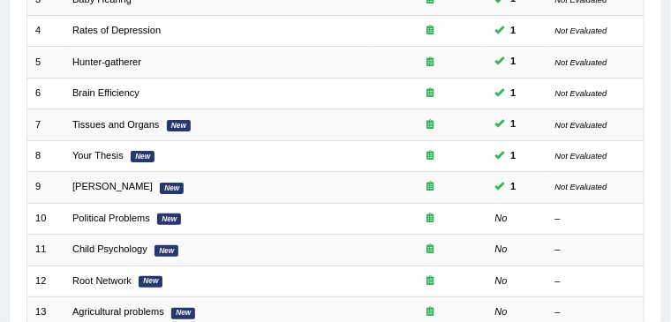
scroll to position [330, 0]
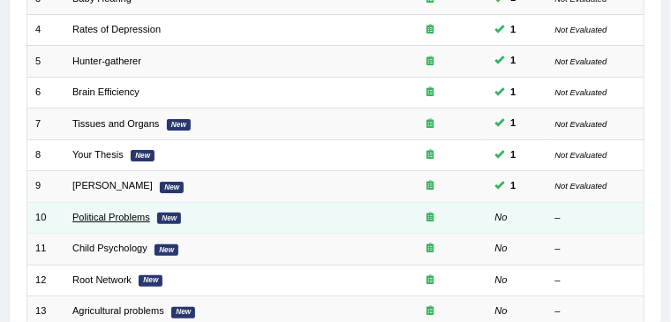
click at [108, 214] on link "Political Problems" at bounding box center [111, 217] width 78 height 11
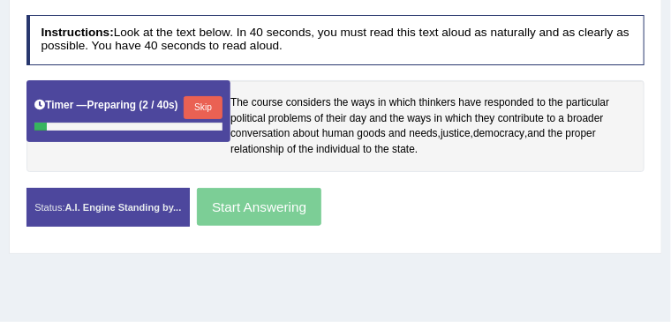
scroll to position [309, 0]
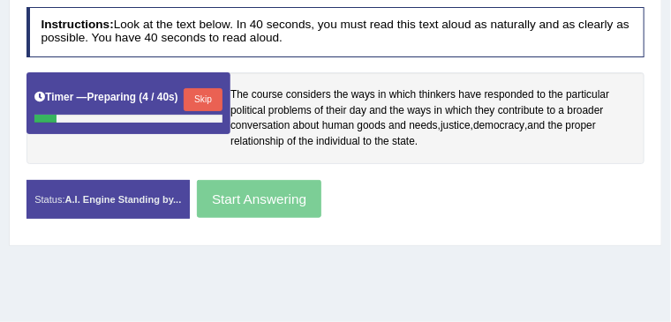
click at [215, 101] on button "Skip" at bounding box center [203, 99] width 38 height 23
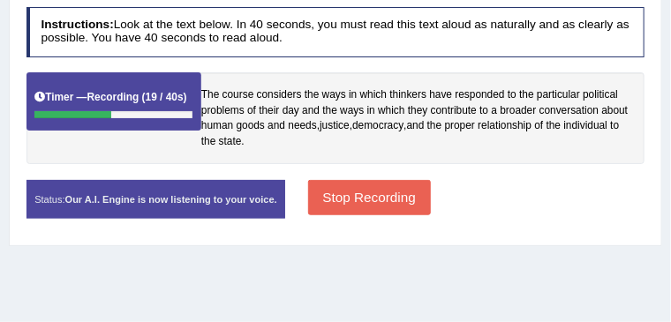
click at [428, 215] on button "Stop Recording" at bounding box center [369, 197] width 123 height 34
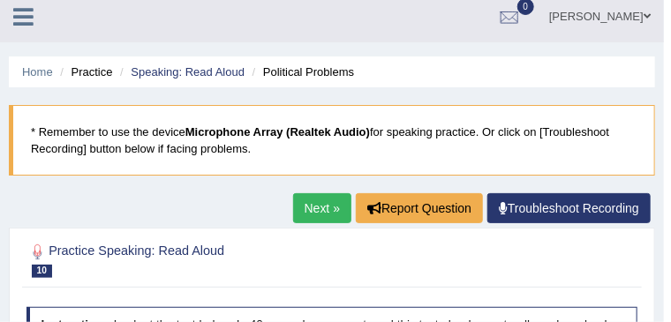
scroll to position [7, 0]
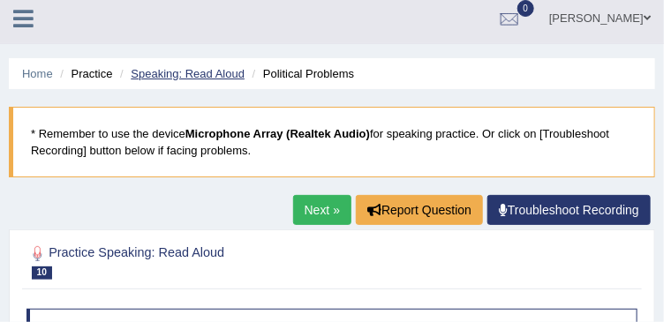
click at [183, 78] on link "Speaking: Read Aloud" at bounding box center [188, 73] width 114 height 13
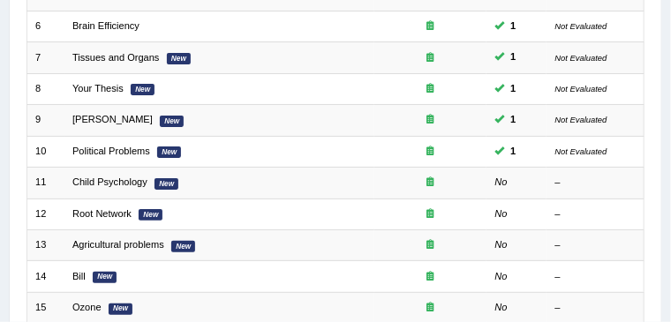
scroll to position [398, 0]
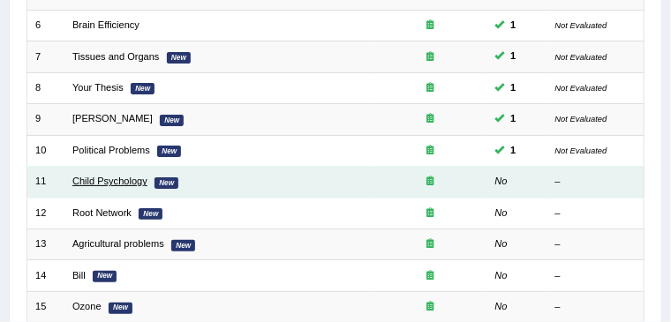
click at [126, 182] on link "Child Psychology" at bounding box center [109, 181] width 75 height 11
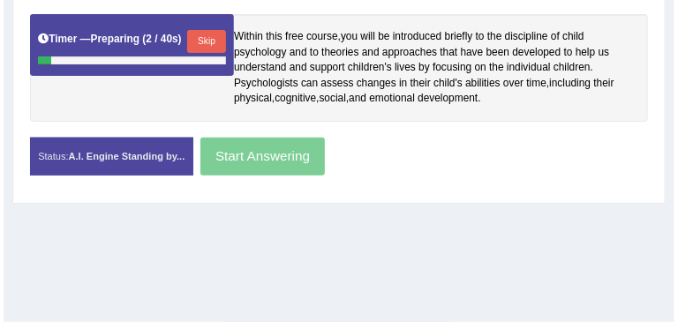
scroll to position [367, 0]
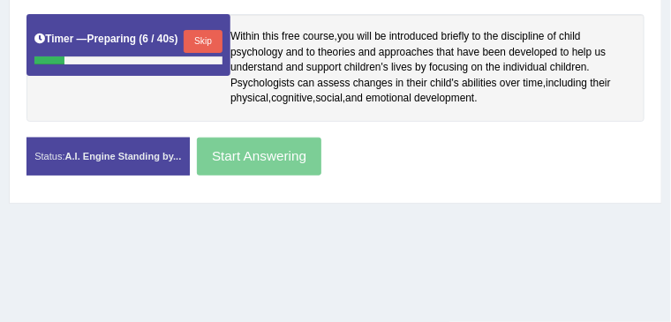
click at [212, 32] on button "Skip" at bounding box center [203, 41] width 38 height 23
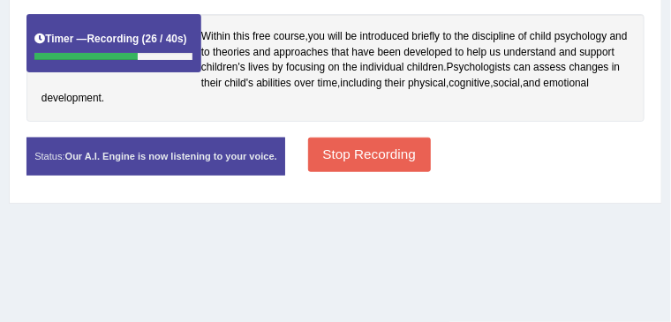
click at [431, 172] on button "Stop Recording" at bounding box center [369, 155] width 123 height 34
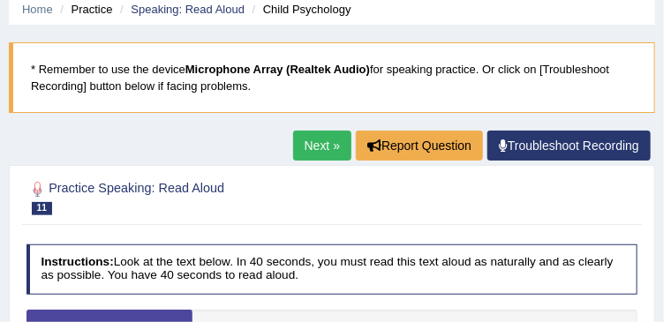
scroll to position [51, 0]
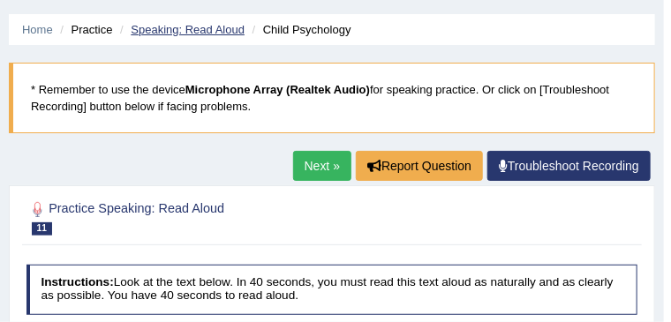
click at [205, 29] on link "Speaking: Read Aloud" at bounding box center [188, 29] width 114 height 13
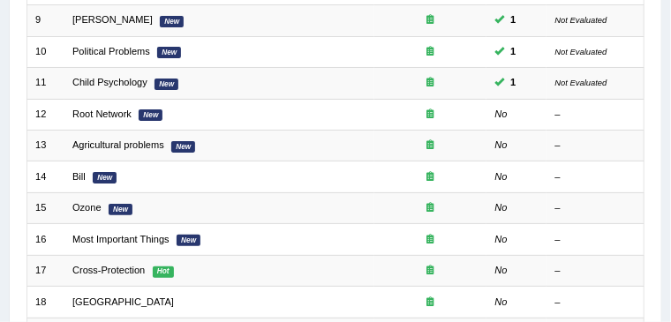
scroll to position [475, 0]
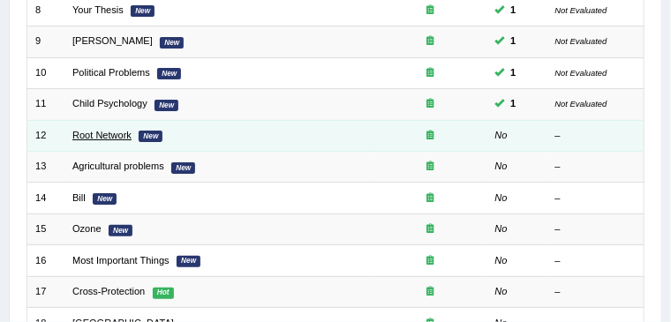
click at [111, 131] on link "Root Network" at bounding box center [101, 135] width 59 height 11
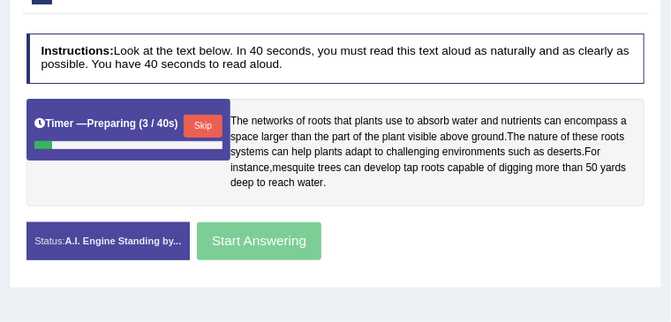
scroll to position [279, 0]
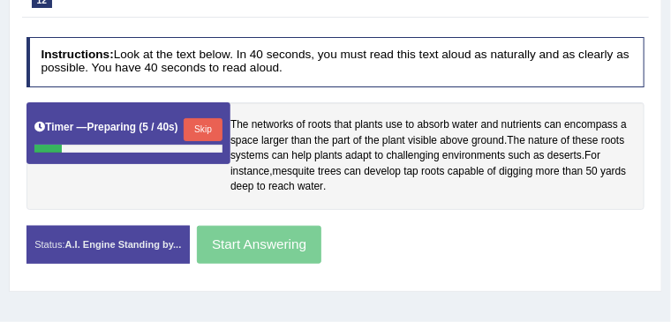
click at [216, 121] on button "Skip" at bounding box center [203, 129] width 38 height 23
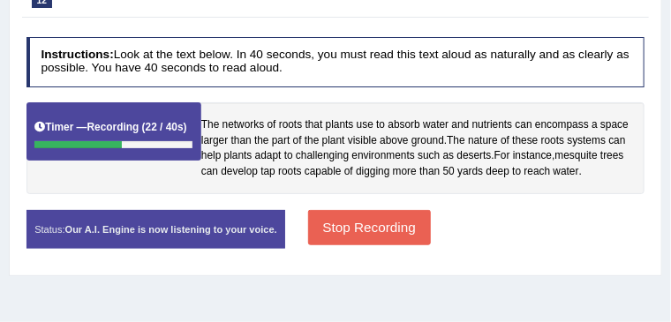
click at [431, 245] on button "Stop Recording" at bounding box center [369, 227] width 123 height 34
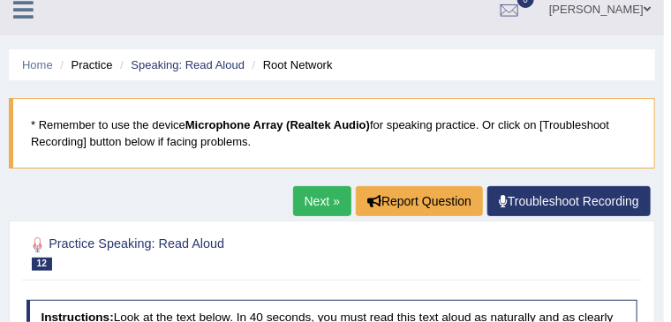
scroll to position [0, 0]
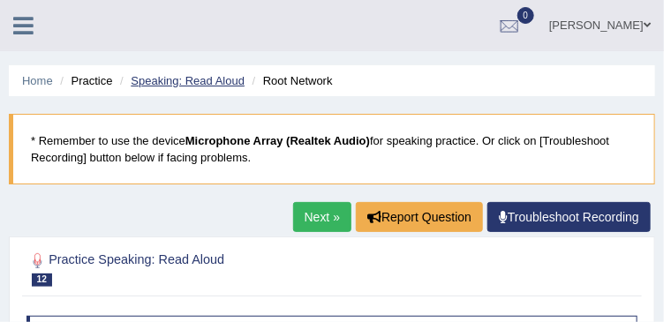
click at [207, 79] on link "Speaking: Read Aloud" at bounding box center [188, 80] width 114 height 13
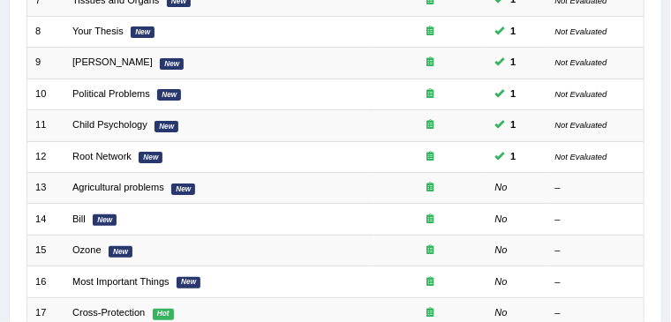
scroll to position [456, 0]
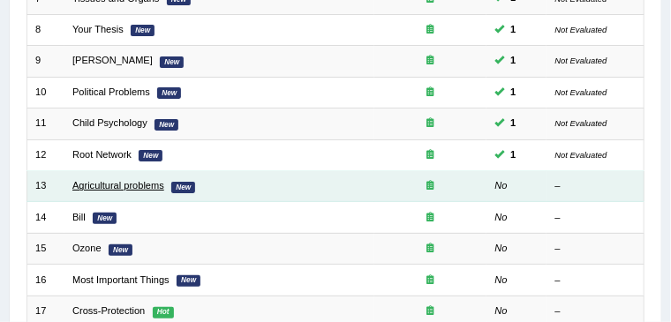
click at [115, 186] on link "Agricultural problems" at bounding box center [118, 185] width 92 height 11
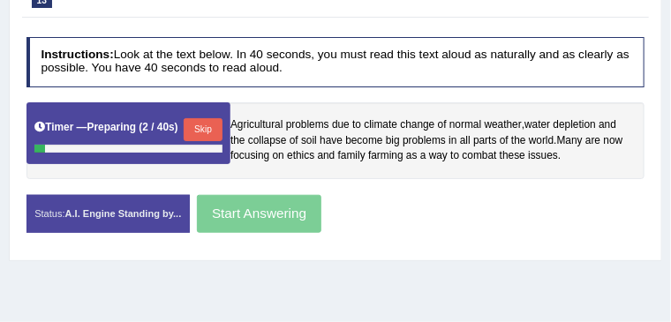
scroll to position [279, 0]
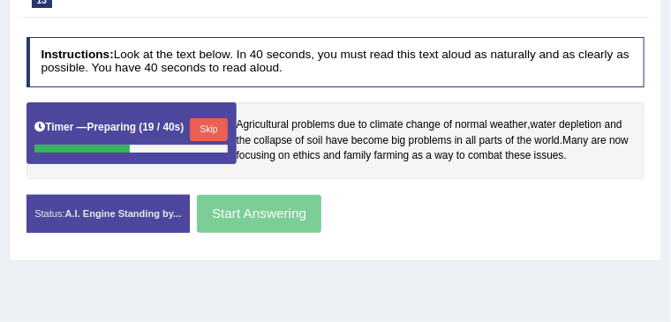
click at [212, 125] on button "Skip" at bounding box center [209, 129] width 38 height 23
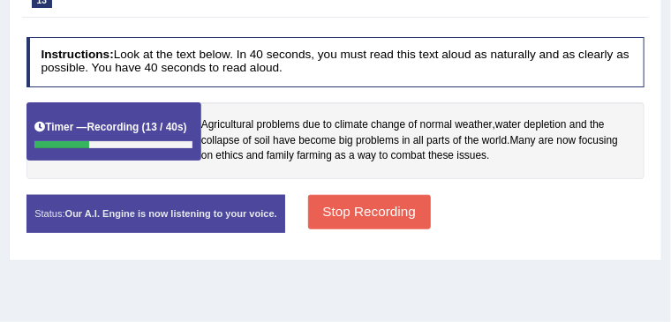
click at [431, 230] on button "Stop Recording" at bounding box center [369, 212] width 123 height 34
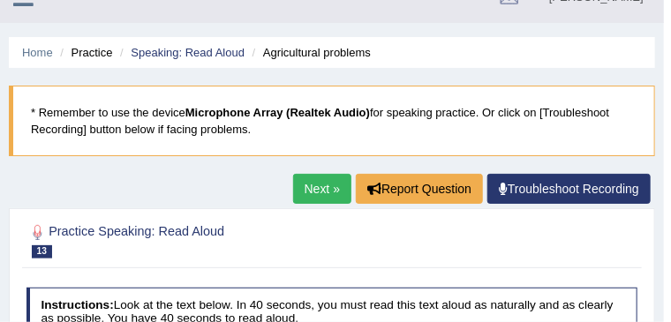
scroll to position [22, 0]
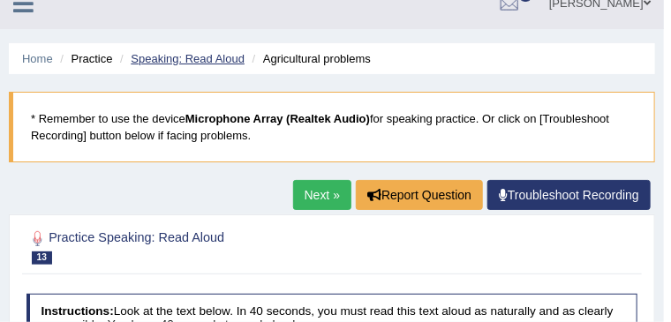
click at [237, 58] on link "Speaking: Read Aloud" at bounding box center [188, 58] width 114 height 13
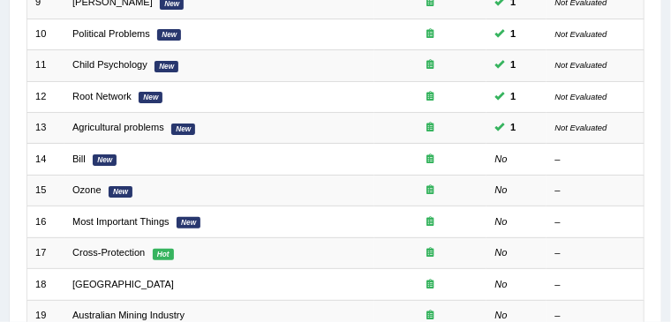
scroll to position [515, 0]
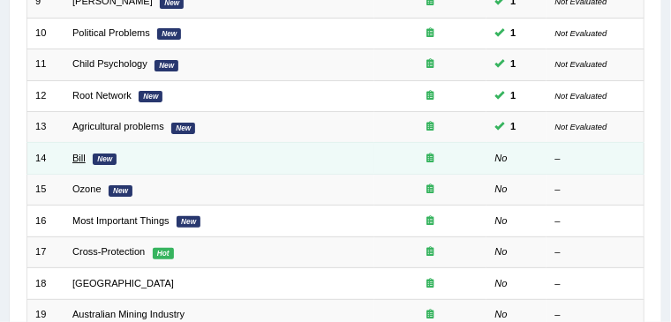
click at [81, 153] on link "Bill" at bounding box center [78, 158] width 13 height 11
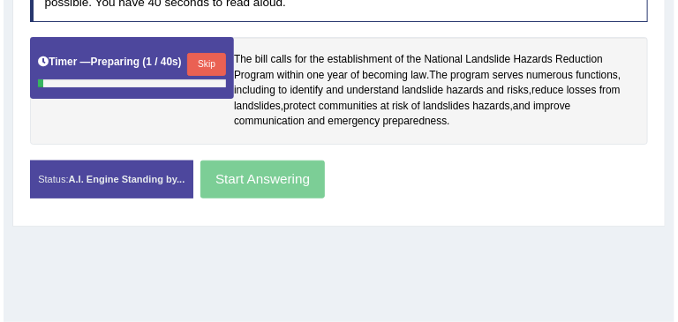
scroll to position [353, 0]
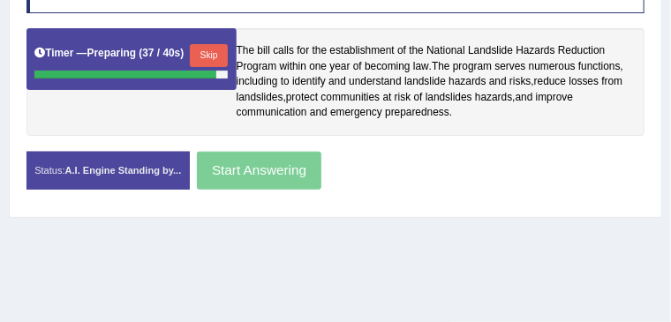
click at [214, 56] on button "Skip" at bounding box center [209, 55] width 38 height 23
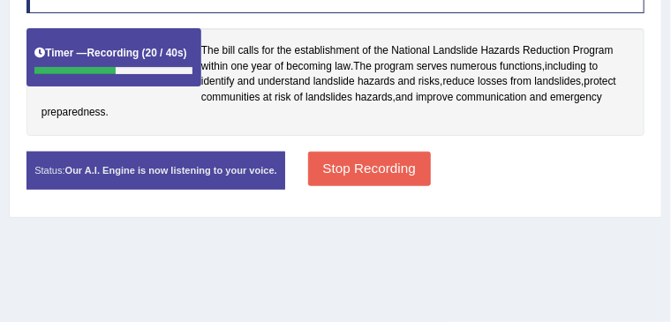
click at [429, 206] on div "Status: Our A.I. Engine is now listening to your voice. Start Answering Stop Re…" at bounding box center [336, 179] width 619 height 54
click at [428, 186] on button "Stop Recording" at bounding box center [369, 169] width 123 height 34
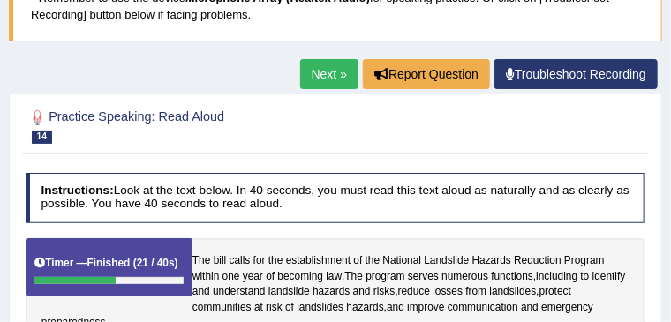
scroll to position [0, 0]
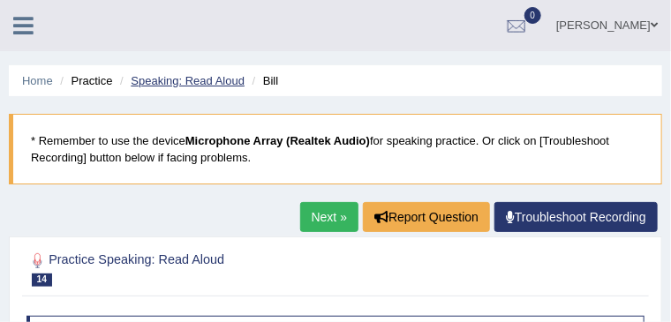
click at [216, 78] on link "Speaking: Read Aloud" at bounding box center [188, 80] width 114 height 13
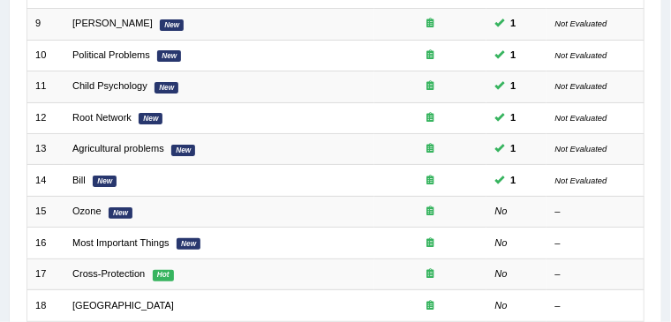
scroll to position [486, 0]
